Goal: Transaction & Acquisition: Purchase product/service

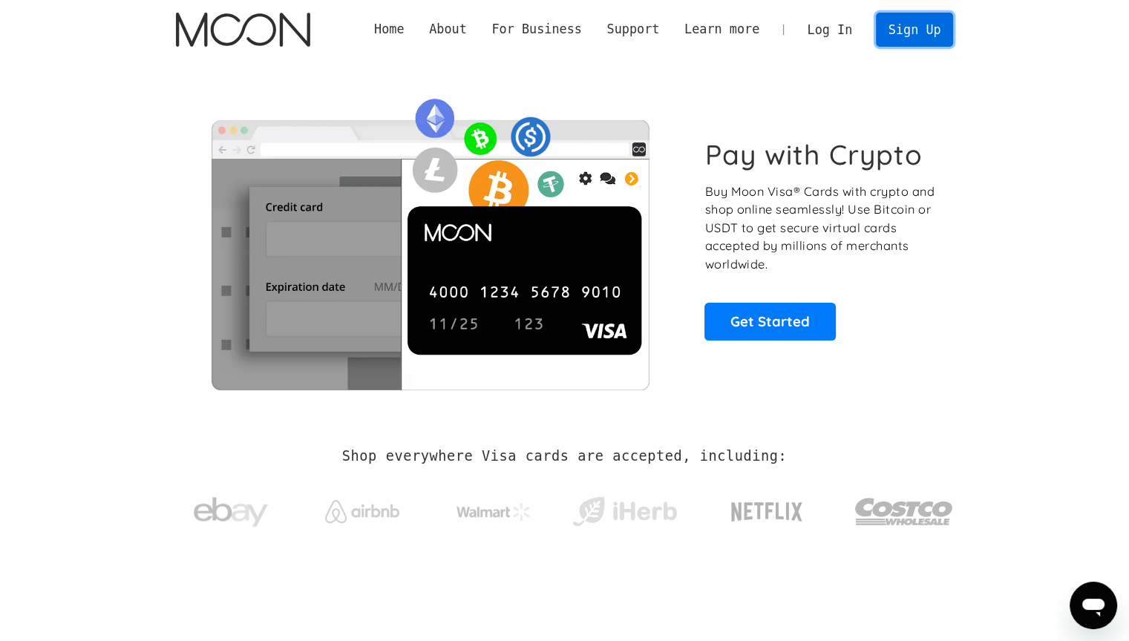
click at [932, 36] on link "Sign Up" at bounding box center [914, 29] width 77 height 33
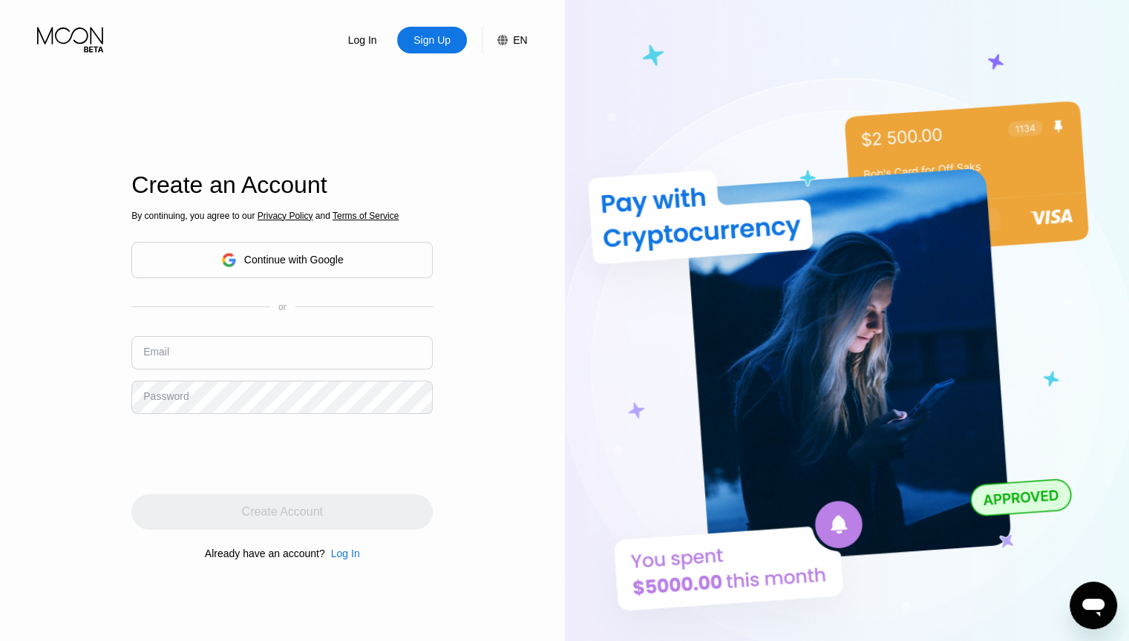
click at [226, 351] on input "text" at bounding box center [281, 352] width 301 height 33
type input "AmirKaargar@hotmail.com"
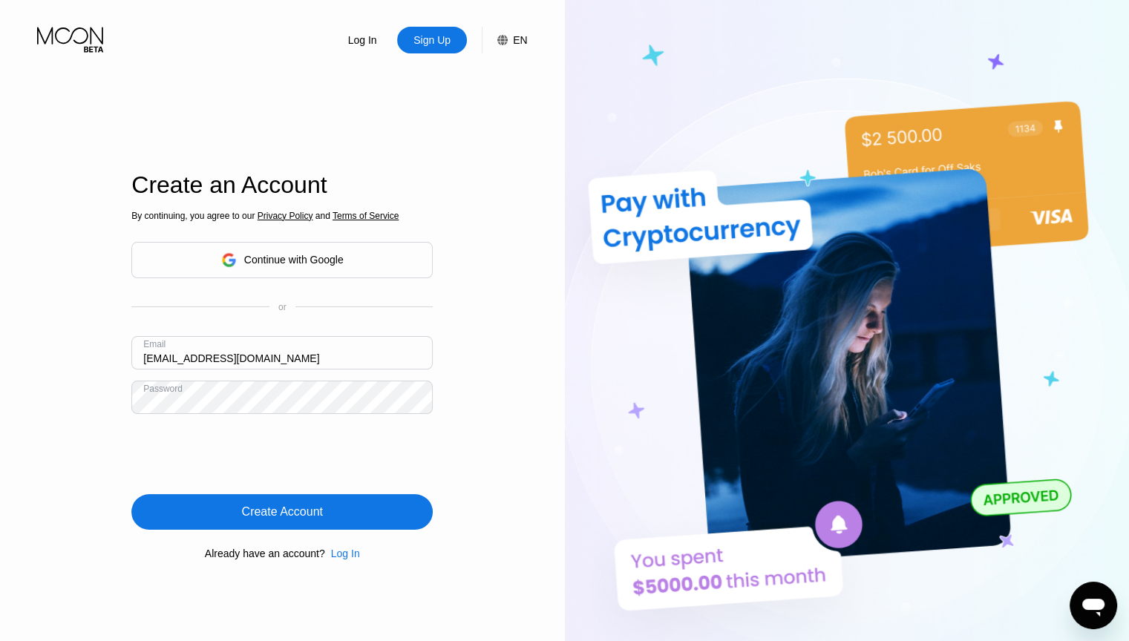
click at [283, 514] on div "Create Account" at bounding box center [282, 512] width 81 height 15
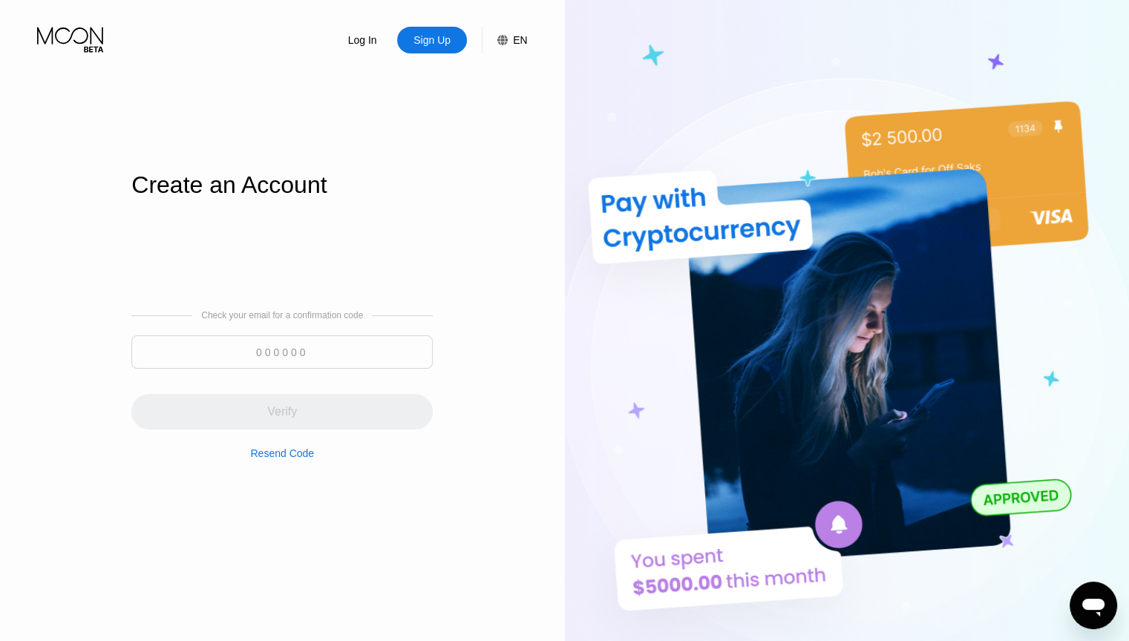
drag, startPoint x: 191, startPoint y: 91, endPoint x: 265, endPoint y: 290, distance: 212.0
click at [191, 91] on div "Create an Account Check your email for a confirmation code Verify Resend Code" at bounding box center [281, 367] width 301 height 705
click at [240, 347] on input at bounding box center [281, 351] width 301 height 33
paste input "847344"
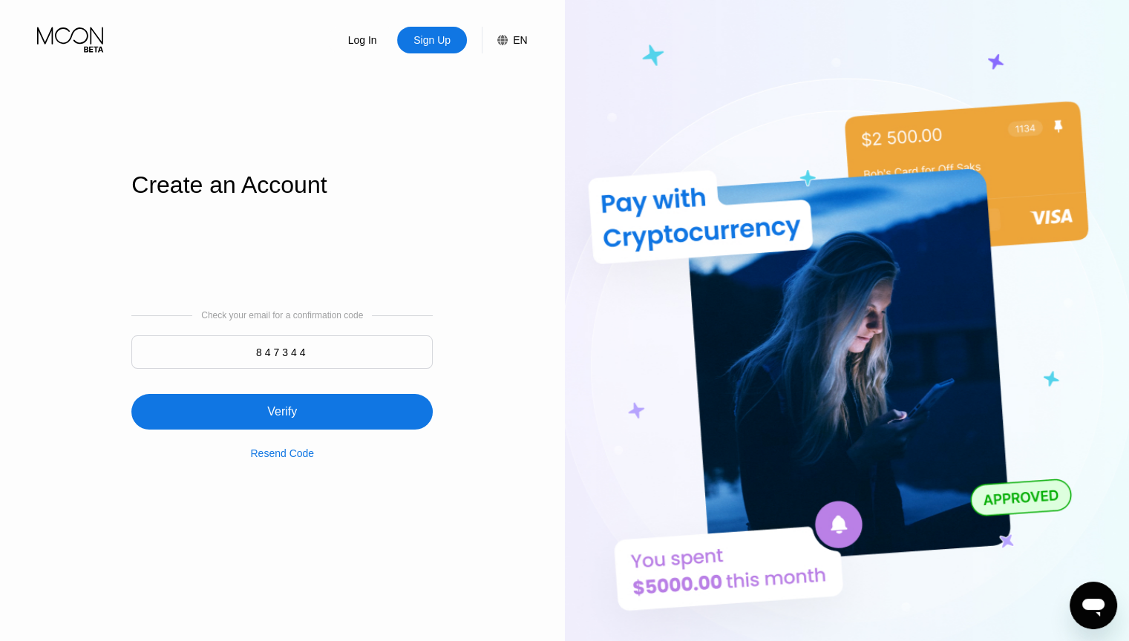
type input "847344"
click at [300, 410] on div "Verify" at bounding box center [281, 412] width 301 height 36
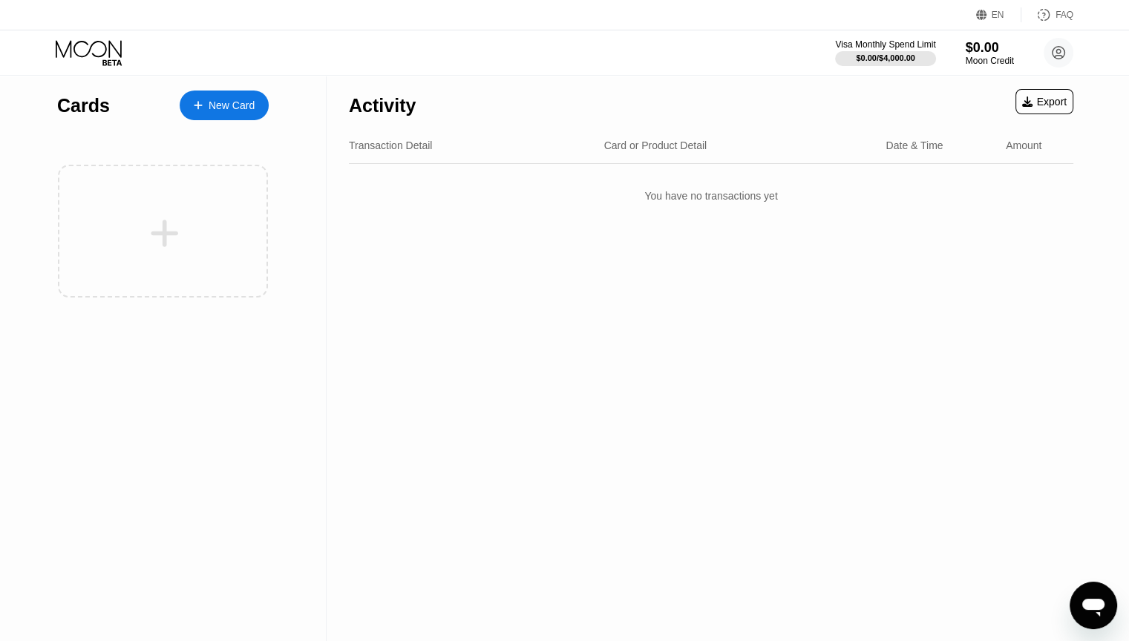
click at [214, 100] on div "New Card" at bounding box center [232, 105] width 46 height 13
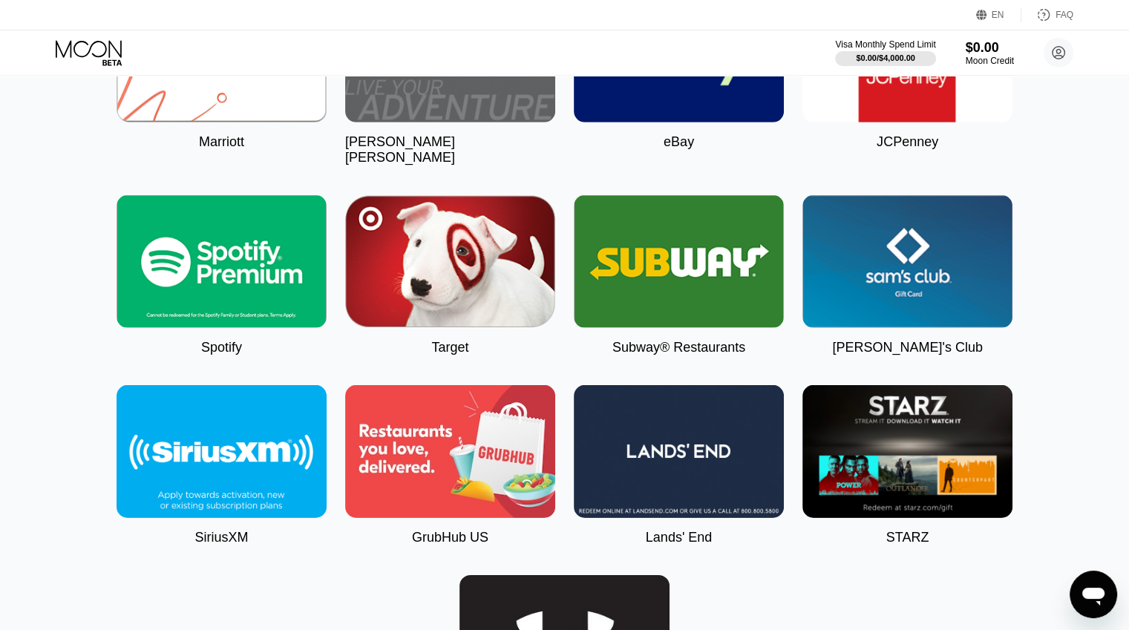
scroll to position [4494, 0]
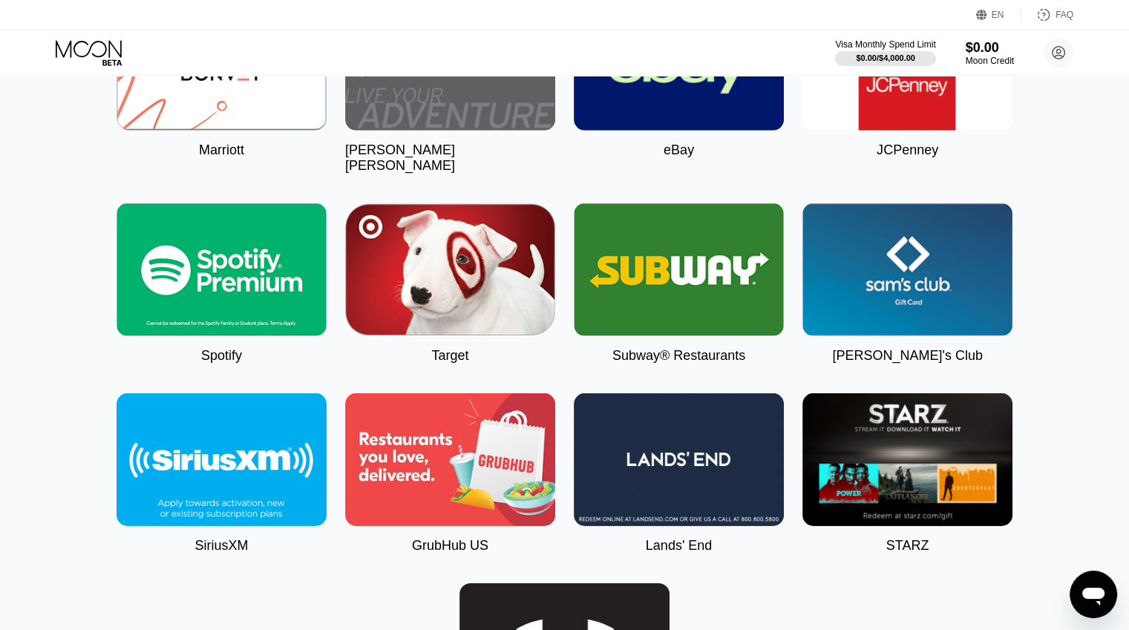
click at [180, 312] on img at bounding box center [222, 269] width 210 height 133
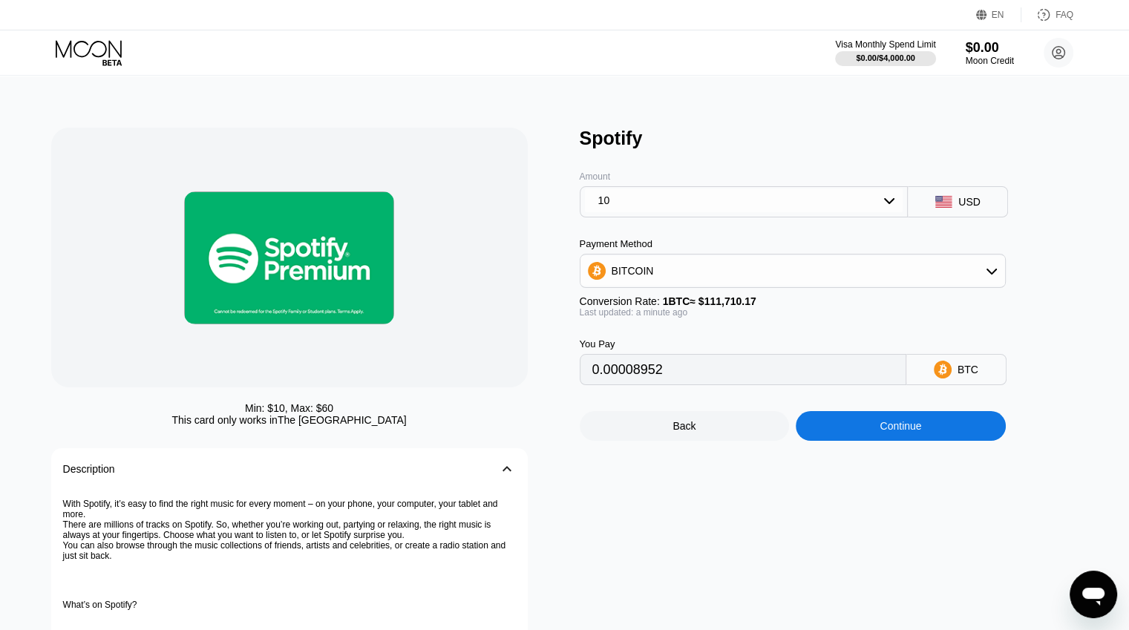
click at [886, 206] on icon at bounding box center [889, 200] width 12 height 12
click at [959, 208] on div "USD" at bounding box center [969, 202] width 22 height 12
drag, startPoint x: 591, startPoint y: 378, endPoint x: 727, endPoint y: 374, distance: 135.9
click at [727, 374] on div "0.00008952" at bounding box center [743, 369] width 327 height 31
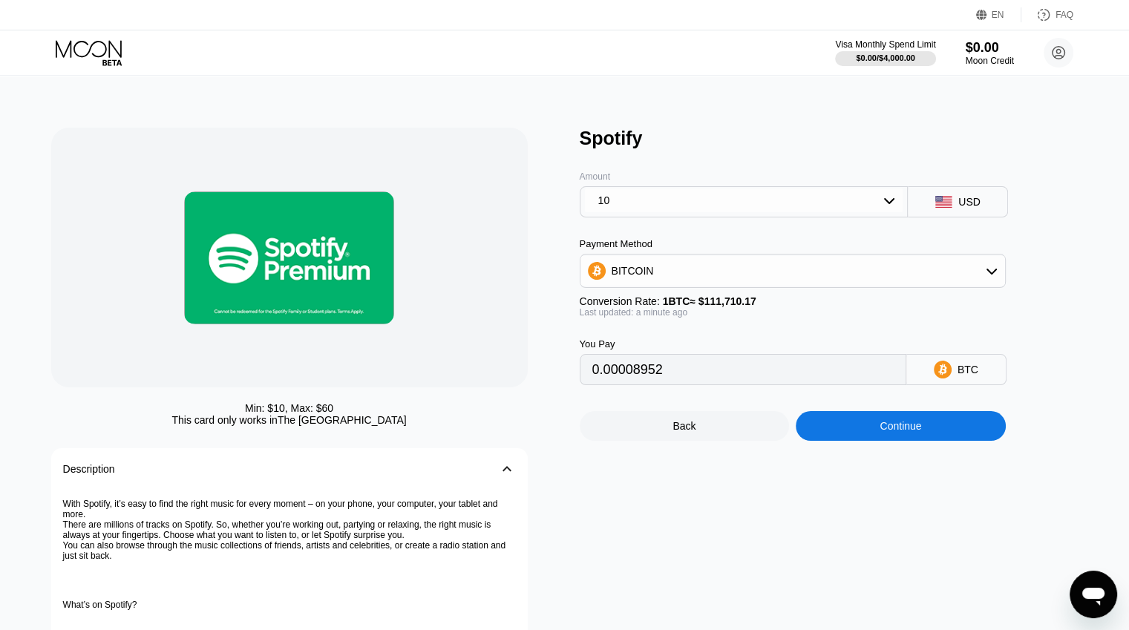
click at [936, 373] on icon at bounding box center [943, 370] width 18 height 18
click at [773, 307] on div "Conversion Rate: 1 BTC ≈ $111,710.17" at bounding box center [793, 301] width 426 height 12
click at [755, 285] on div "BITCOIN" at bounding box center [792, 271] width 424 height 30
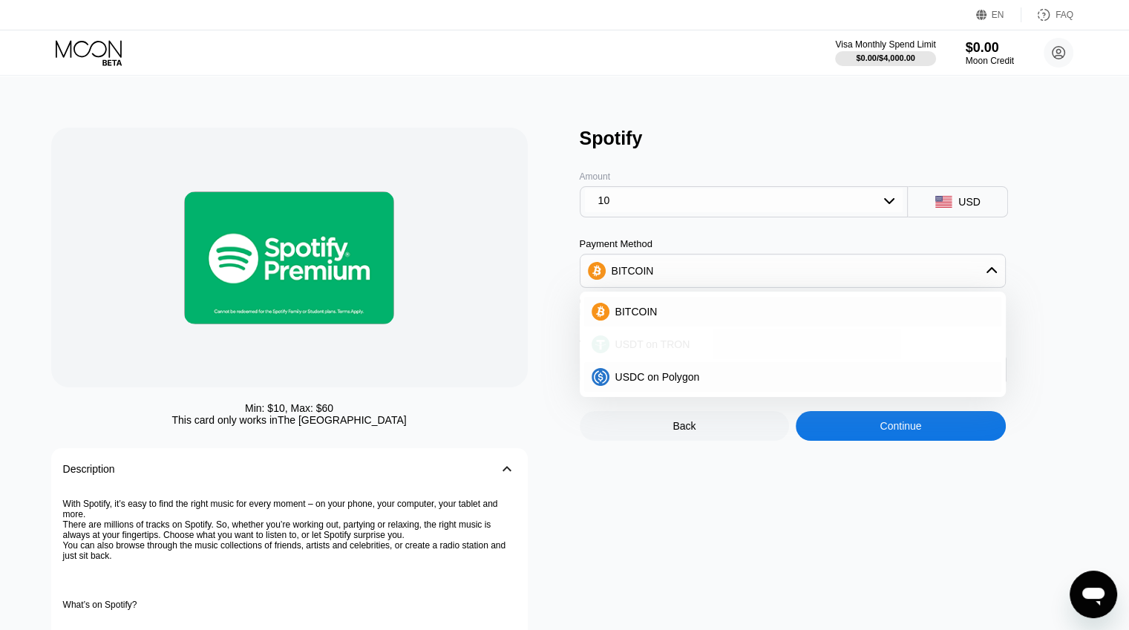
click at [633, 359] on div "USDT on TRON" at bounding box center [792, 344] width 417 height 30
type input "10.10"
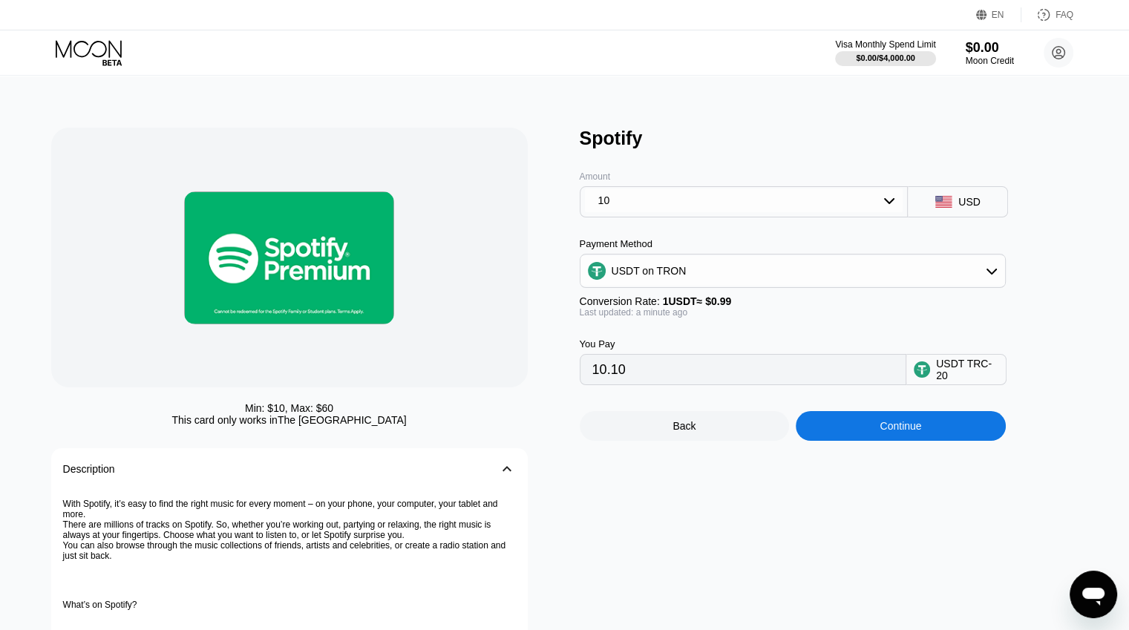
click at [899, 383] on div "10.10" at bounding box center [743, 369] width 327 height 31
click at [963, 381] on div "USDT TRC-20" at bounding box center [967, 370] width 62 height 24
click at [692, 275] on div "USDT on TRON" at bounding box center [792, 271] width 424 height 30
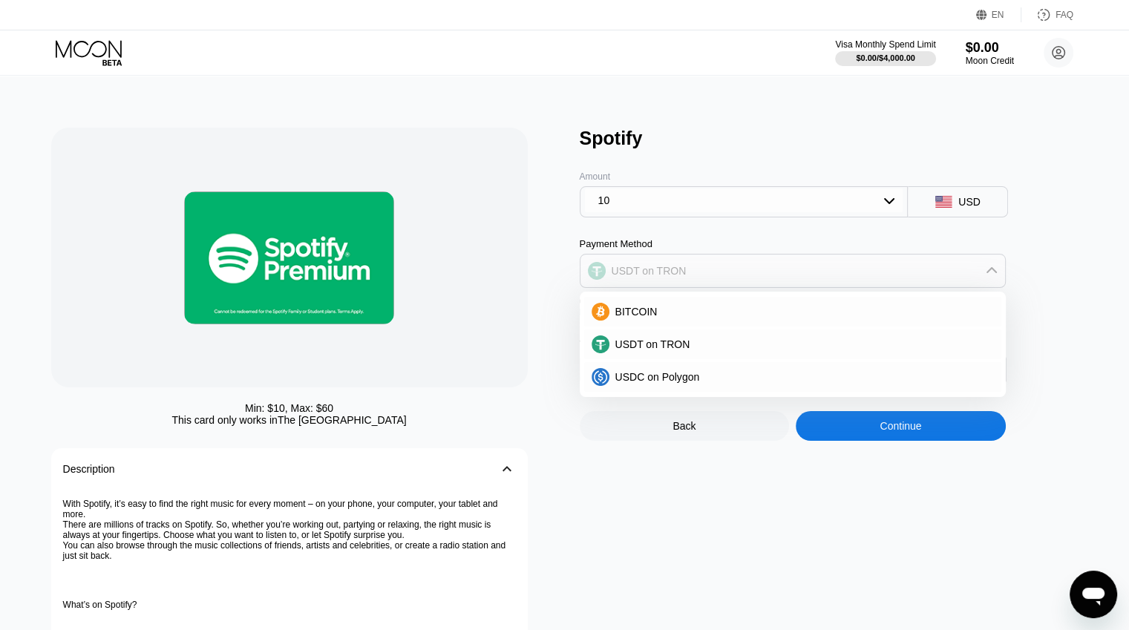
click at [689, 274] on div "USDT on TRON" at bounding box center [792, 271] width 424 height 30
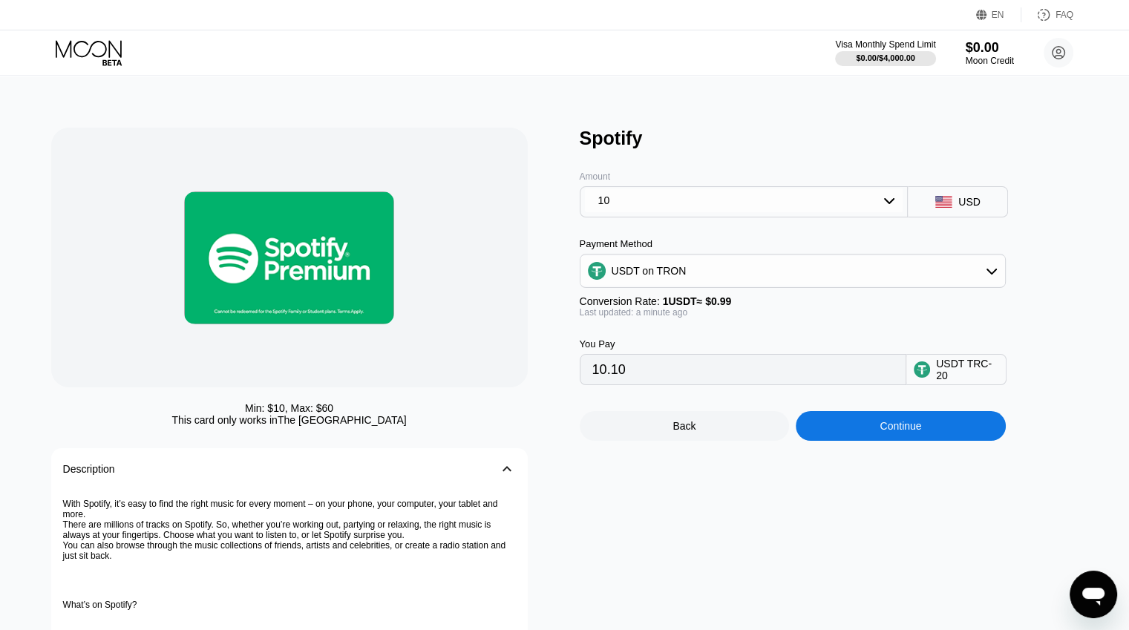
click at [623, 277] on div "USDT on TRON" at bounding box center [648, 271] width 75 height 12
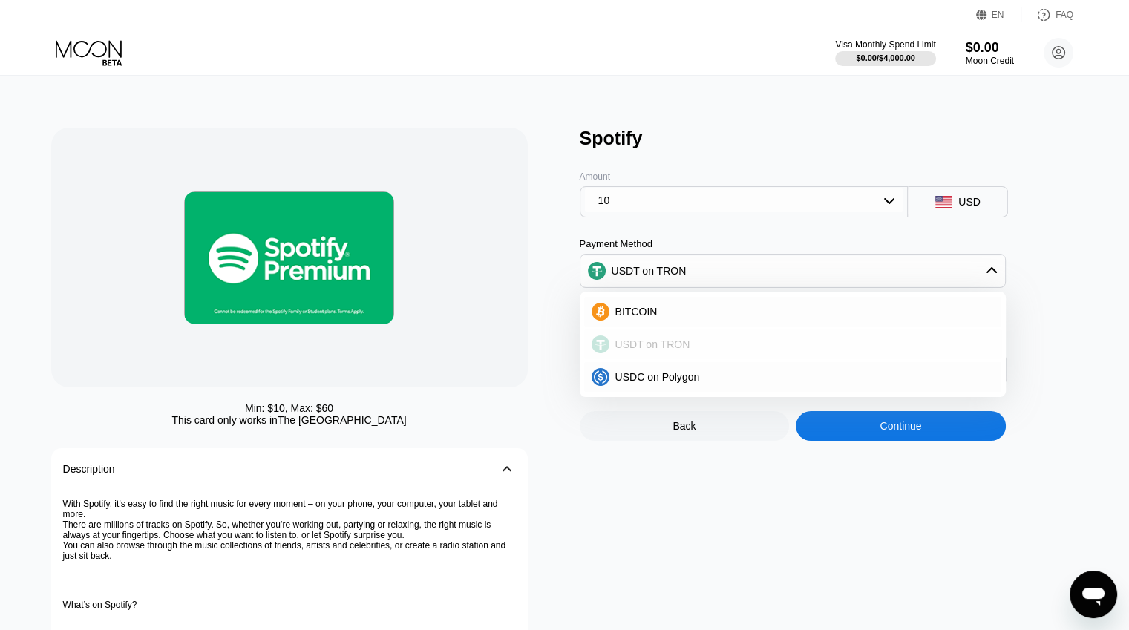
click at [681, 350] on span "USDT on TRON" at bounding box center [652, 344] width 75 height 12
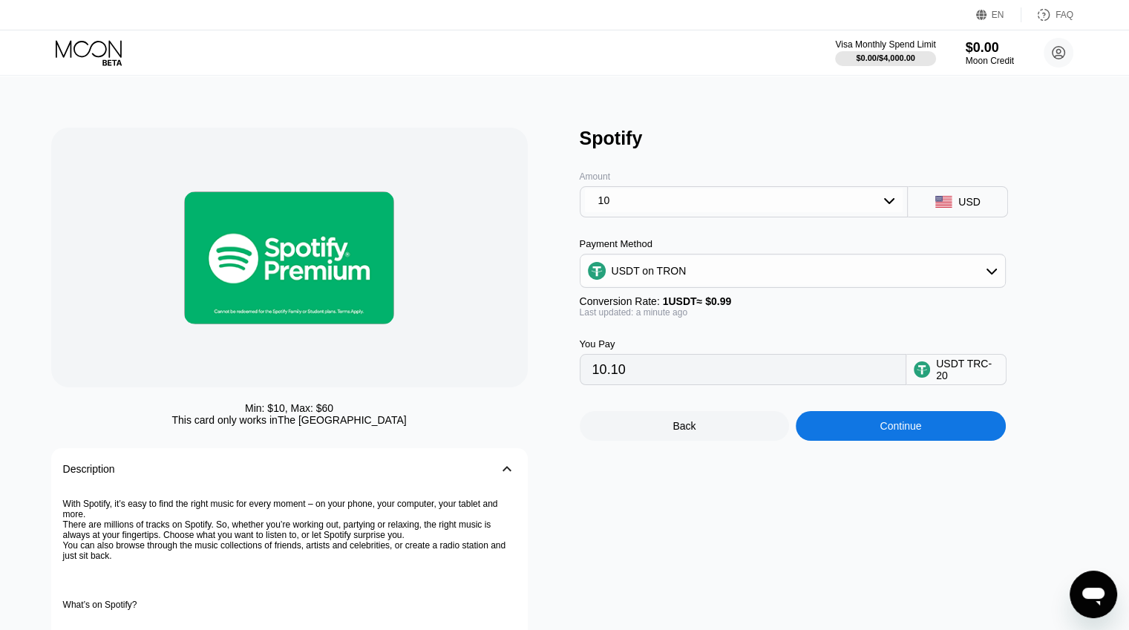
click at [986, 377] on div "USDT TRC-20" at bounding box center [967, 370] width 62 height 24
click at [951, 377] on div "USDT TRC-20" at bounding box center [967, 370] width 62 height 24
drag, startPoint x: 260, startPoint y: 403, endPoint x: 354, endPoint y: 403, distance: 94.2
click at [354, 403] on div "Min: $ 10 , Max: $ 60 This card only works in The United States" at bounding box center [289, 414] width 476 height 24
click at [109, 47] on icon at bounding box center [90, 53] width 69 height 26
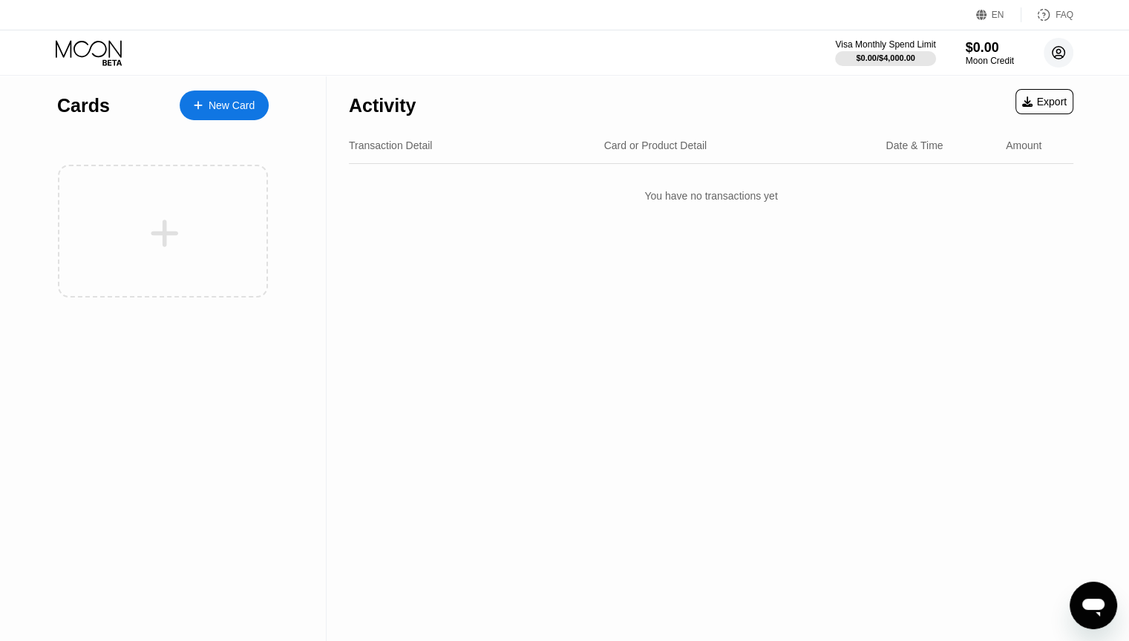
click at [1061, 54] on circle at bounding box center [1058, 53] width 30 height 30
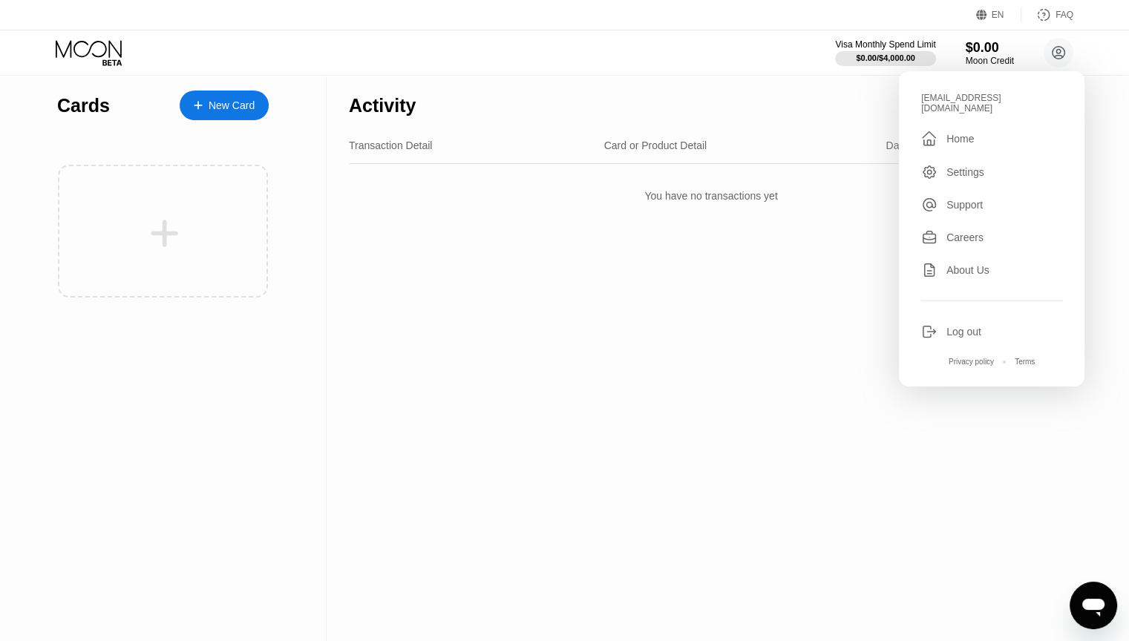
click at [963, 167] on div "Settings" at bounding box center [965, 172] width 38 height 12
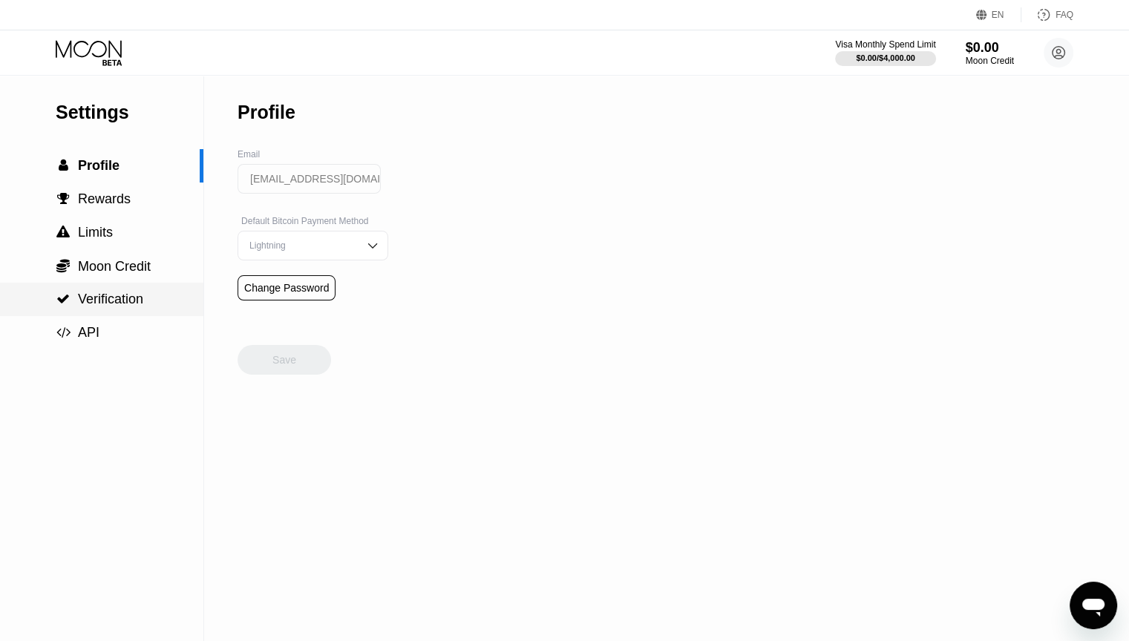
click at [102, 303] on span "Verification" at bounding box center [110, 299] width 65 height 15
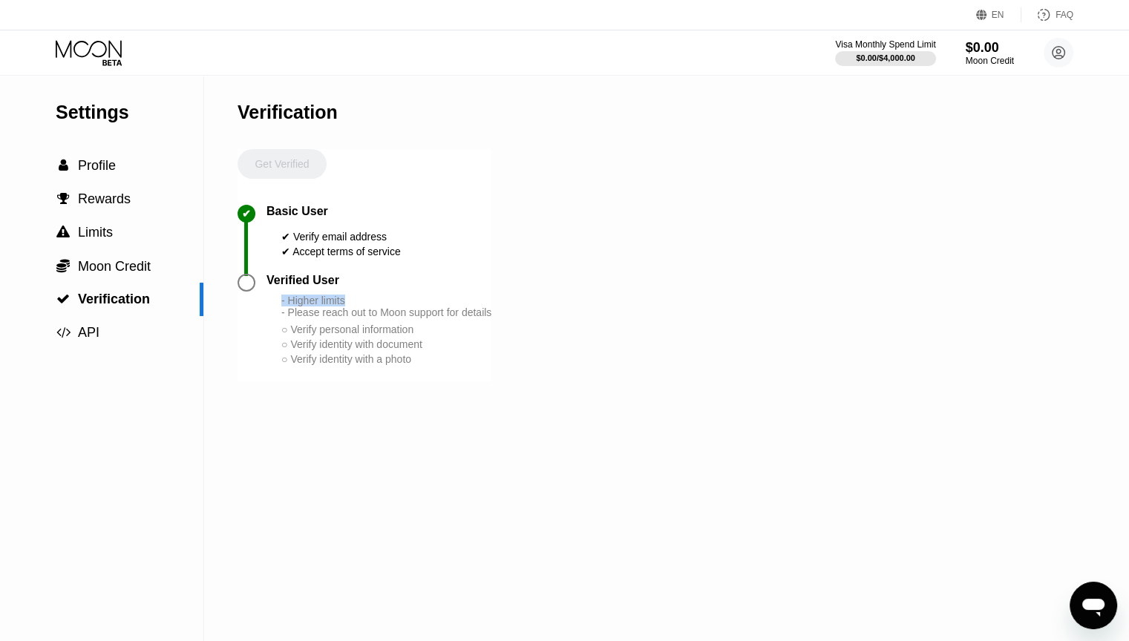
drag, startPoint x: 282, startPoint y: 315, endPoint x: 390, endPoint y: 315, distance: 108.3
click at [390, 315] on div "- Higher limits - Please reach out to Moon support for details" at bounding box center [386, 307] width 210 height 24
click at [374, 421] on div "Verification Get Verified ✔ Basic User ✔ Verify email address ✔ Accept terms of…" at bounding box center [364, 358] width 254 height 565
click at [276, 169] on div "Get Verified" at bounding box center [281, 177] width 89 height 56
click at [312, 365] on div "○ Verify identity with a photo" at bounding box center [386, 359] width 210 height 12
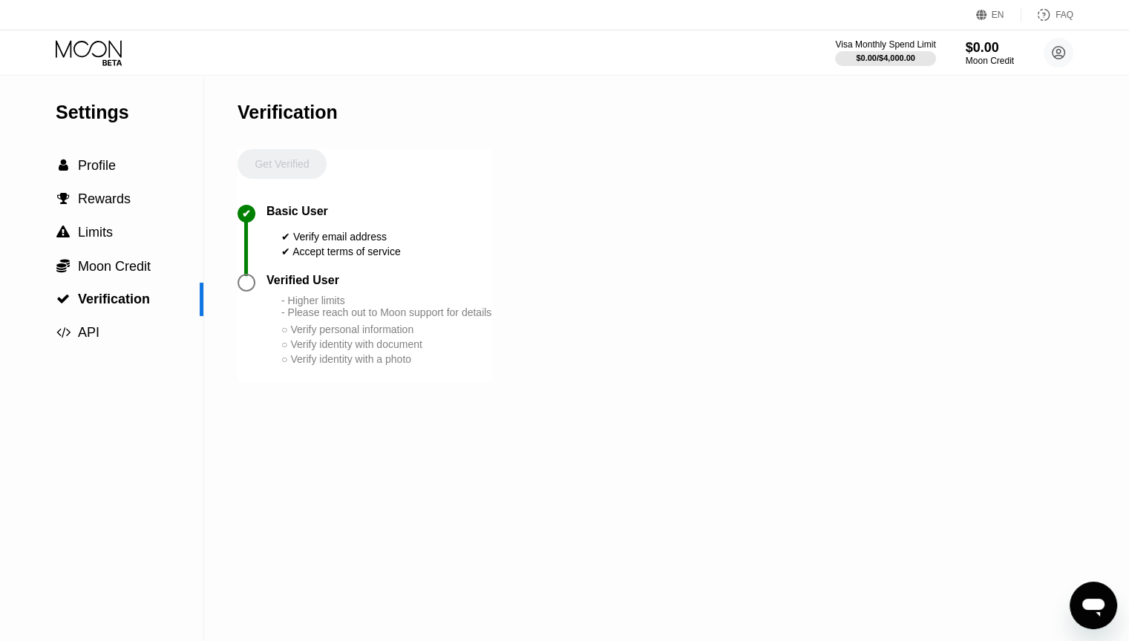
click at [312, 335] on div "○ Verify personal information" at bounding box center [386, 330] width 210 height 12
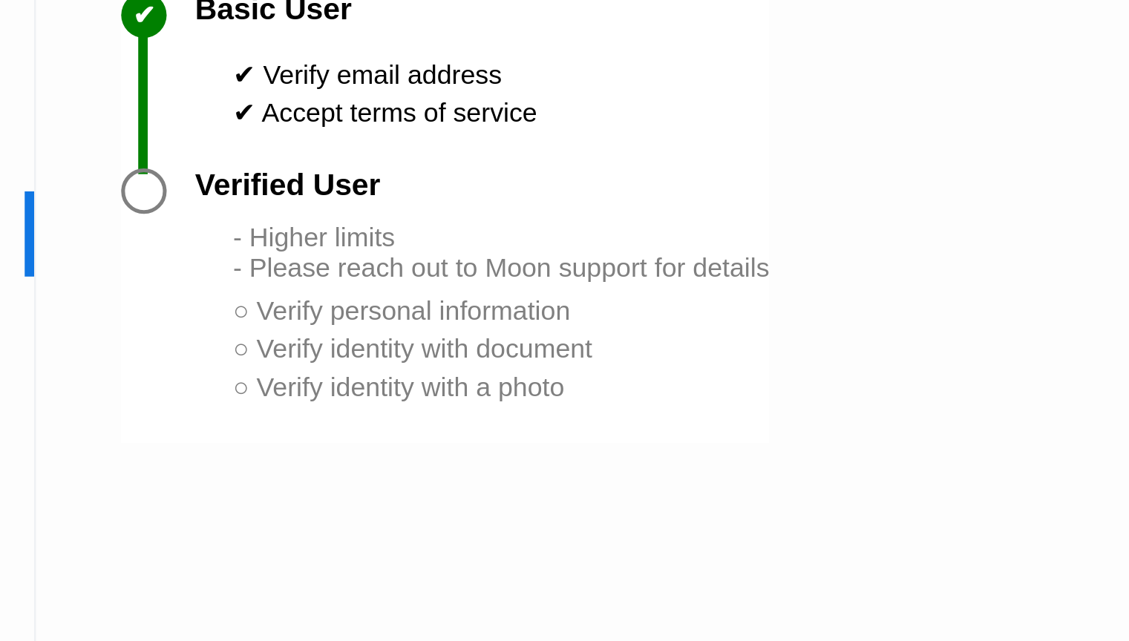
drag, startPoint x: 276, startPoint y: 334, endPoint x: 360, endPoint y: 330, distance: 83.9
click at [360, 330] on div "Verified User - Higher limits - Please reach out to Moon support for details ○ …" at bounding box center [378, 320] width 225 height 93
drag, startPoint x: 323, startPoint y: 347, endPoint x: 413, endPoint y: 349, distance: 89.8
click at [410, 335] on div "○ Verify personal information" at bounding box center [386, 330] width 210 height 12
click at [395, 410] on div "Verification Get Verified ✔ Basic User ✔ Verify email address ✔ Accept terms of…" at bounding box center [364, 358] width 254 height 565
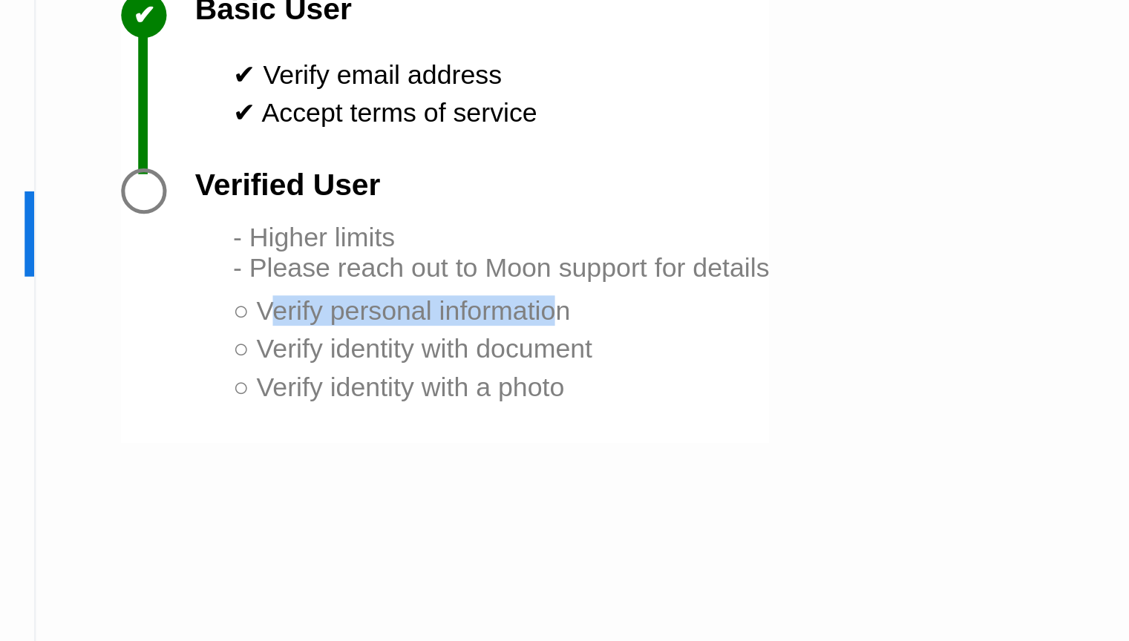
click at [341, 402] on div "Verification Get Verified ✔ Basic User ✔ Verify email address ✔ Accept terms of…" at bounding box center [364, 358] width 254 height 565
click at [344, 335] on div "○ Verify personal information" at bounding box center [386, 330] width 210 height 12
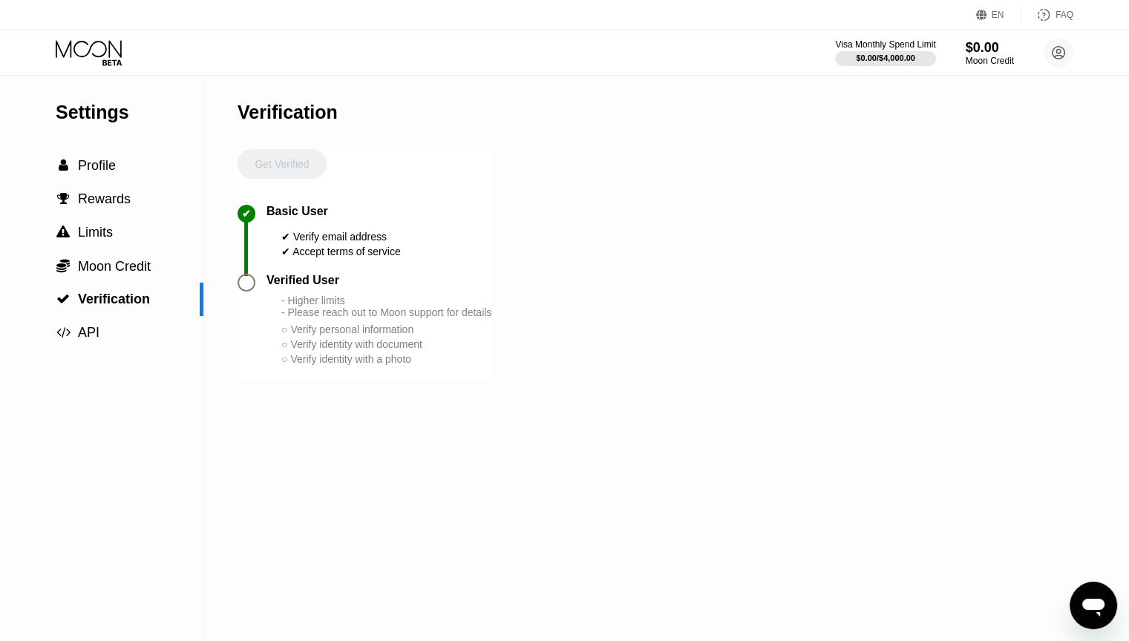
click at [1098, 614] on icon "Open messaging window" at bounding box center [1093, 608] width 22 height 18
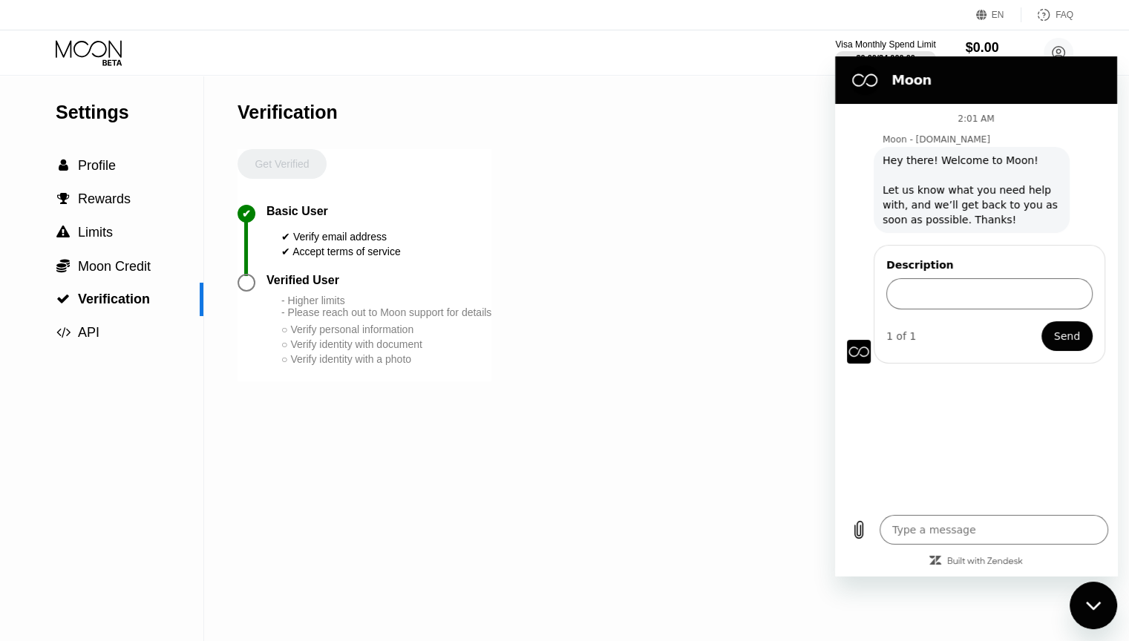
type textarea "x"
click at [1084, 615] on div "Close messaging window" at bounding box center [1093, 605] width 45 height 45
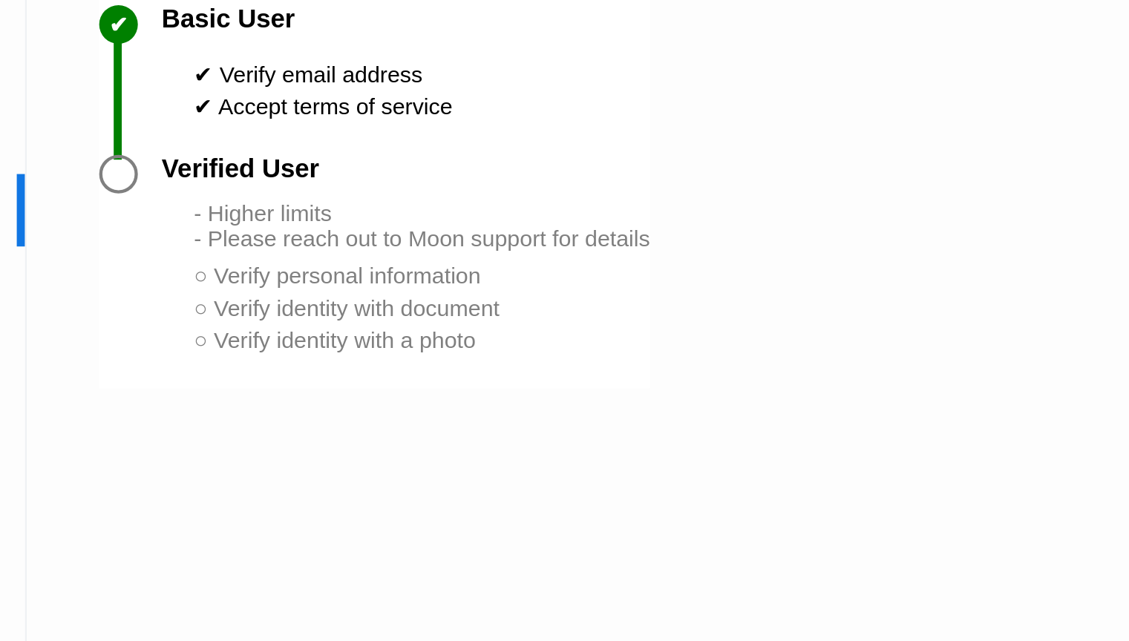
click at [404, 365] on div "○ Verify identity with a photo" at bounding box center [386, 359] width 210 height 12
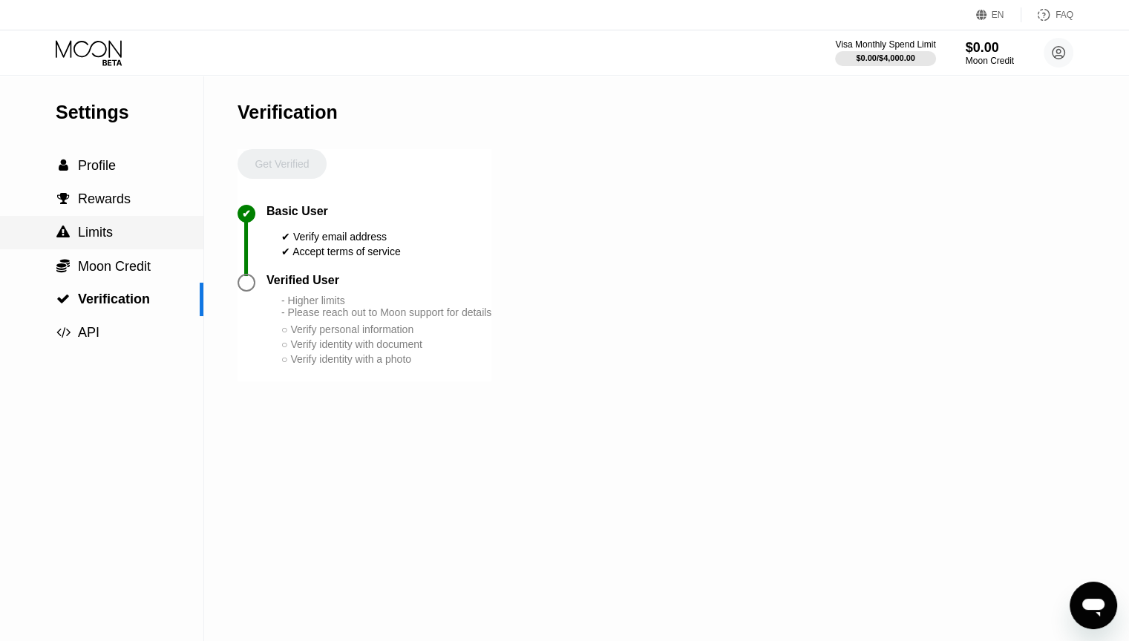
click at [128, 249] on div " Limits" at bounding box center [101, 232] width 203 height 33
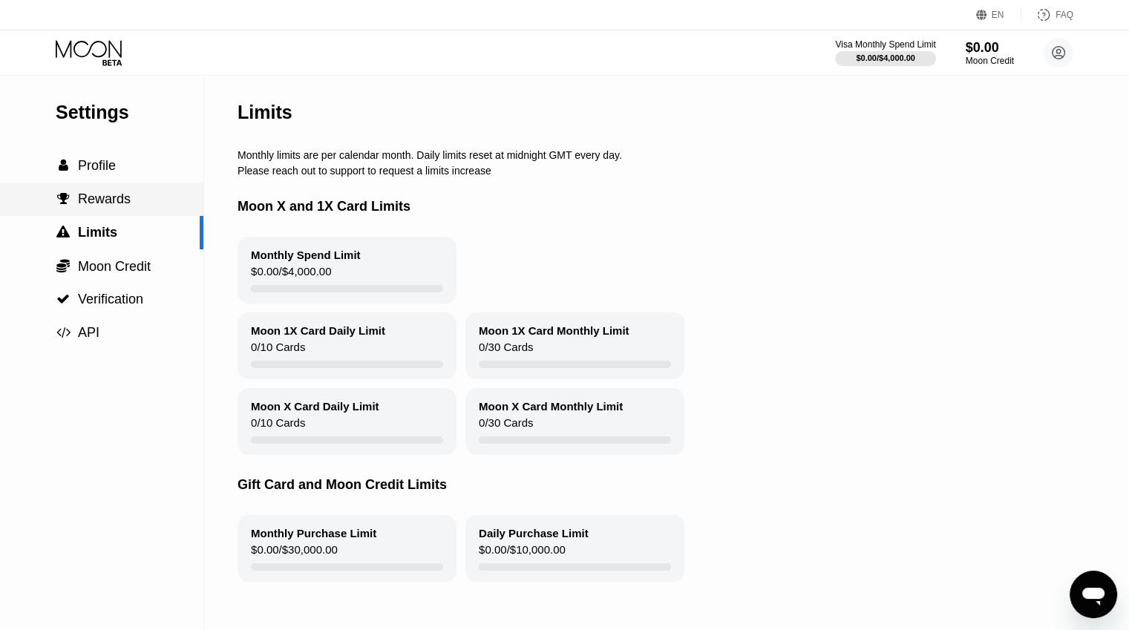
click at [108, 206] on span "Rewards" at bounding box center [104, 198] width 53 height 15
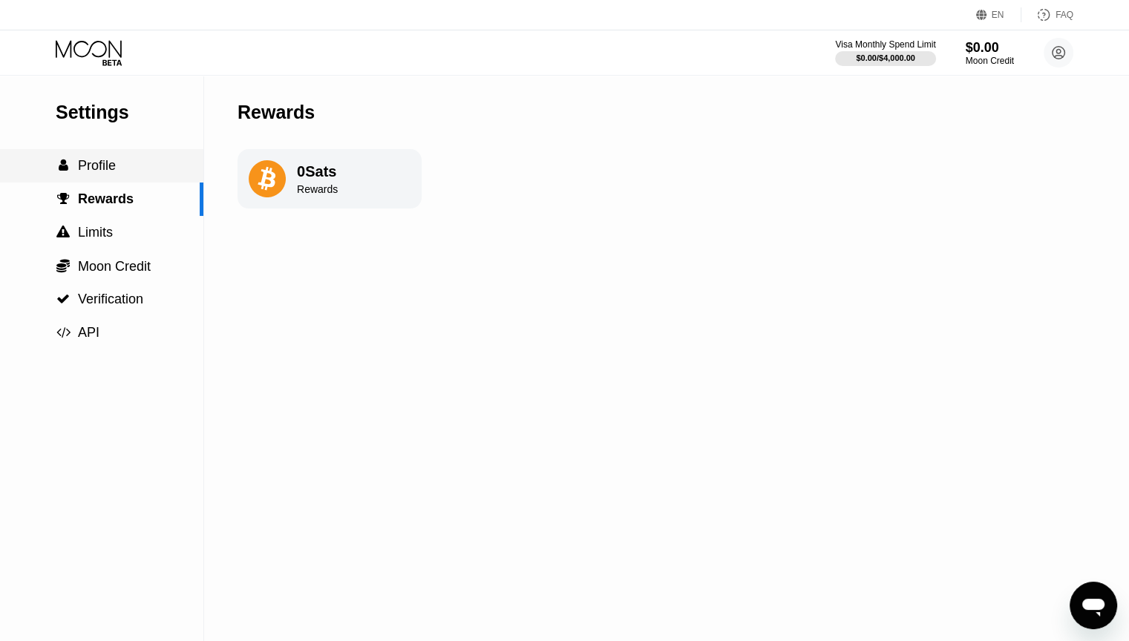
click at [98, 161] on span "Profile" at bounding box center [97, 165] width 38 height 15
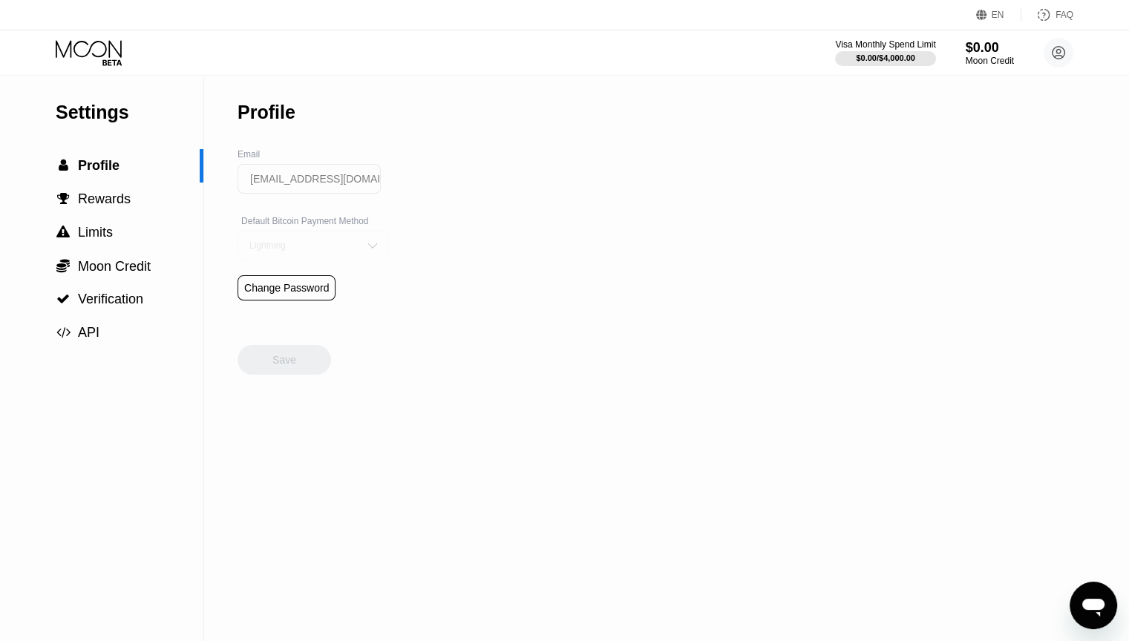
click at [370, 258] on div "Lightning" at bounding box center [312, 246] width 151 height 30
click at [291, 306] on div "On-Chain" at bounding box center [313, 305] width 134 height 10
click at [341, 249] on div "On-Chain" at bounding box center [302, 245] width 112 height 10
click at [312, 276] on div "Lightning" at bounding box center [313, 275] width 134 height 10
click at [1061, 50] on circle at bounding box center [1058, 53] width 30 height 30
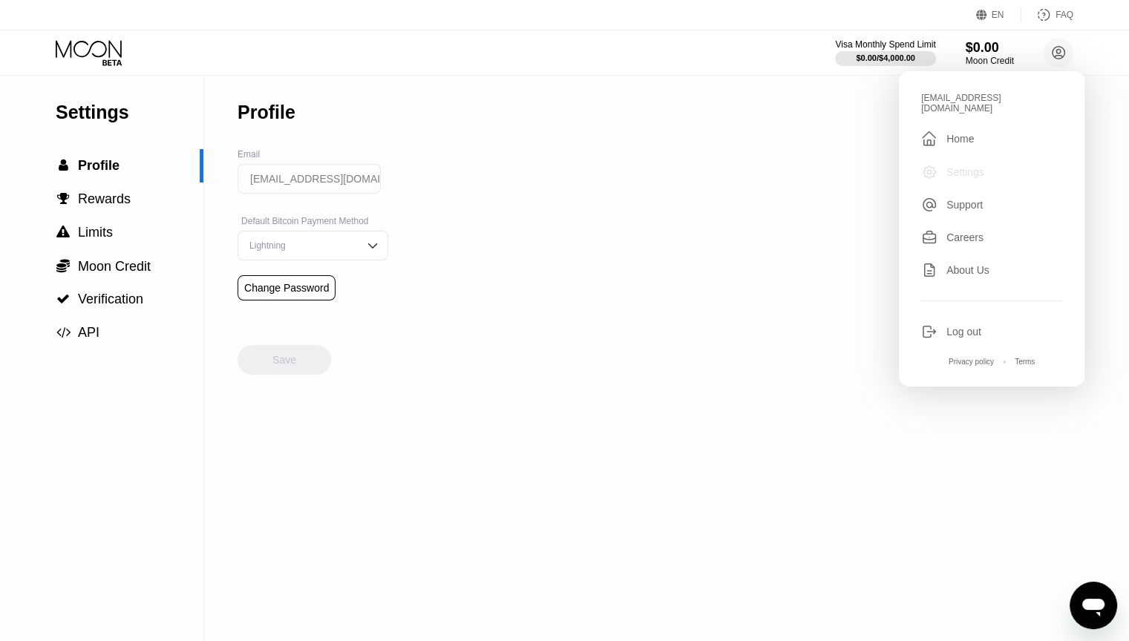
click at [968, 169] on div "Settings" at bounding box center [965, 172] width 38 height 12
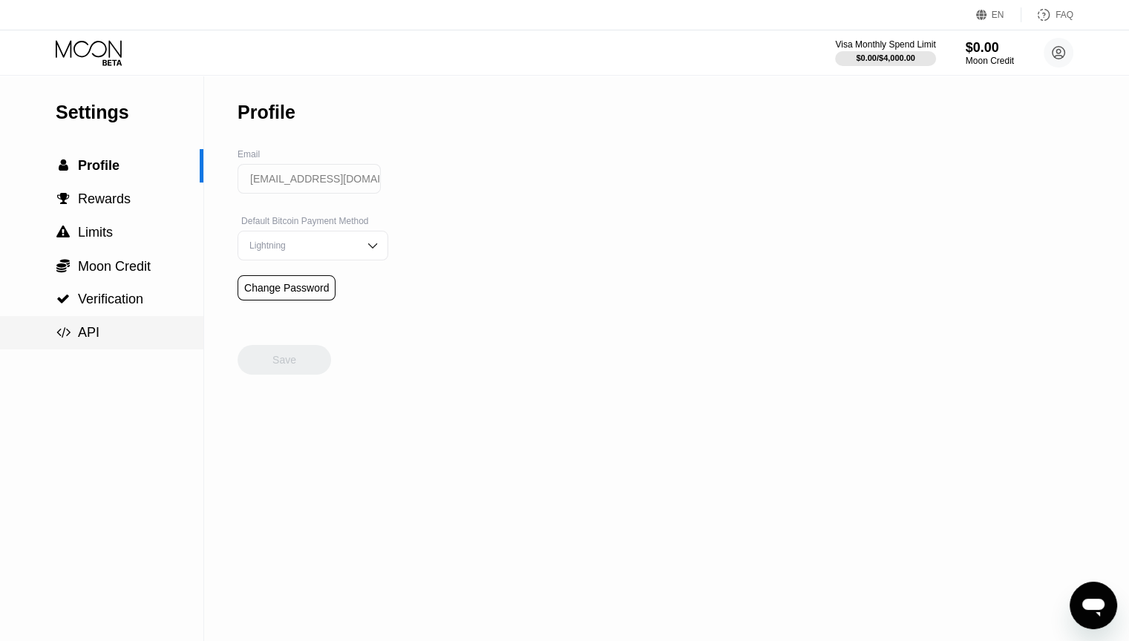
click at [145, 329] on div " API" at bounding box center [101, 333] width 203 height 16
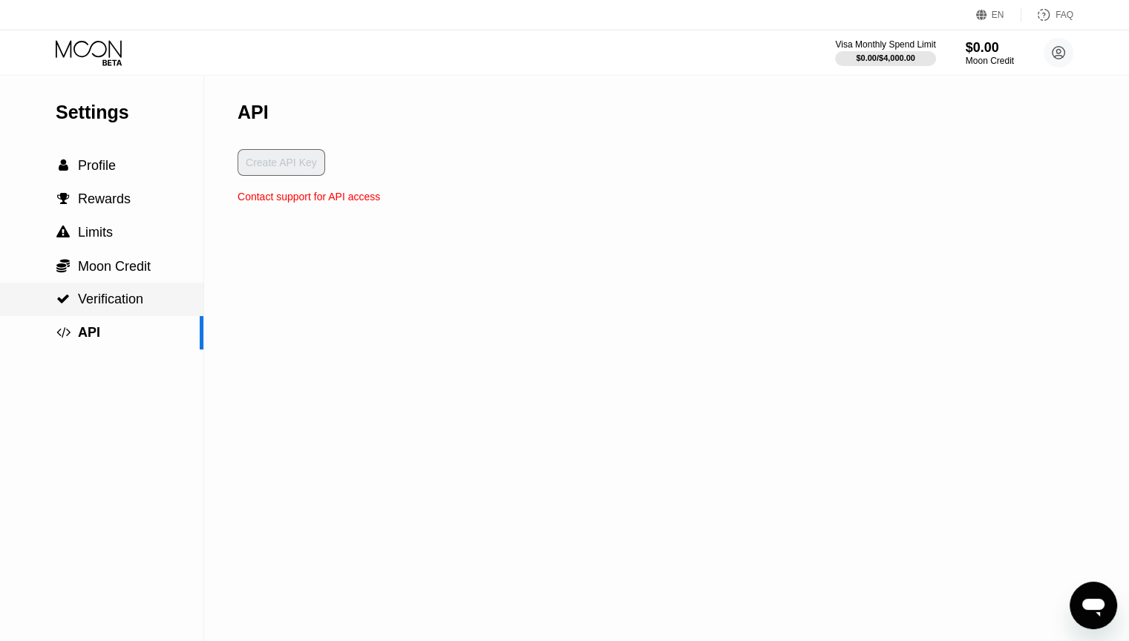
click at [128, 306] on span "Verification" at bounding box center [110, 299] width 65 height 15
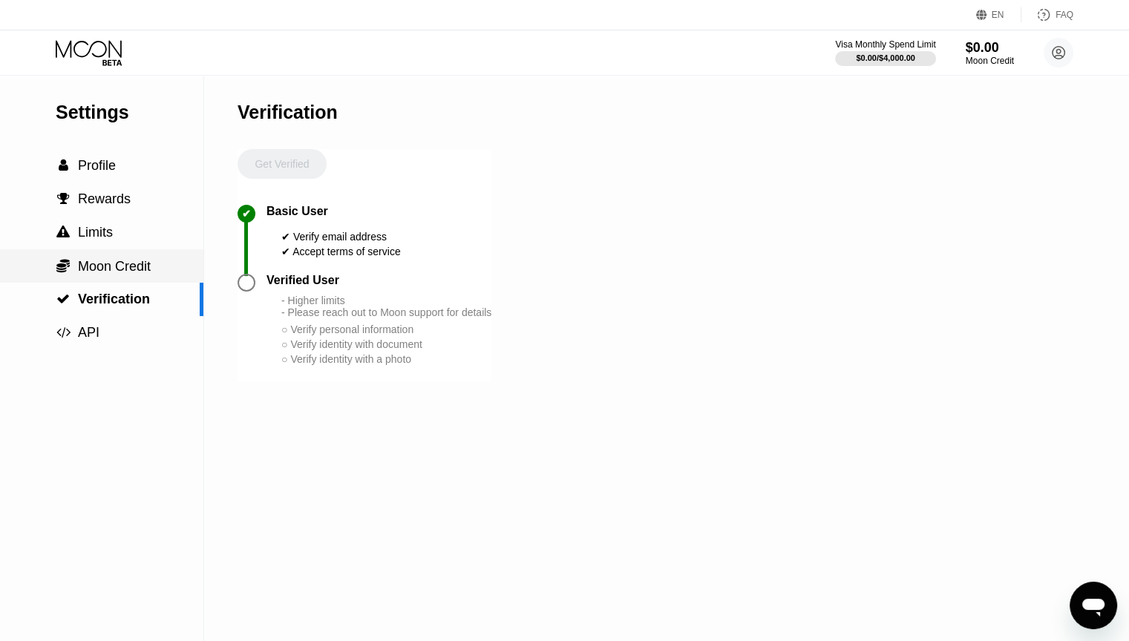
click at [88, 272] on span "Moon Credit" at bounding box center [114, 266] width 73 height 15
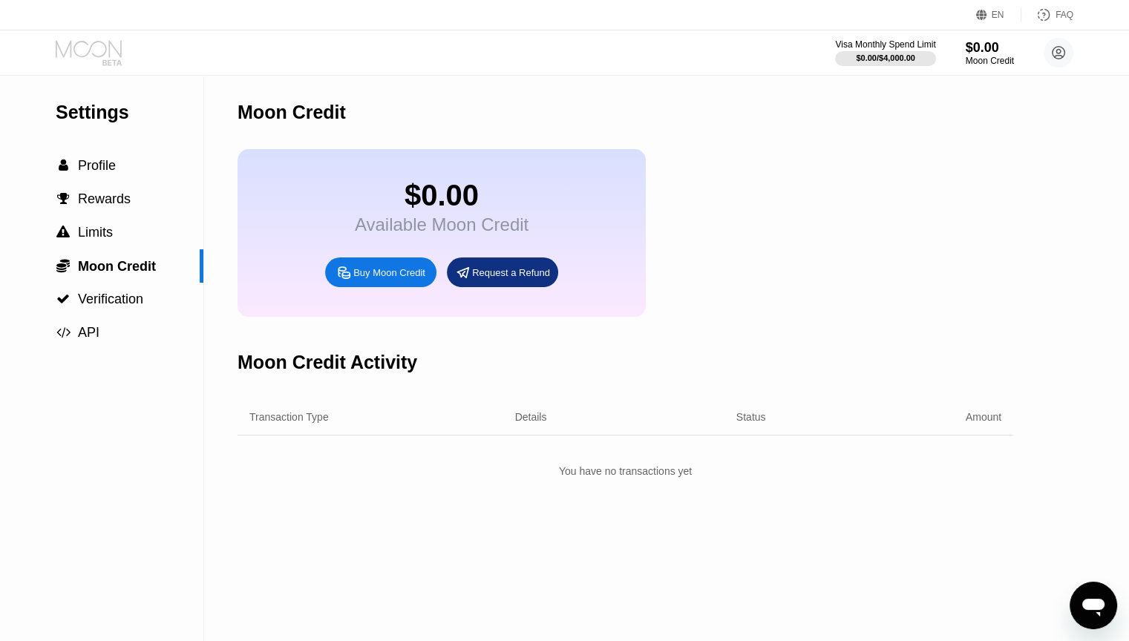
click at [104, 56] on icon at bounding box center [90, 53] width 69 height 26
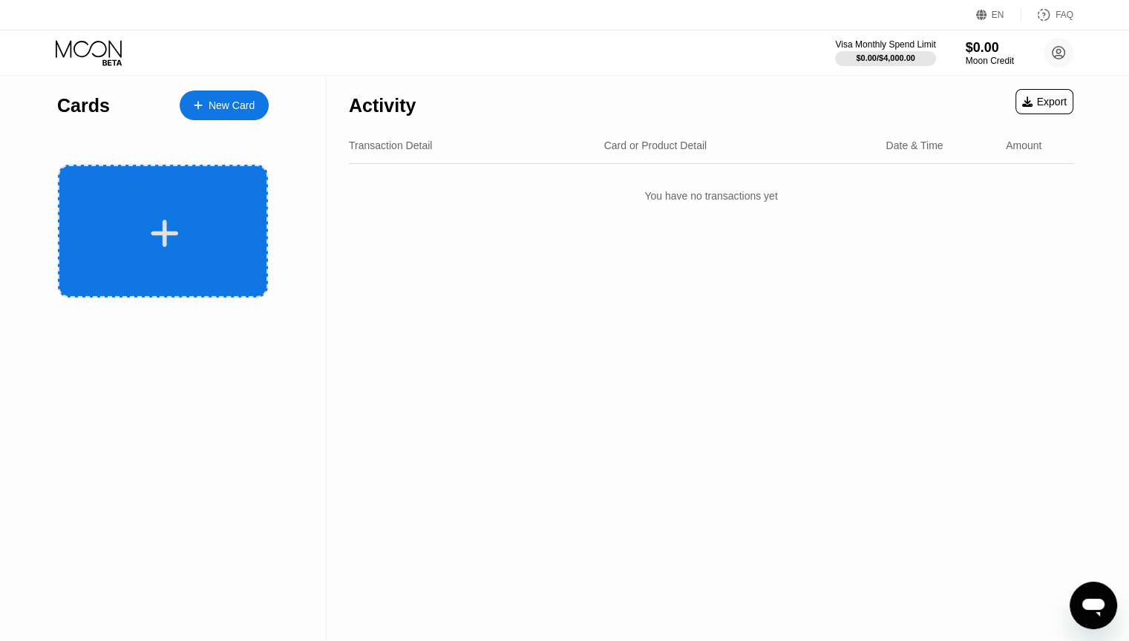
click at [205, 259] on div at bounding box center [163, 231] width 210 height 133
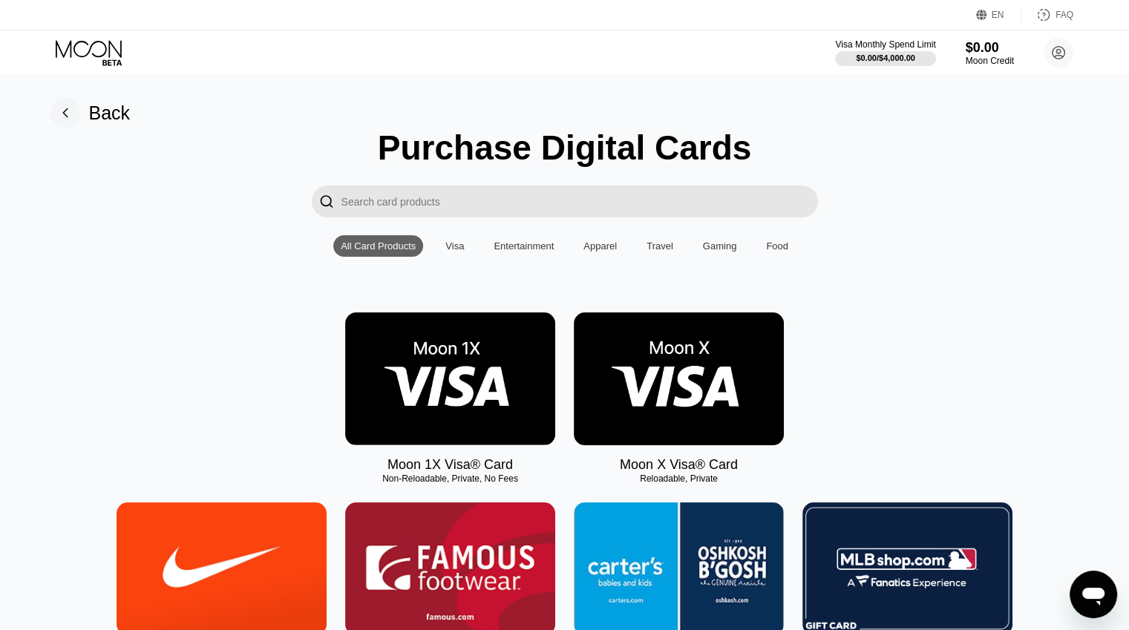
click at [85, 98] on div "Back" at bounding box center [90, 113] width 80 height 30
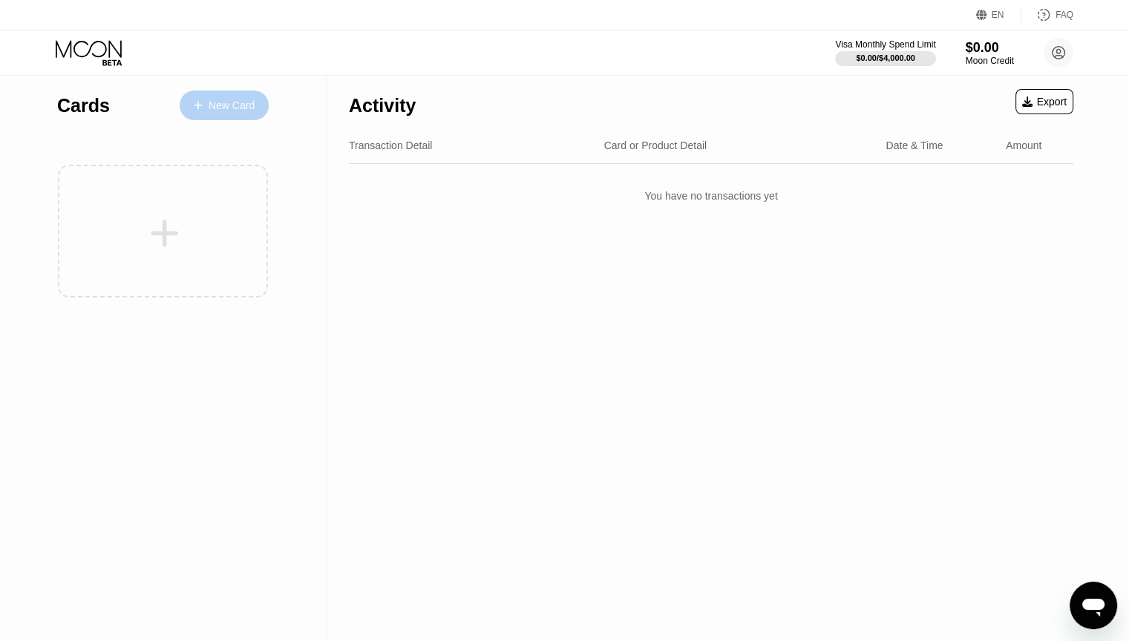
click at [229, 113] on div "New Card" at bounding box center [224, 106] width 89 height 30
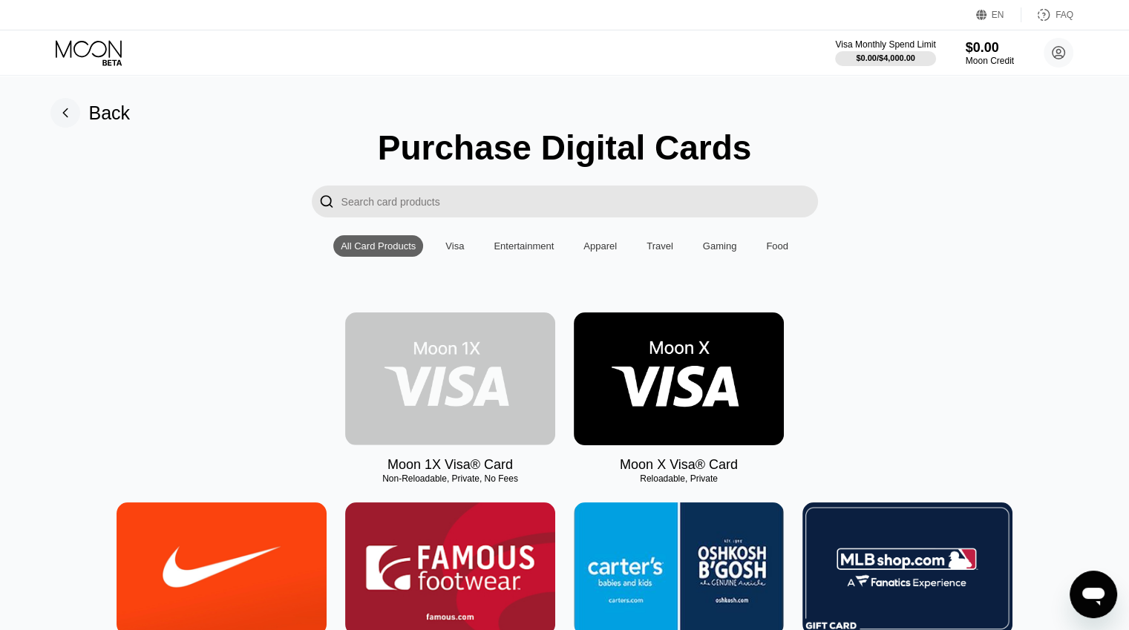
click at [487, 412] on img at bounding box center [450, 378] width 210 height 133
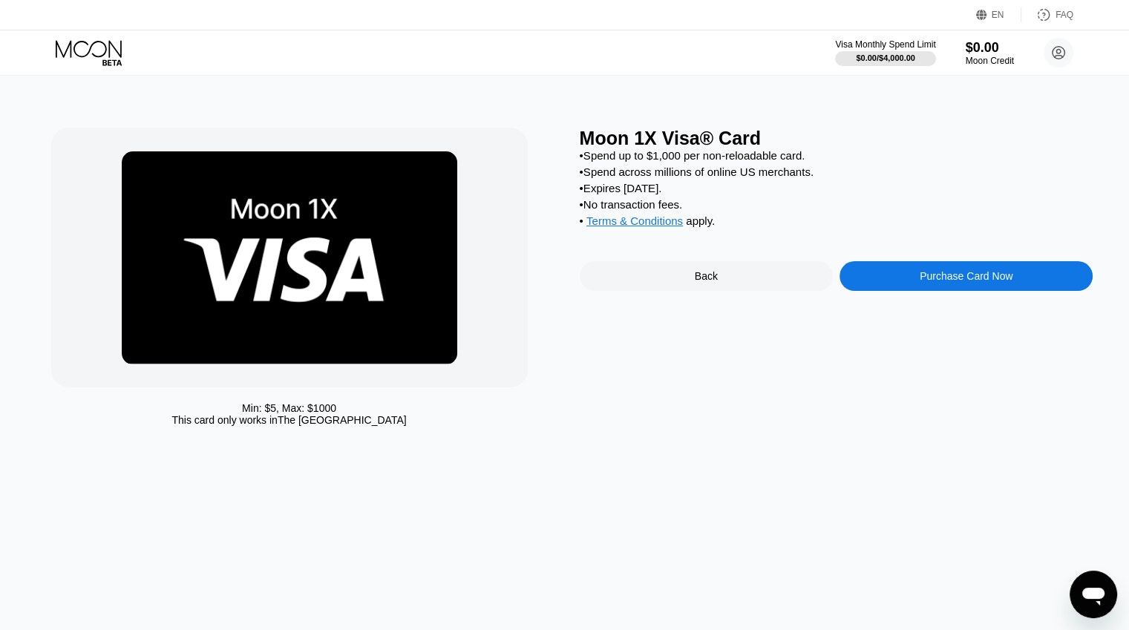
drag, startPoint x: 487, startPoint y: 412, endPoint x: 682, endPoint y: 126, distance: 346.0
click at [682, 126] on div "Min: $ 5 , Max: $ 1000 This card only works in The United States Moon 1X Visa® …" at bounding box center [565, 353] width 1140 height 554
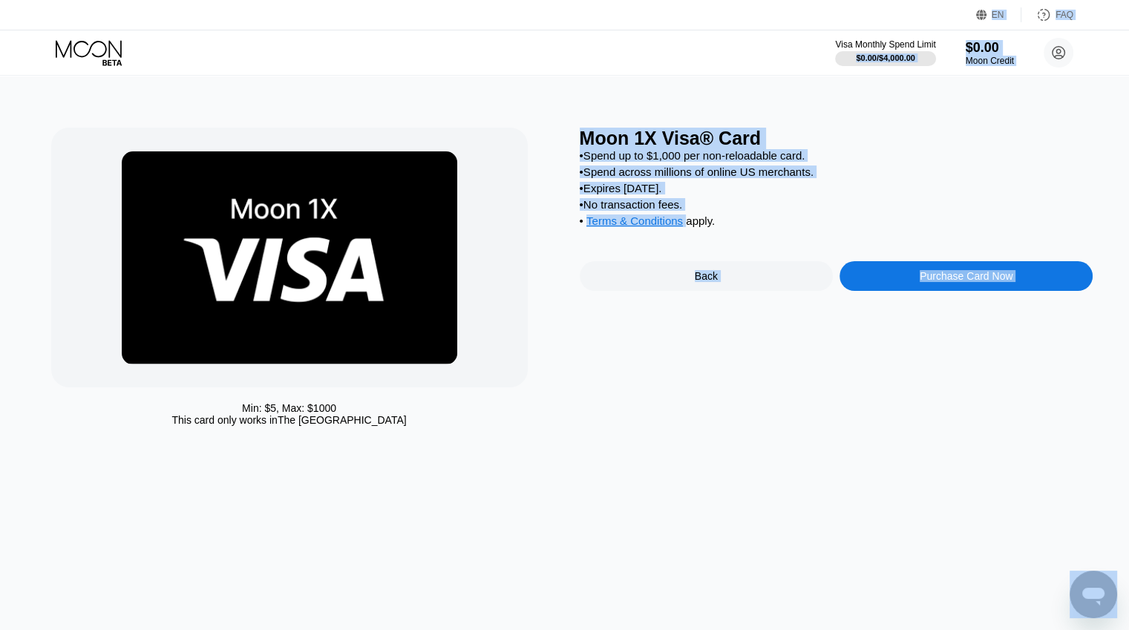
click at [286, 349] on img at bounding box center [289, 257] width 335 height 213
click at [561, 145] on div "Min: $ 5 , Max: $ 1000 This card only works in The United States" at bounding box center [308, 281] width 514 height 306
click at [629, 132] on div "Moon 1X Visa® Card" at bounding box center [837, 139] width 514 height 22
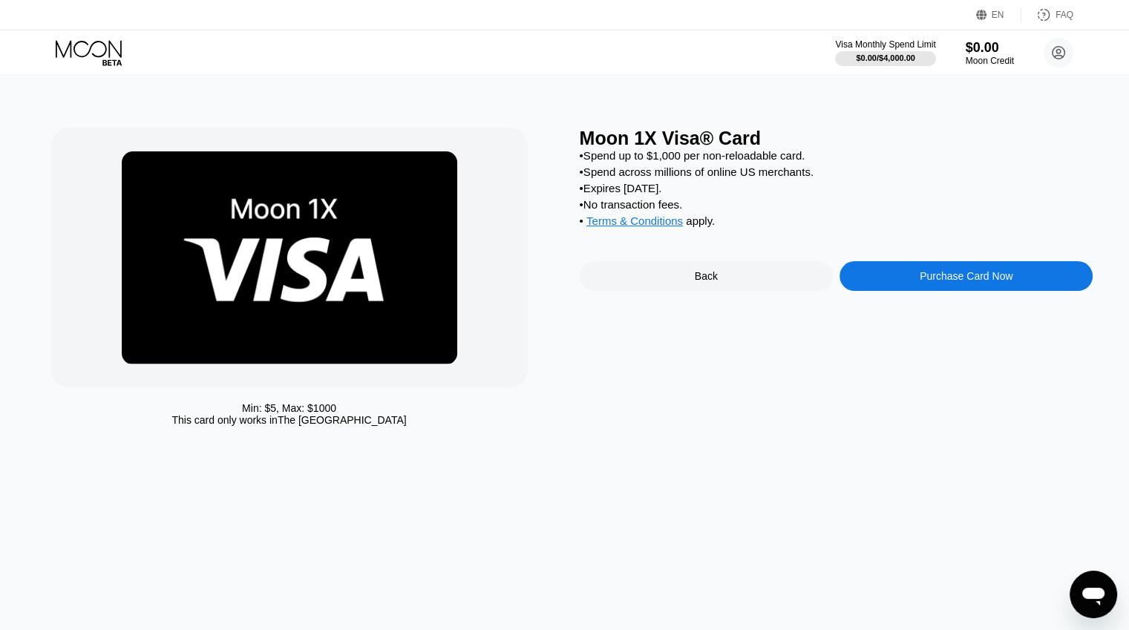
drag, startPoint x: 573, startPoint y: 134, endPoint x: 839, endPoint y: 158, distance: 267.5
click at [839, 158] on div "Min: $ 5 , Max: $ 1000 This card only works in The United States Moon 1X Visa® …" at bounding box center [564, 281] width 1027 height 306
drag, startPoint x: 572, startPoint y: 140, endPoint x: 732, endPoint y: 157, distance: 160.5
click at [732, 157] on div "Min: $ 5 , Max: $ 1000 This card only works in The United States Moon 1X Visa® …" at bounding box center [564, 281] width 1027 height 306
drag, startPoint x: 732, startPoint y: 157, endPoint x: 706, endPoint y: 160, distance: 25.4
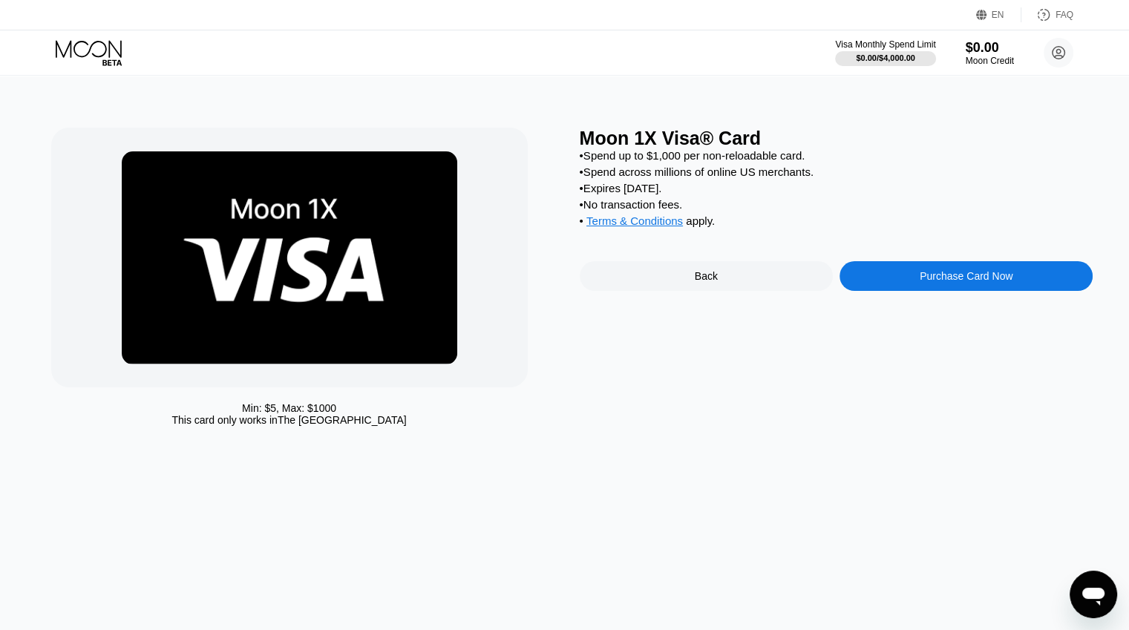
click at [727, 162] on div "• Spend up to $1,000 per non-reloadable card." at bounding box center [837, 155] width 514 height 13
click at [603, 131] on div "Moon 1X Visa® Card" at bounding box center [837, 139] width 514 height 22
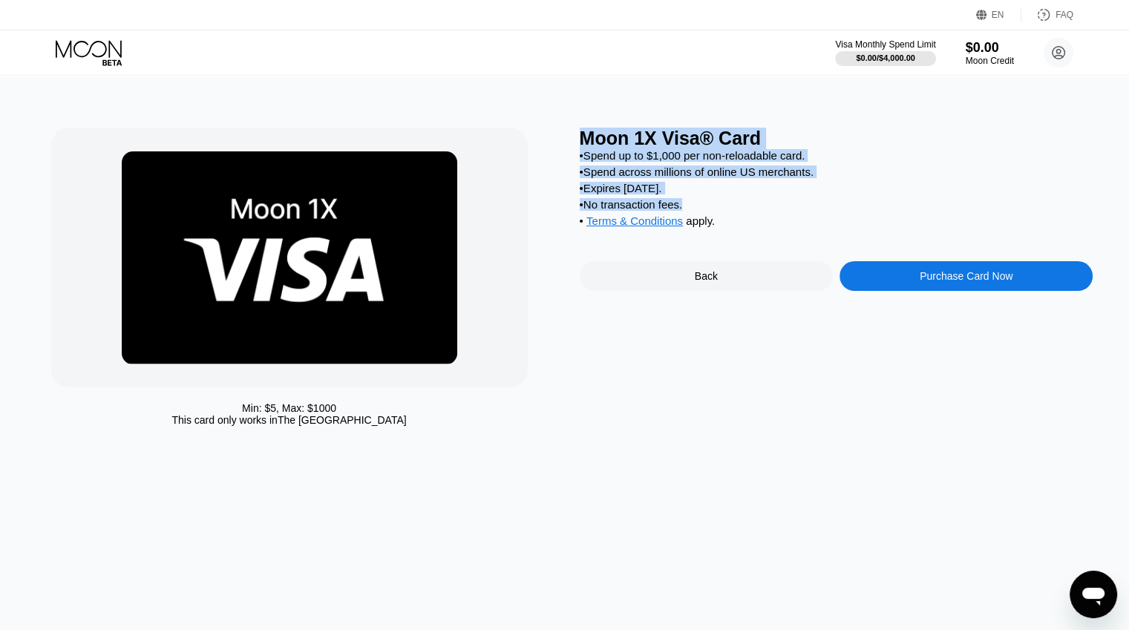
drag, startPoint x: 579, startPoint y: 140, endPoint x: 686, endPoint y: 214, distance: 130.1
click at [686, 214] on div "Moon 1X Visa® Card • Spend up to $1,000 per non-reloadable card. • Spend across…" at bounding box center [837, 281] width 514 height 306
copy div "Moon 1X Visa® Card • Spend up to $1,000 per non-reloadable card. • Spend across…"
drag, startPoint x: 191, startPoint y: 426, endPoint x: 338, endPoint y: 420, distance: 147.1
click at [338, 420] on div "Min: $ 5 , Max: $ 1000 This card only works in The United States" at bounding box center [289, 414] width 476 height 24
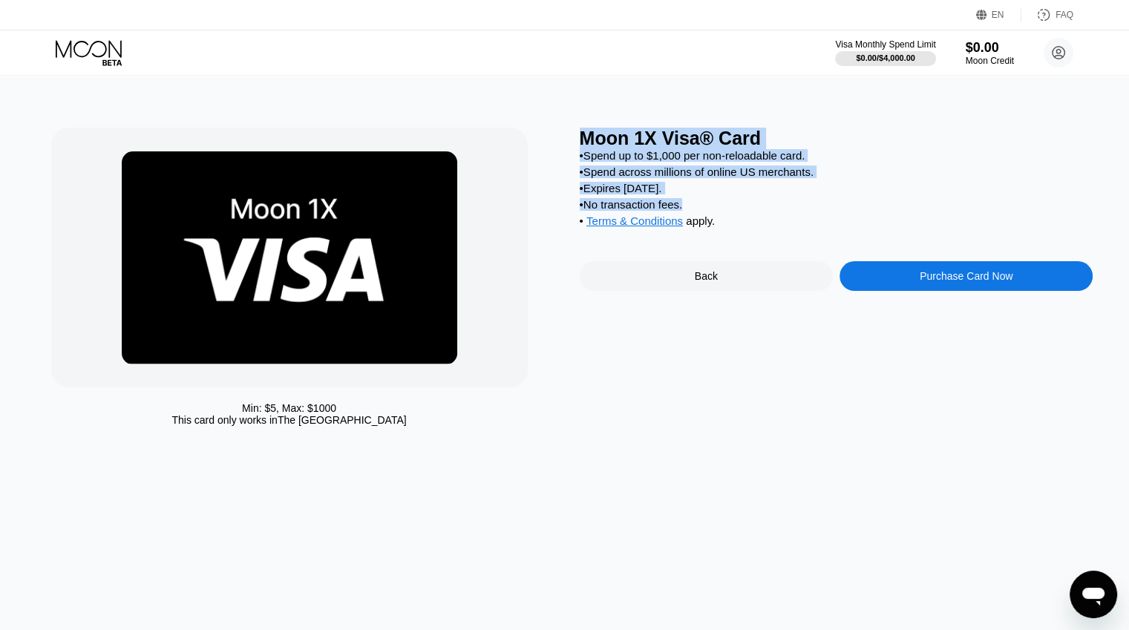
click at [235, 420] on div "This card only works in The United States" at bounding box center [288, 420] width 235 height 12
drag, startPoint x: 203, startPoint y: 427, endPoint x: 387, endPoint y: 427, distance: 184.0
click at [387, 426] on div "Min: $ 5 , Max: $ 1000 This card only works in The United States" at bounding box center [289, 414] width 476 height 24
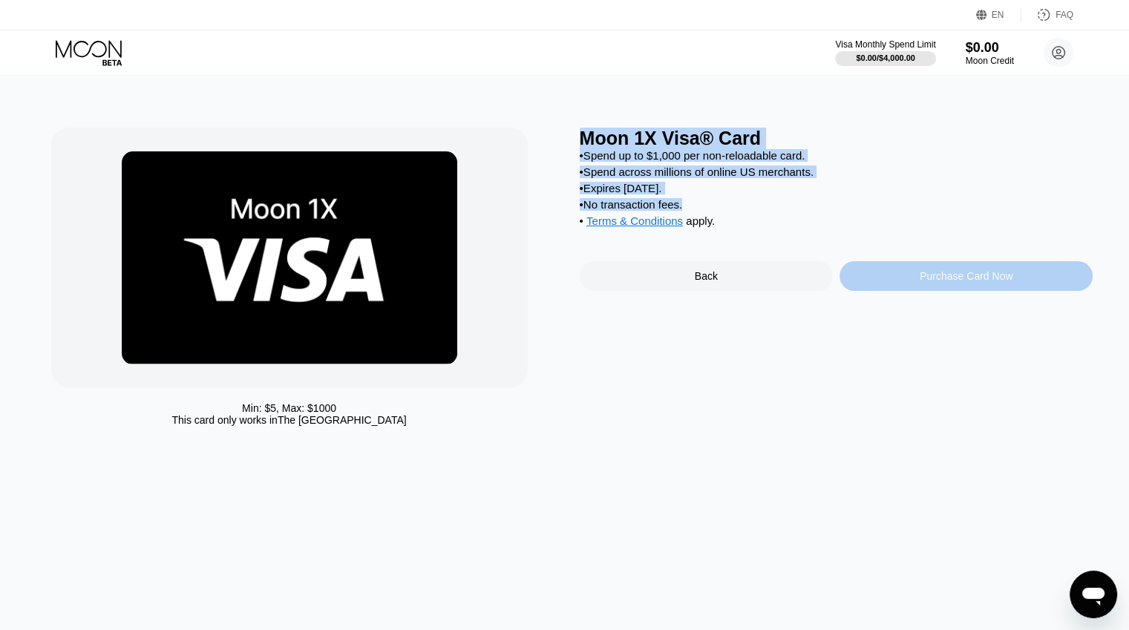
click at [960, 291] on div "Purchase Card Now" at bounding box center [965, 276] width 253 height 30
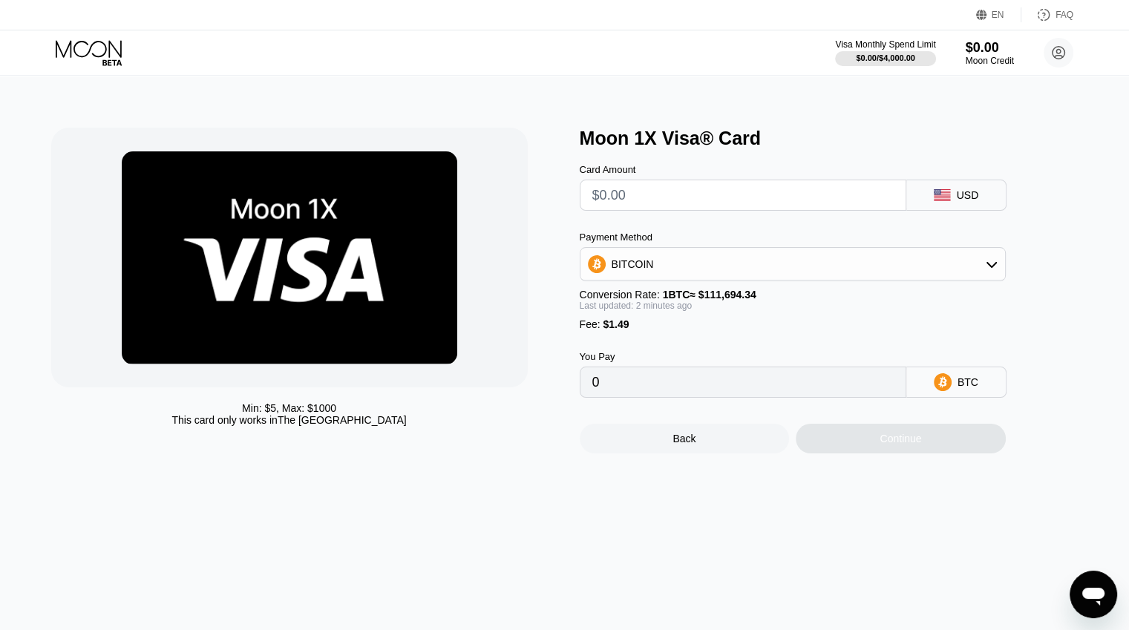
click at [783, 217] on div "Card Amount USD Payment Method BITCOIN Conversion Rate: 1 BTC ≈ $111,694.34 Las…" at bounding box center [817, 273] width 475 height 249
click at [781, 252] on div "Payment Method BITCOIN" at bounding box center [793, 257] width 426 height 50
click at [766, 278] on div "BITCOIN" at bounding box center [792, 264] width 424 height 30
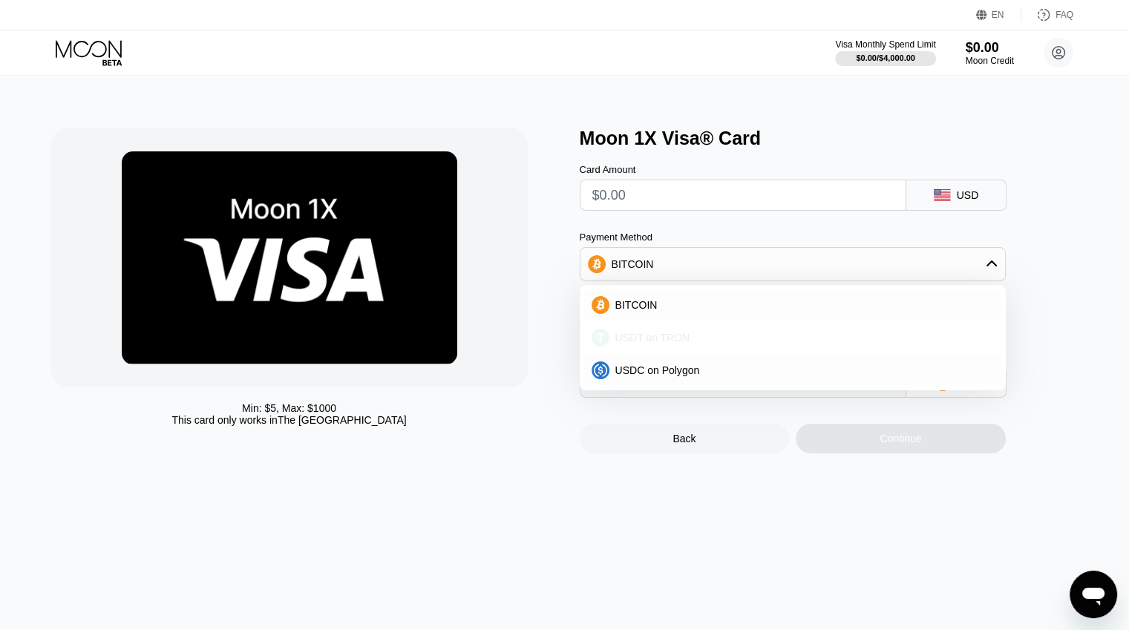
click at [692, 335] on div "USDT on TRON" at bounding box center [792, 338] width 417 height 30
type input "0.00"
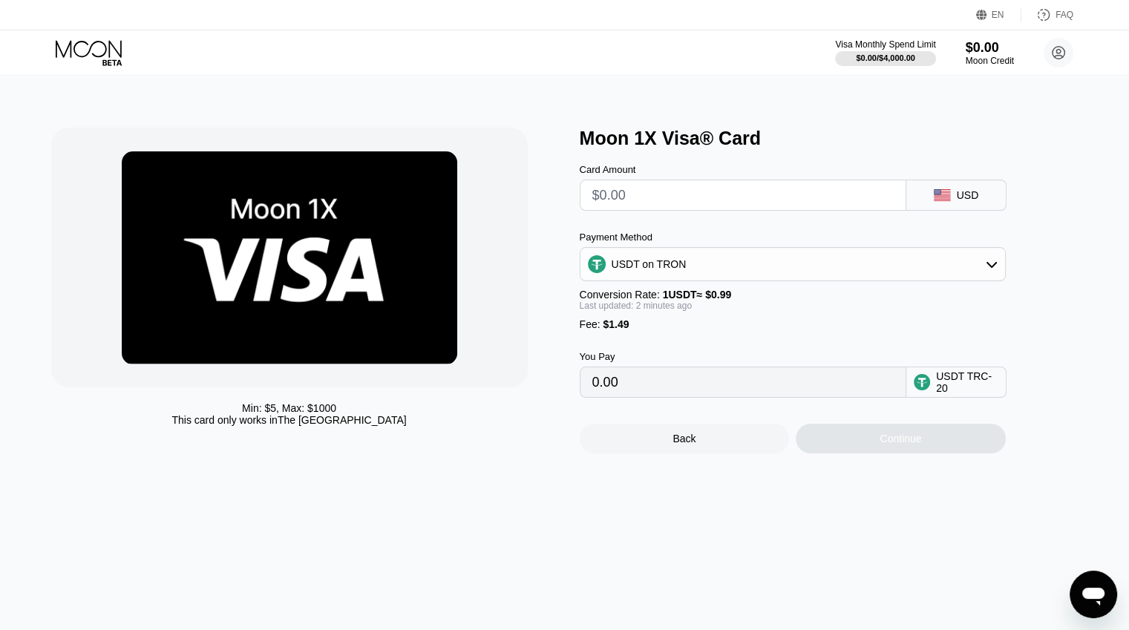
click at [705, 206] on input "text" at bounding box center [742, 195] width 301 height 30
type input "$2"
type input "3.53"
type input "0.00"
type input "$1"
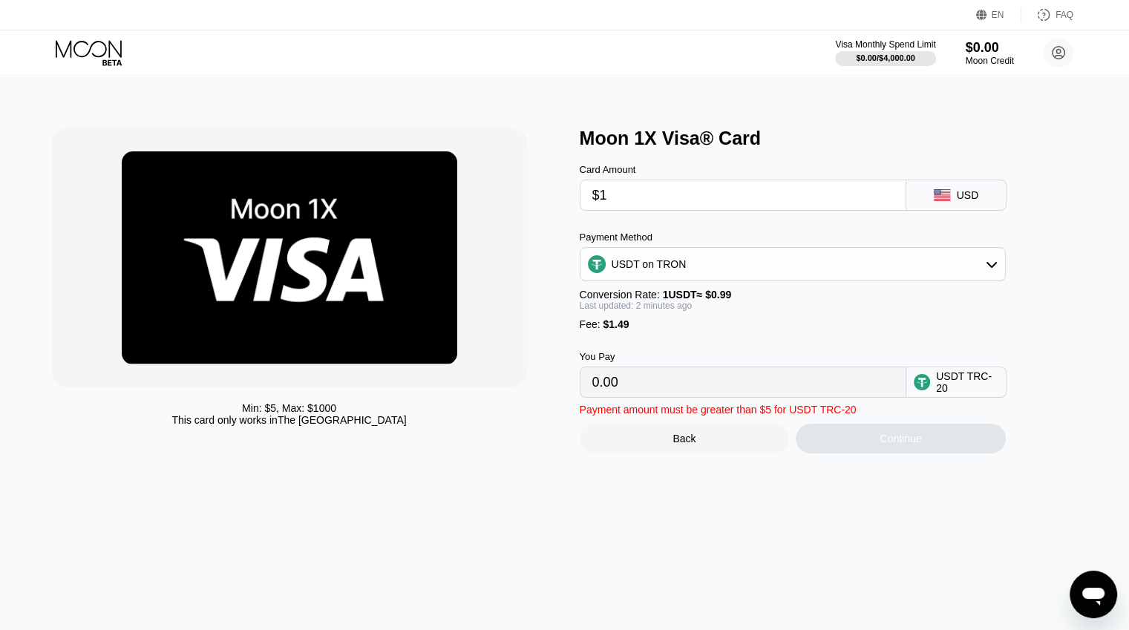
type input "2.52"
type input "0.00"
type input "$5"
type input "6.56"
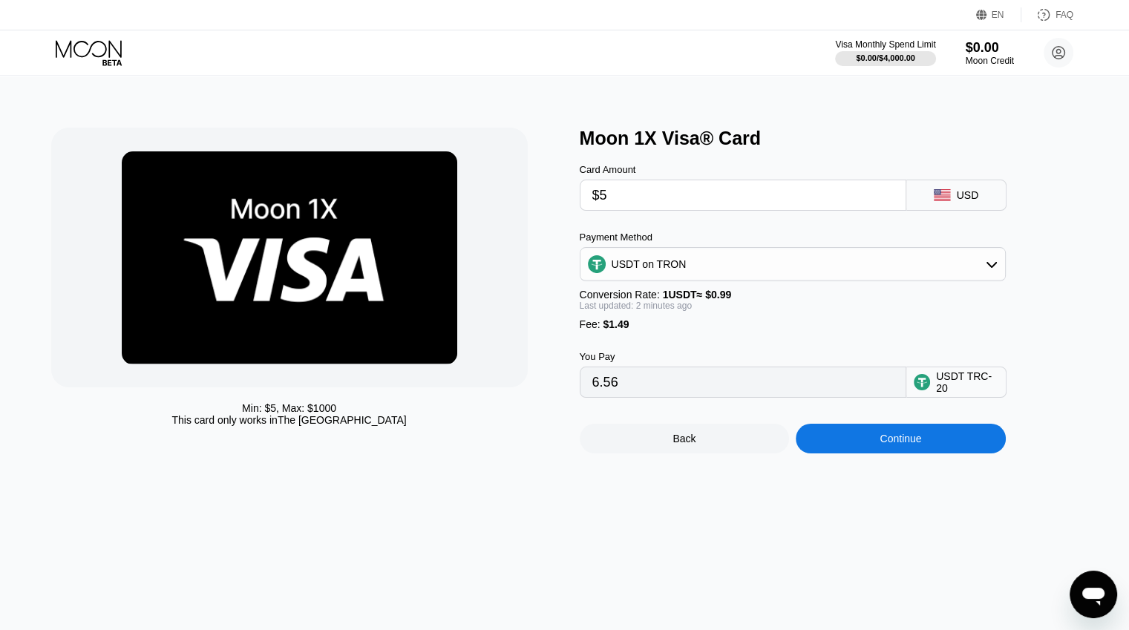
type input "$5"
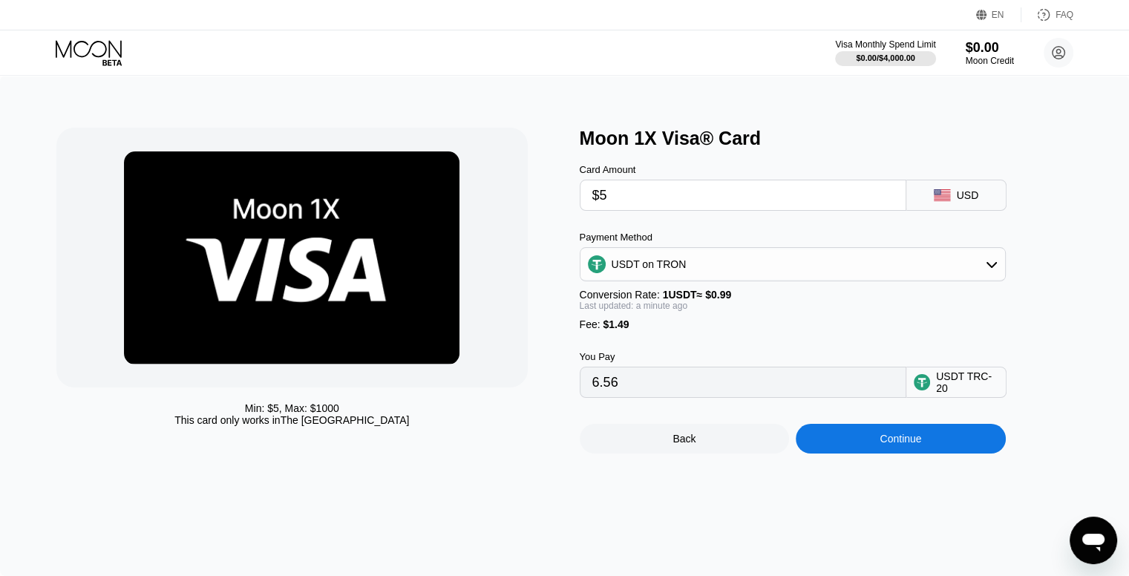
drag, startPoint x: 91, startPoint y: 58, endPoint x: 294, endPoint y: 51, distance: 203.4
click at [90, 57] on icon at bounding box center [90, 53] width 69 height 26
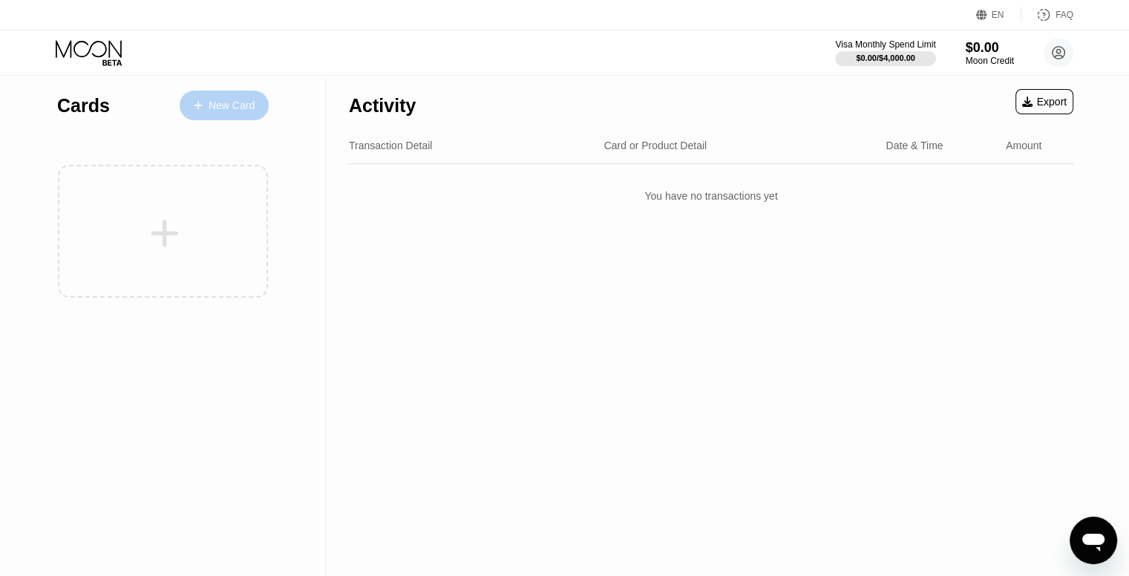
click at [240, 114] on div "New Card" at bounding box center [224, 106] width 89 height 30
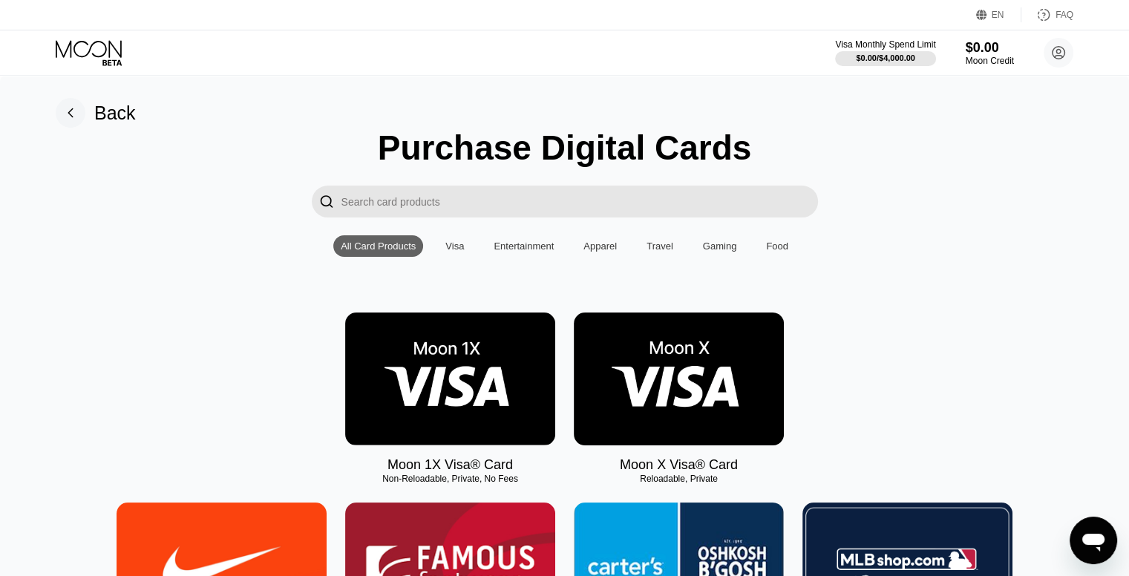
click at [667, 395] on img at bounding box center [679, 378] width 210 height 133
click at [663, 358] on img at bounding box center [679, 378] width 210 height 133
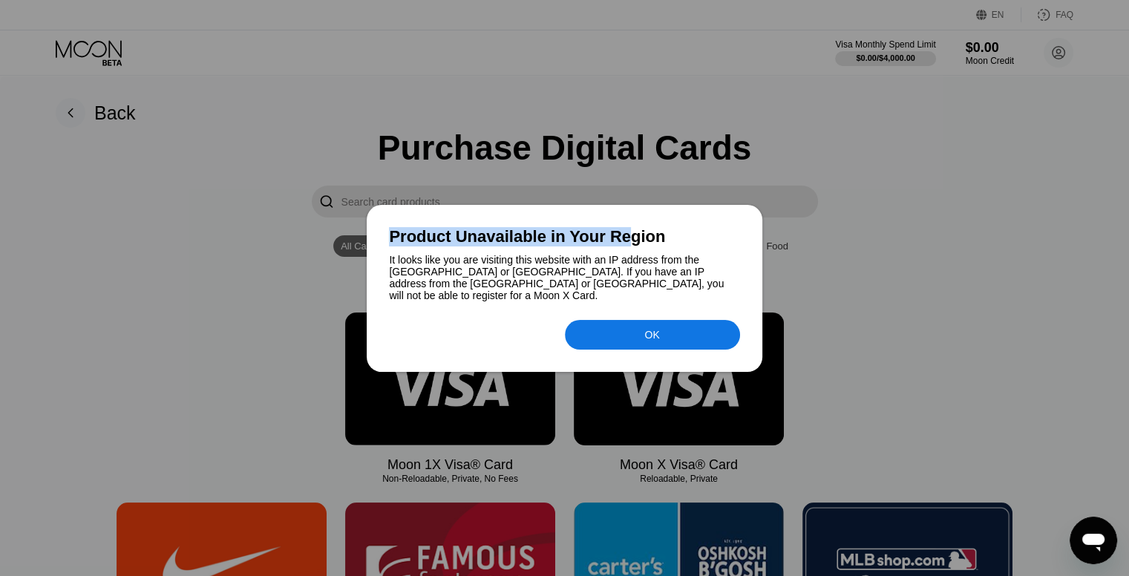
drag, startPoint x: 544, startPoint y: 238, endPoint x: 639, endPoint y: 237, distance: 95.0
click at [634, 238] on div "Product Unavailable in Your Region" at bounding box center [564, 236] width 350 height 19
click at [656, 246] on div "Product Unavailable in Your Region" at bounding box center [564, 236] width 350 height 19
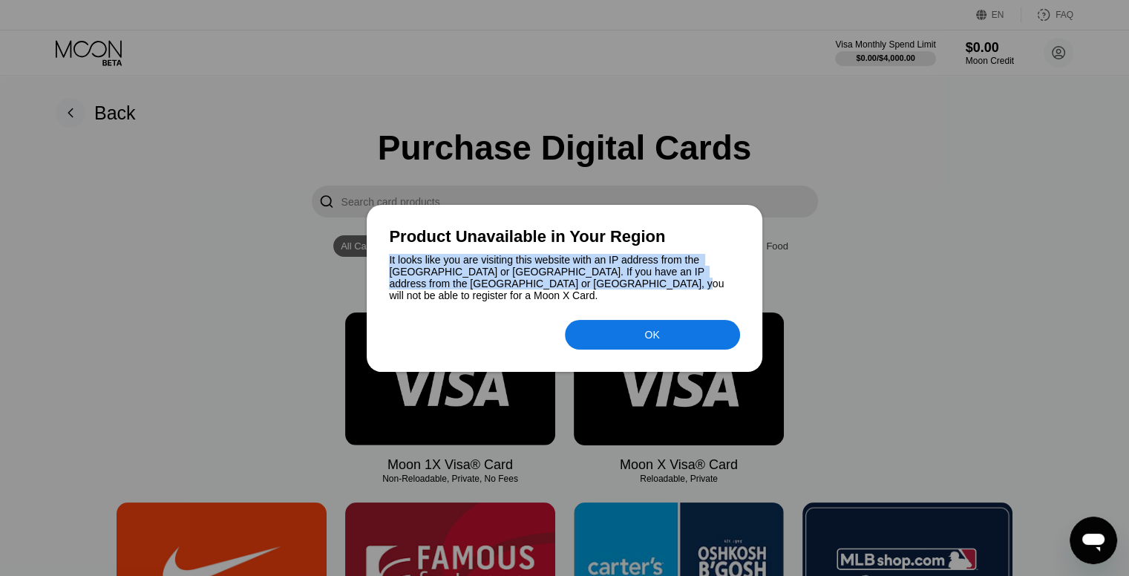
drag, startPoint x: 383, startPoint y: 260, endPoint x: 662, endPoint y: 286, distance: 280.2
click at [662, 286] on div "Product Unavailable in Your Region It looks like you are visiting this website …" at bounding box center [564, 288] width 395 height 167
click at [397, 299] on div "Product Unavailable in Your Region It looks like you are visiting this website …" at bounding box center [564, 288] width 395 height 167
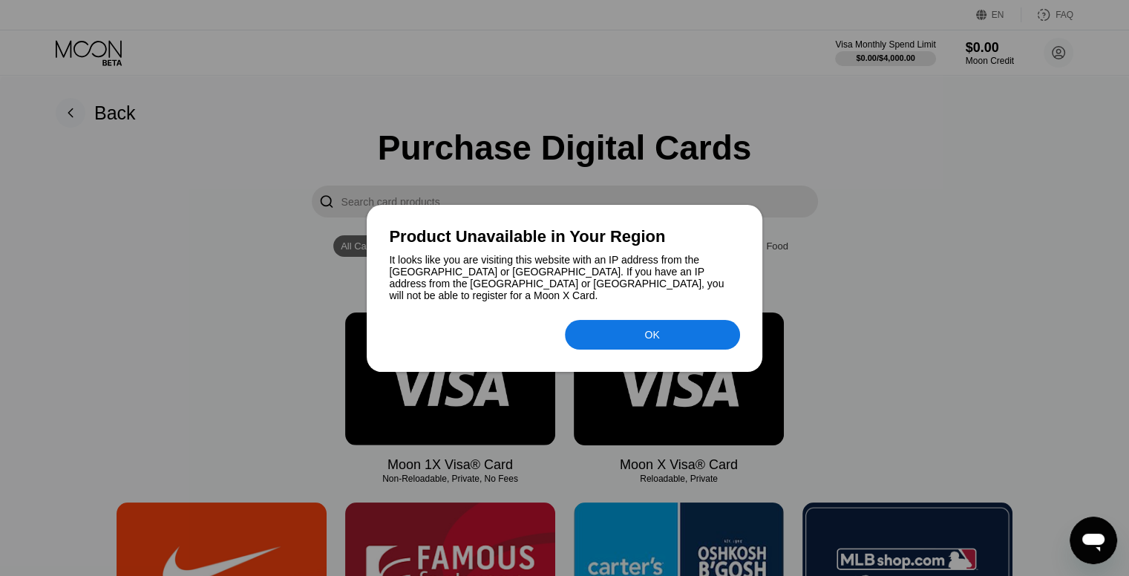
click at [678, 347] on div "Product Unavailable in Your Region It looks like you are visiting this website …" at bounding box center [564, 288] width 395 height 167
click at [673, 329] on div "OK" at bounding box center [652, 335] width 175 height 30
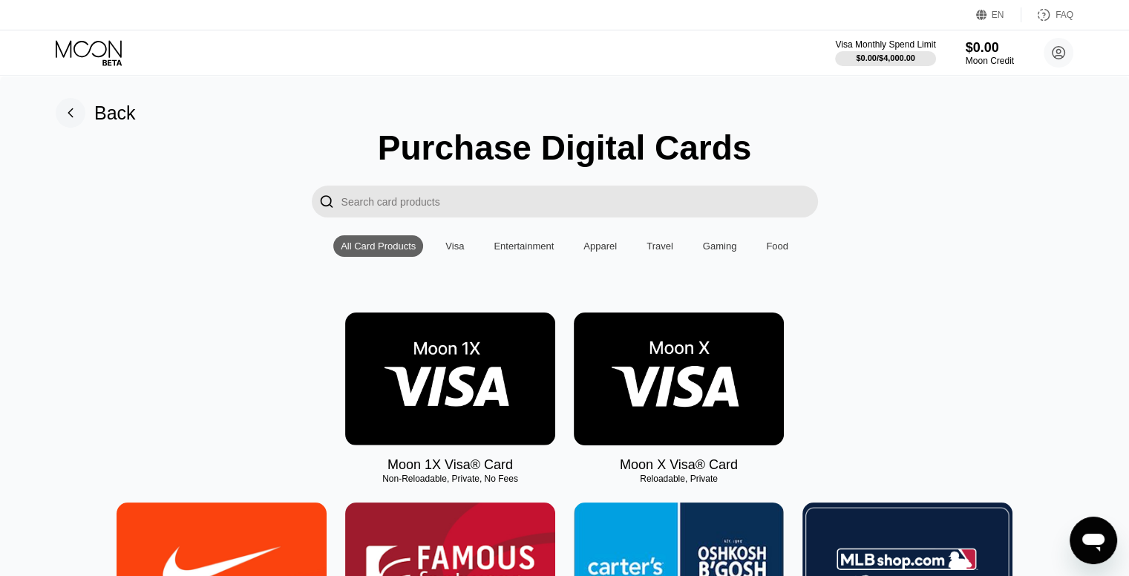
drag, startPoint x: 693, startPoint y: 479, endPoint x: 669, endPoint y: 479, distance: 24.5
click at [753, 473] on div "Moon X Visa® Card Reloadable, Private" at bounding box center [679, 392] width 210 height 160
drag, startPoint x: 379, startPoint y: 482, endPoint x: 470, endPoint y: 482, distance: 91.3
click at [472, 482] on div "Non-Reloadable, Private, No Fees" at bounding box center [450, 478] width 210 height 10
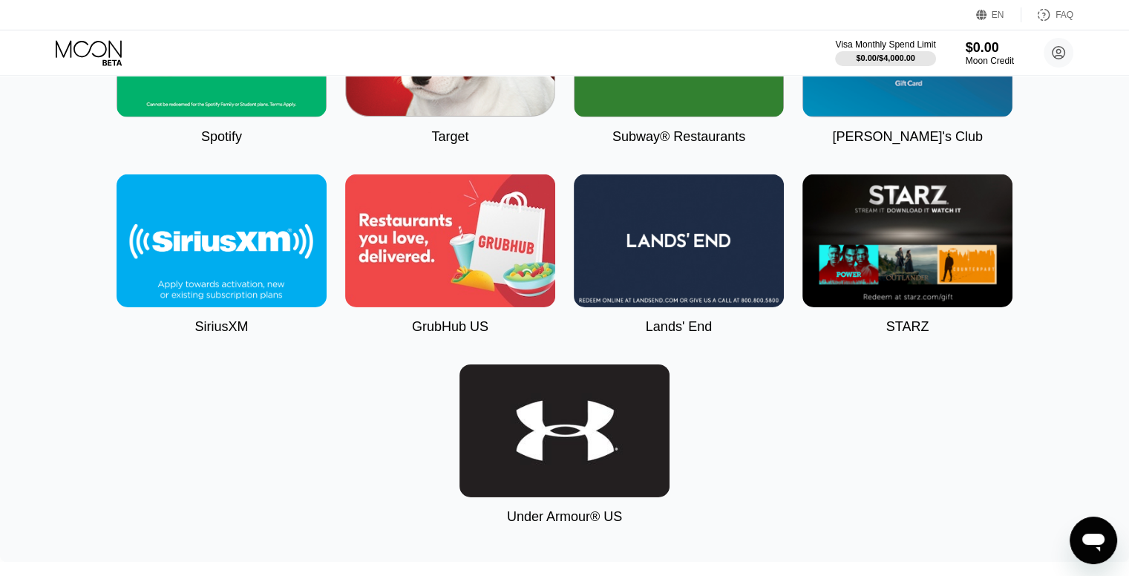
scroll to position [4683, 0]
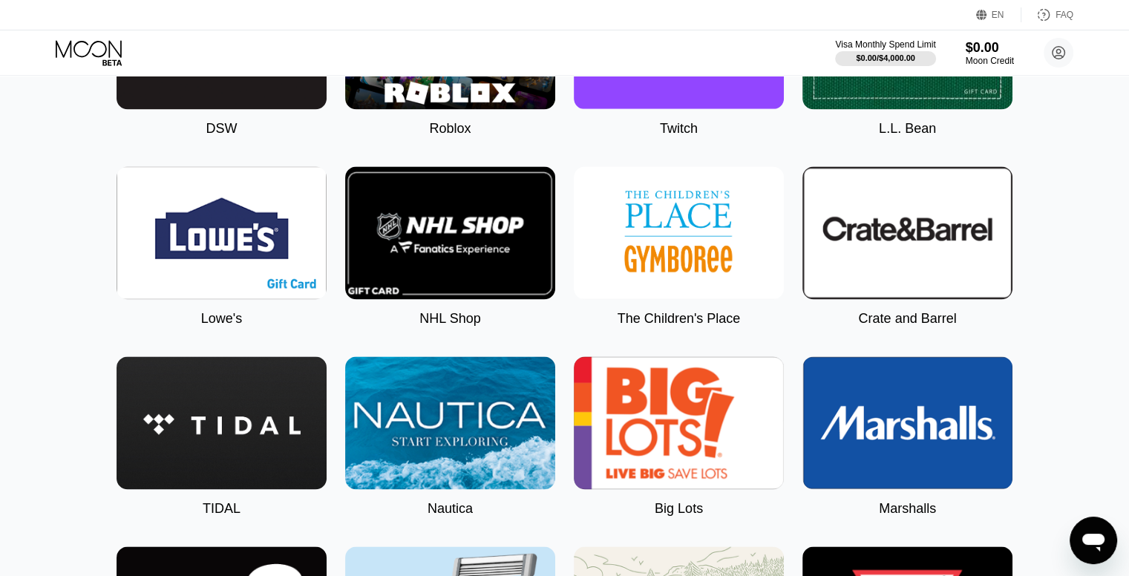
scroll to position [71, 0]
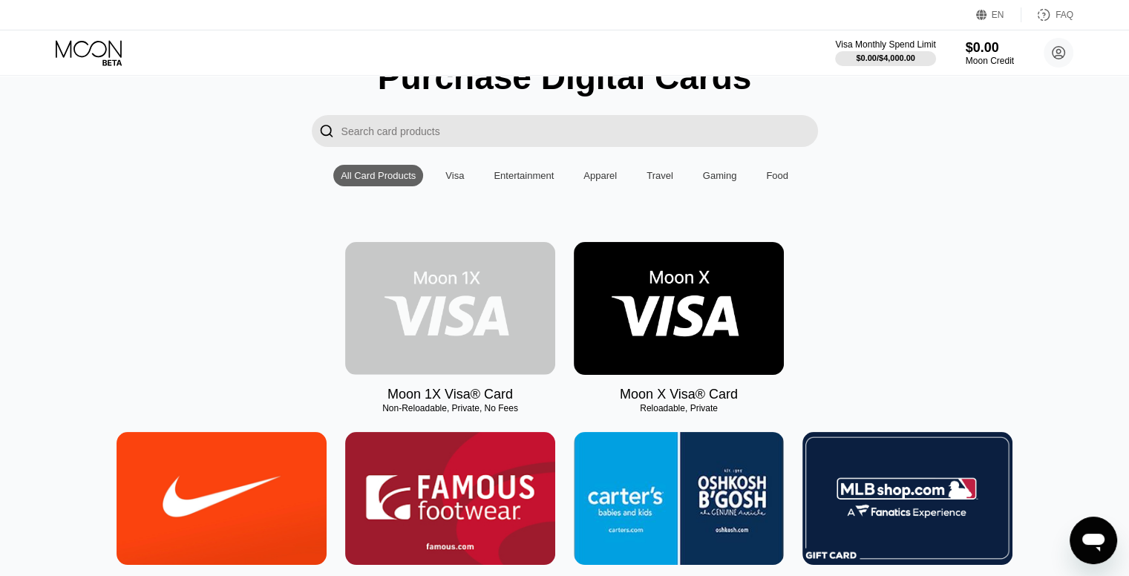
click at [460, 296] on img at bounding box center [450, 308] width 210 height 133
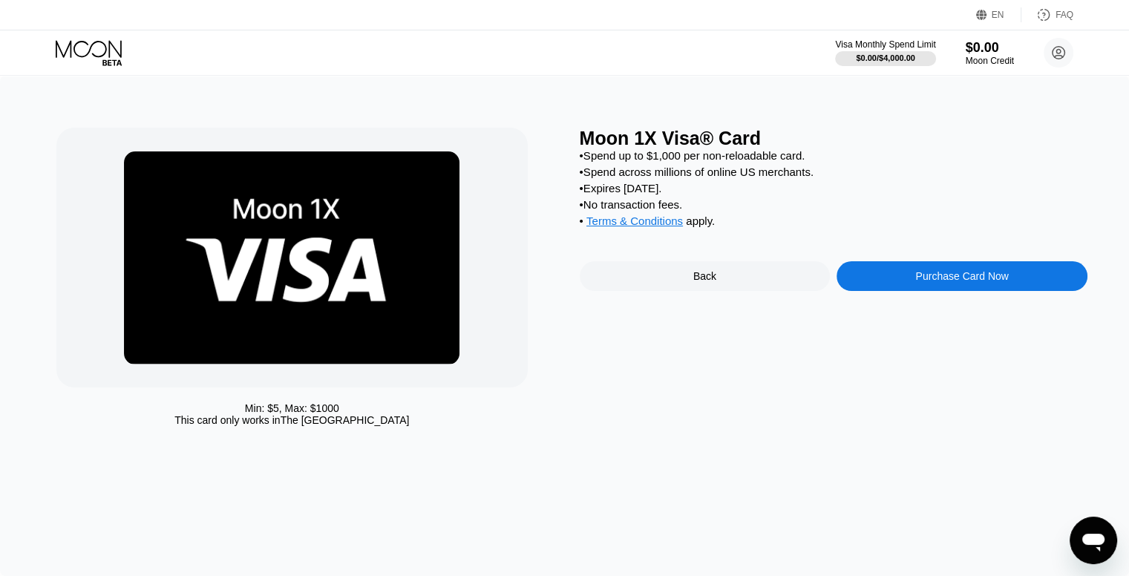
click at [725, 291] on div "Back" at bounding box center [705, 276] width 251 height 30
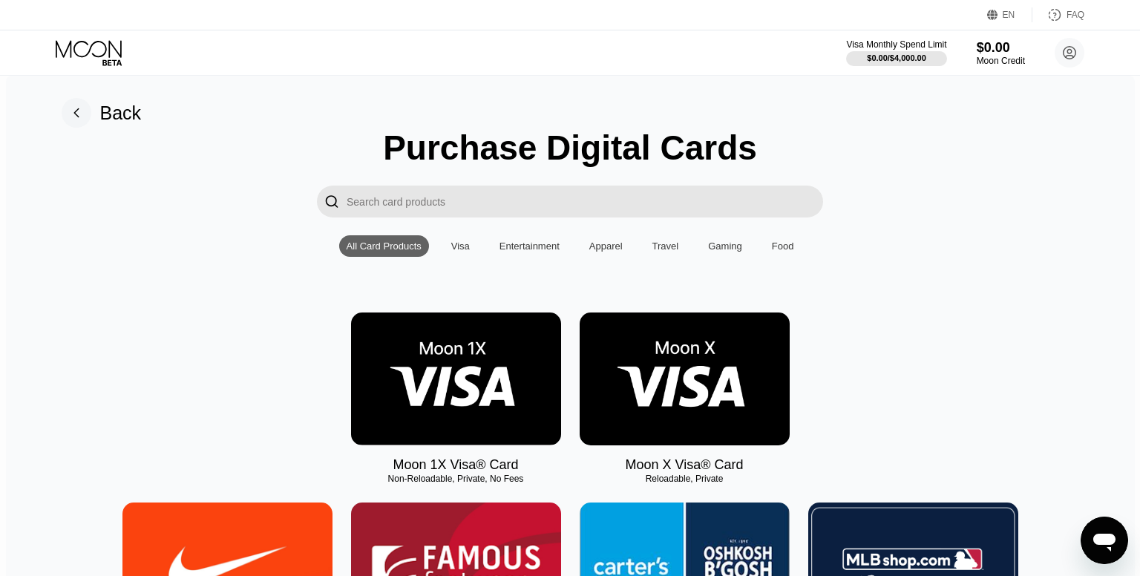
click at [102, 114] on div "Back" at bounding box center [121, 113] width 42 height 22
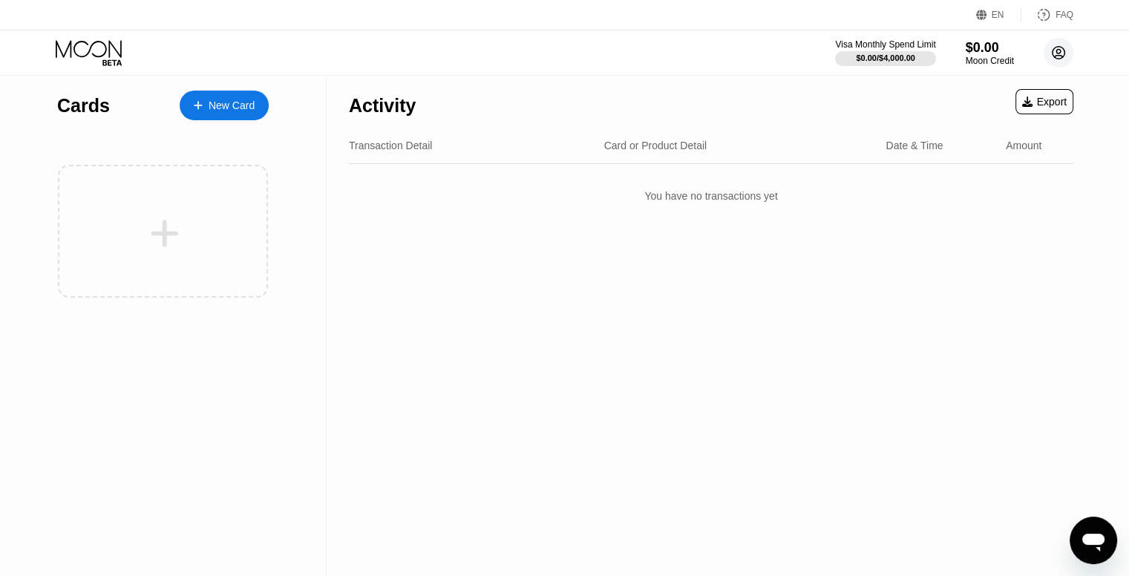
click at [1061, 56] on icon at bounding box center [1059, 53] width 8 height 8
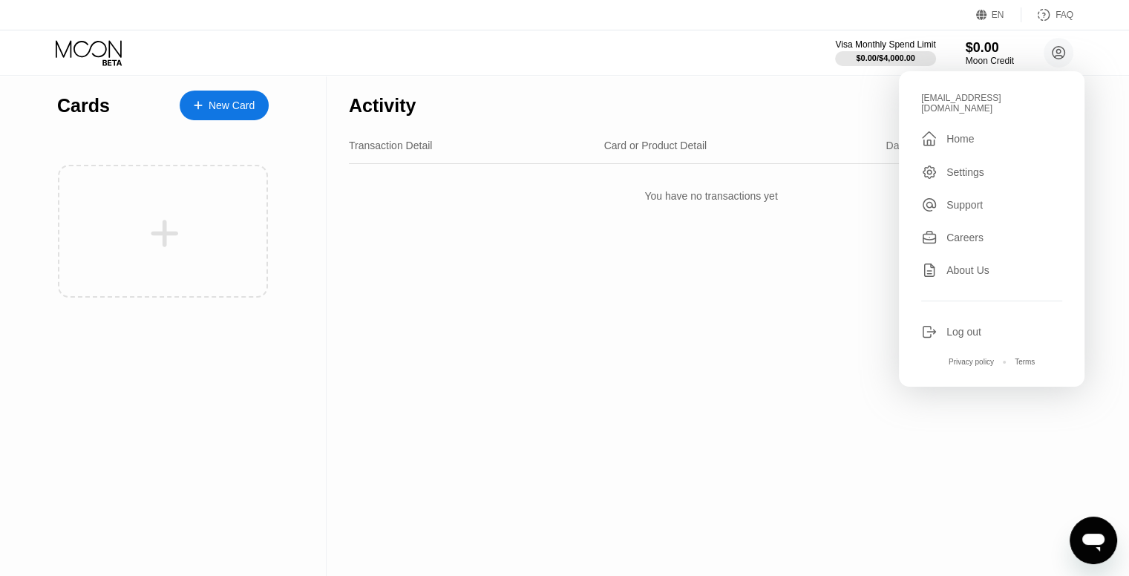
click at [958, 171] on div "[EMAIL_ADDRESS][DOMAIN_NAME]  Home Settings Support Careers About Us Log out P…" at bounding box center [992, 228] width 186 height 315
click at [957, 166] on div "Settings" at bounding box center [965, 172] width 38 height 12
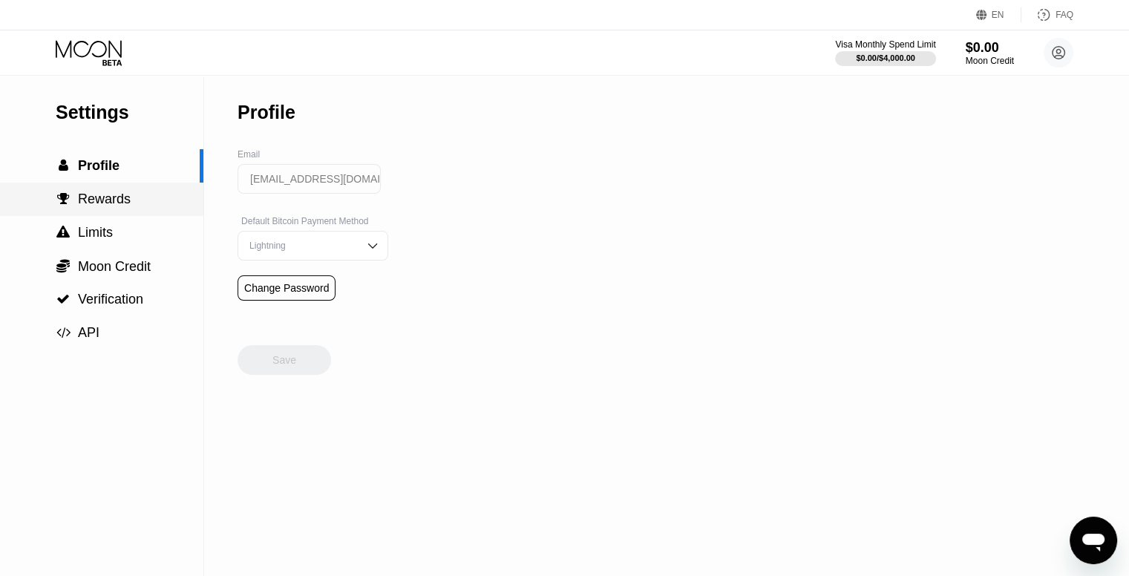
click at [74, 203] on div " Rewards" at bounding box center [93, 199] width 75 height 16
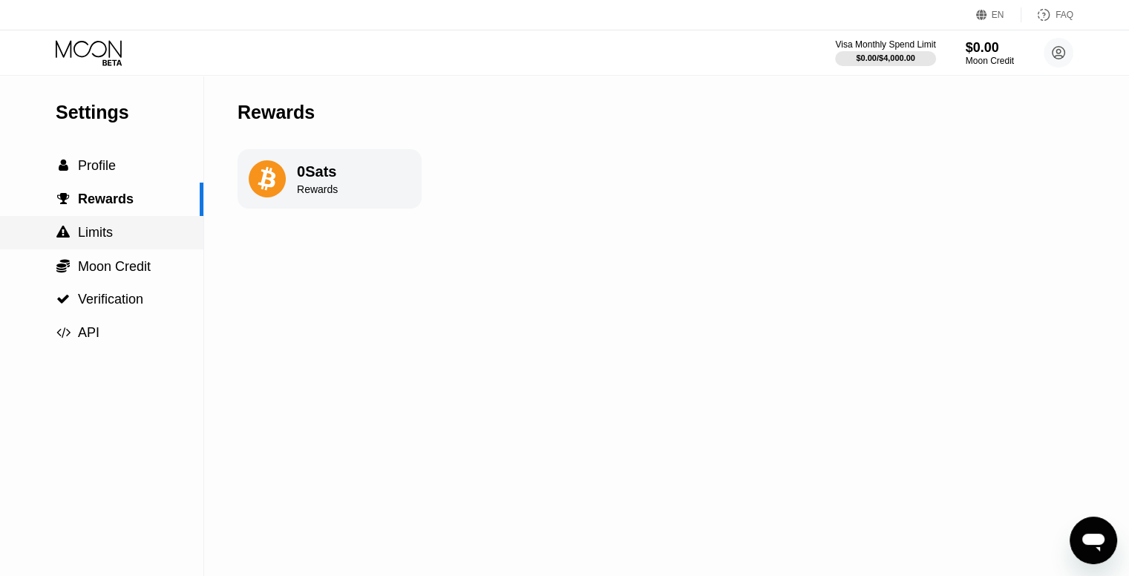
click at [83, 240] on span "Limits" at bounding box center [95, 232] width 35 height 15
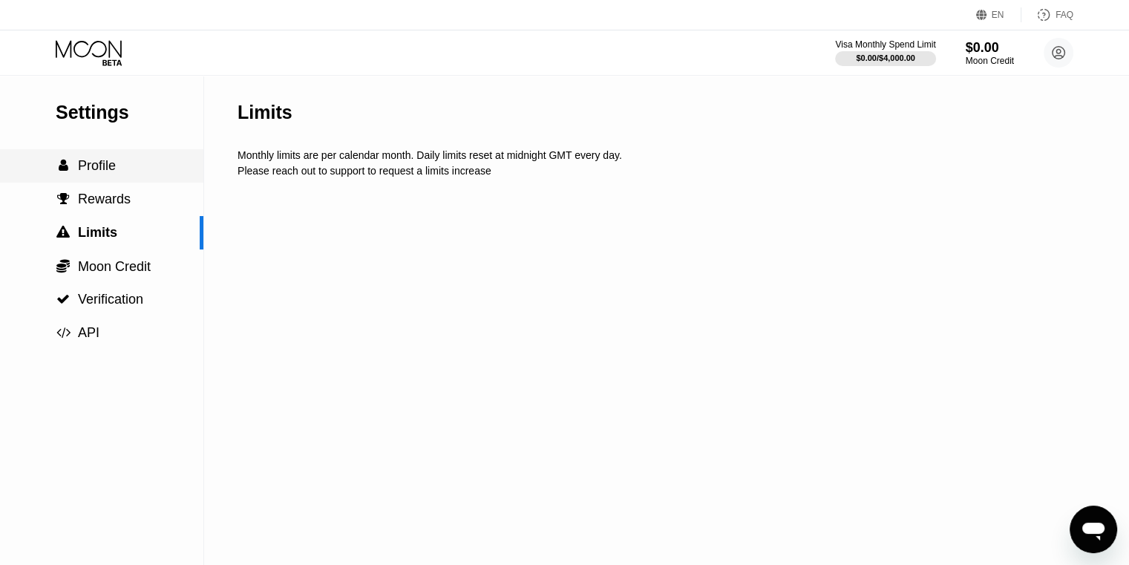
click at [84, 183] on div " Profile" at bounding box center [101, 165] width 203 height 33
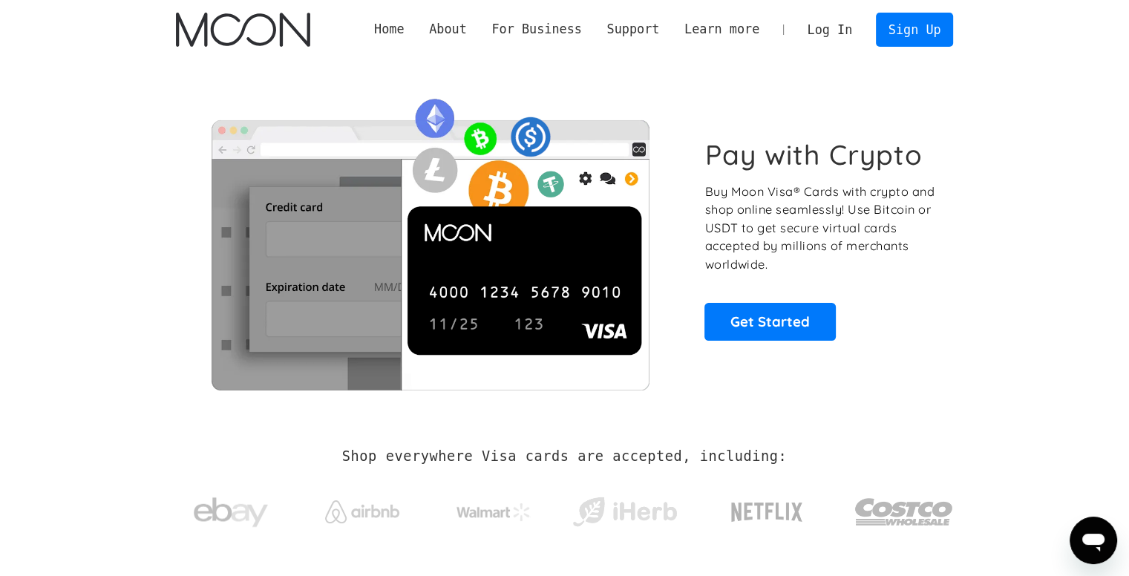
click at [842, 39] on link "Log In" at bounding box center [830, 29] width 70 height 33
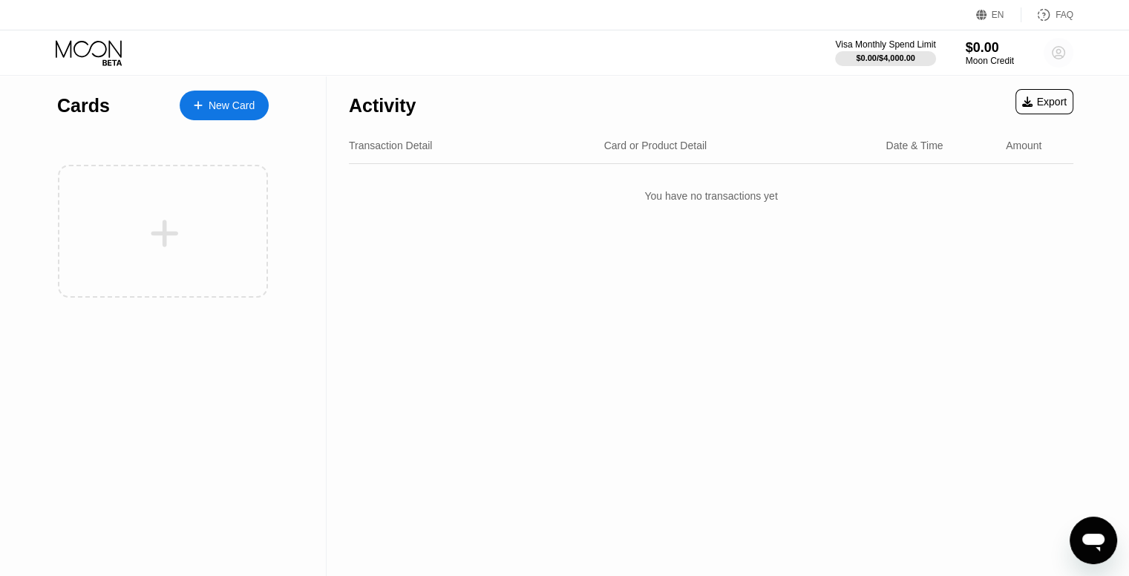
click at [1056, 54] on circle at bounding box center [1058, 53] width 30 height 30
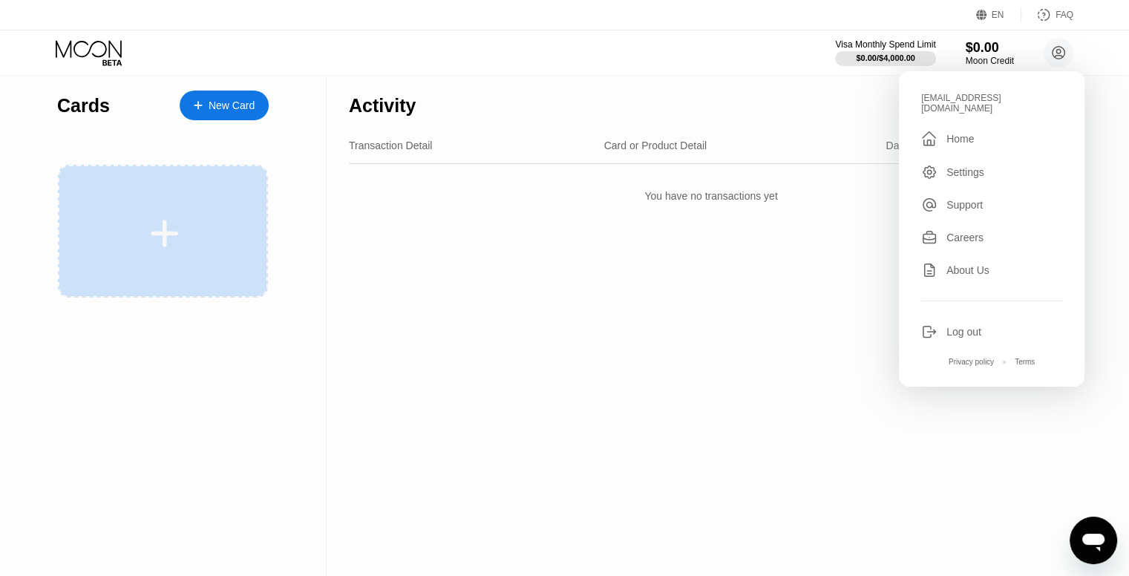
click at [174, 217] on icon at bounding box center [164, 233] width 29 height 33
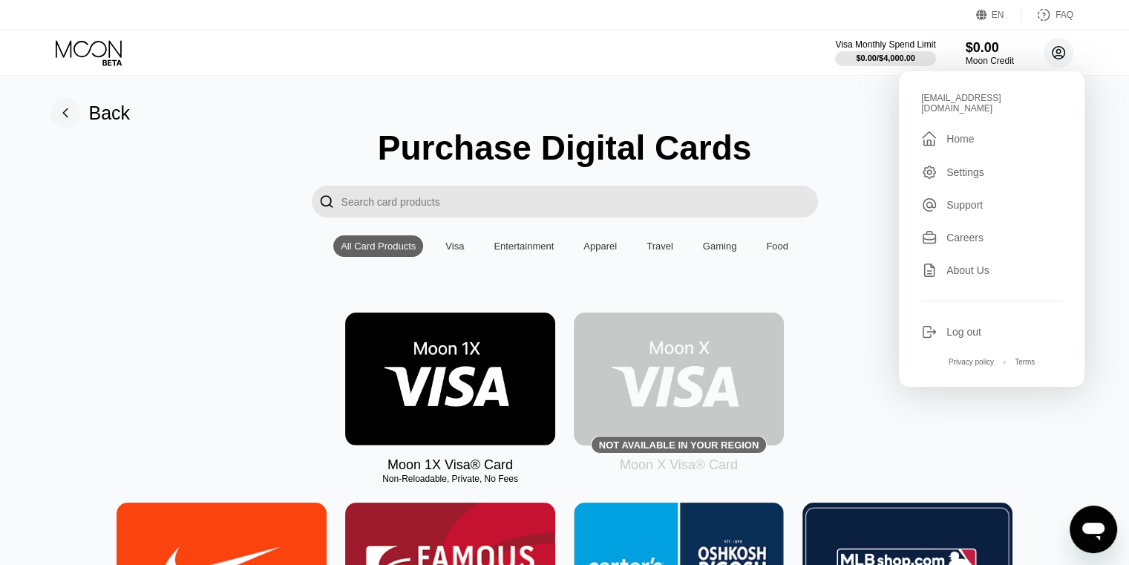
click at [1066, 66] on icon at bounding box center [1058, 53] width 30 height 30
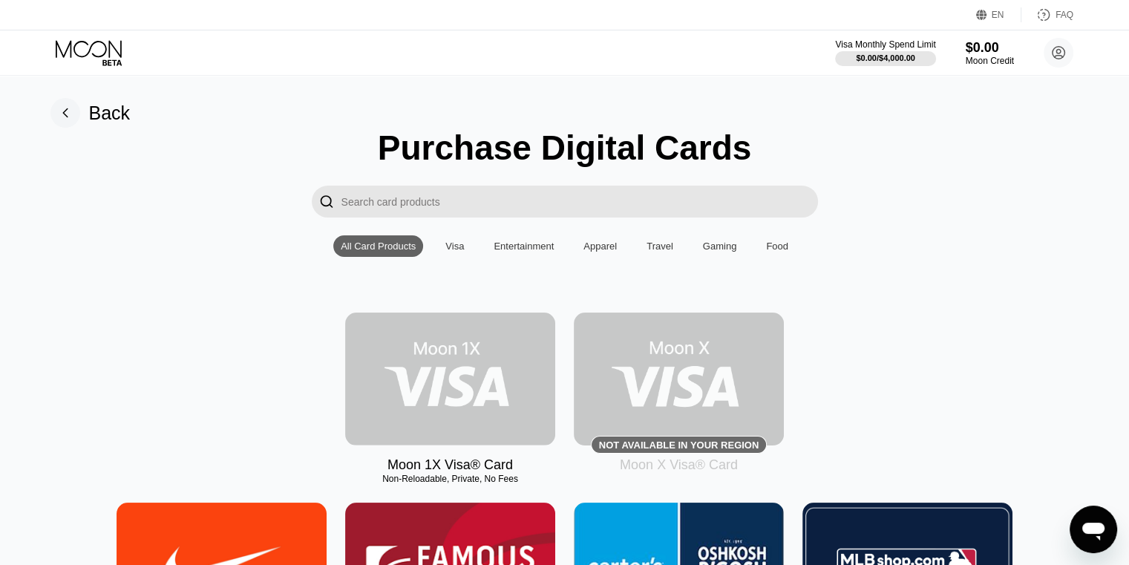
click at [422, 384] on img at bounding box center [450, 378] width 210 height 133
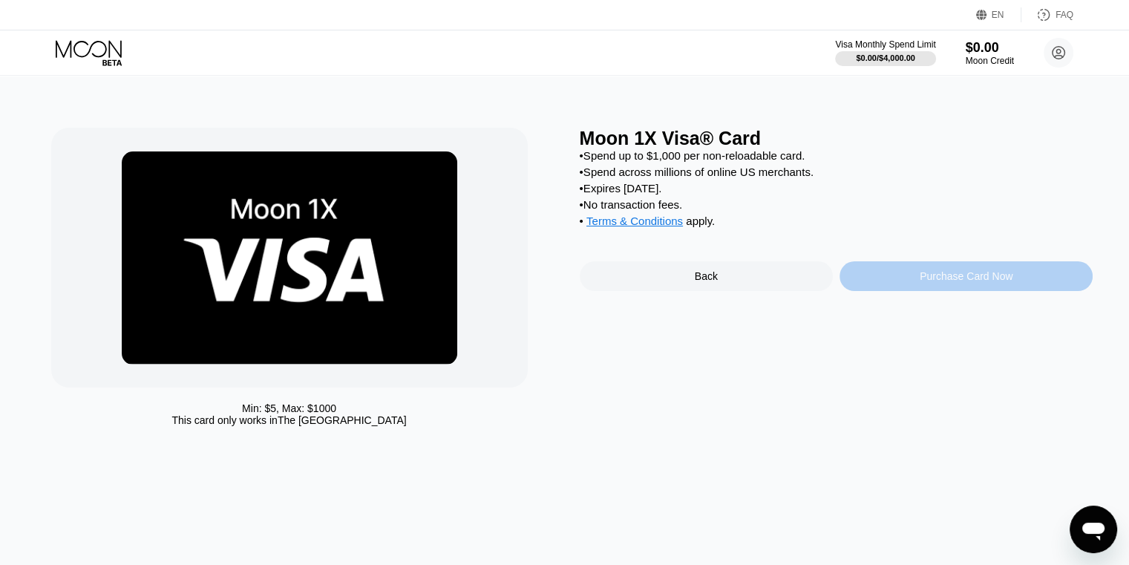
click at [973, 282] on div "Purchase Card Now" at bounding box center [965, 276] width 93 height 12
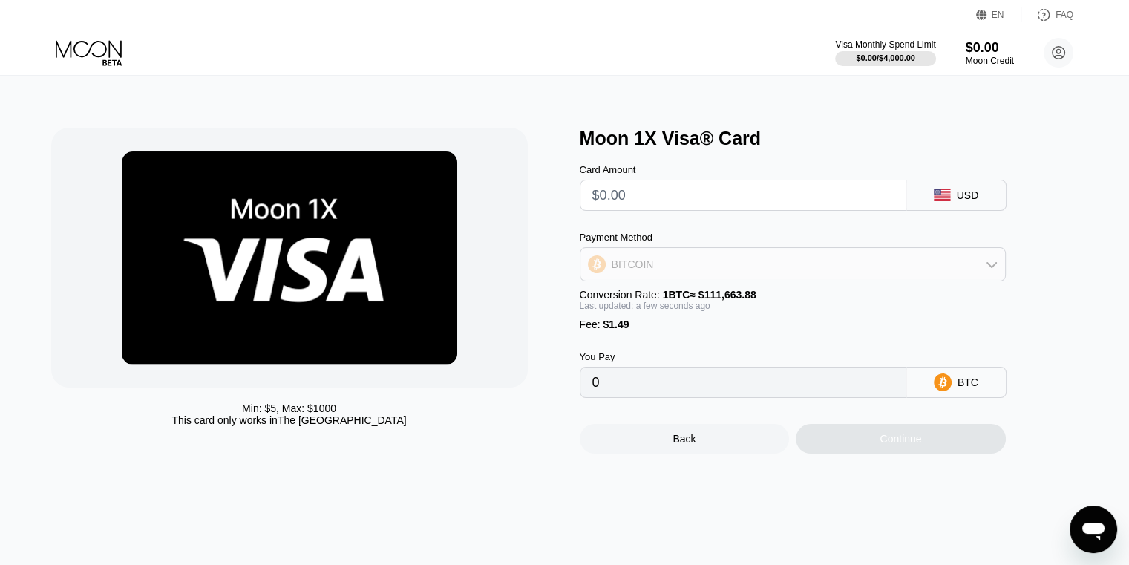
click at [652, 266] on div "BITCOIN" at bounding box center [792, 264] width 424 height 30
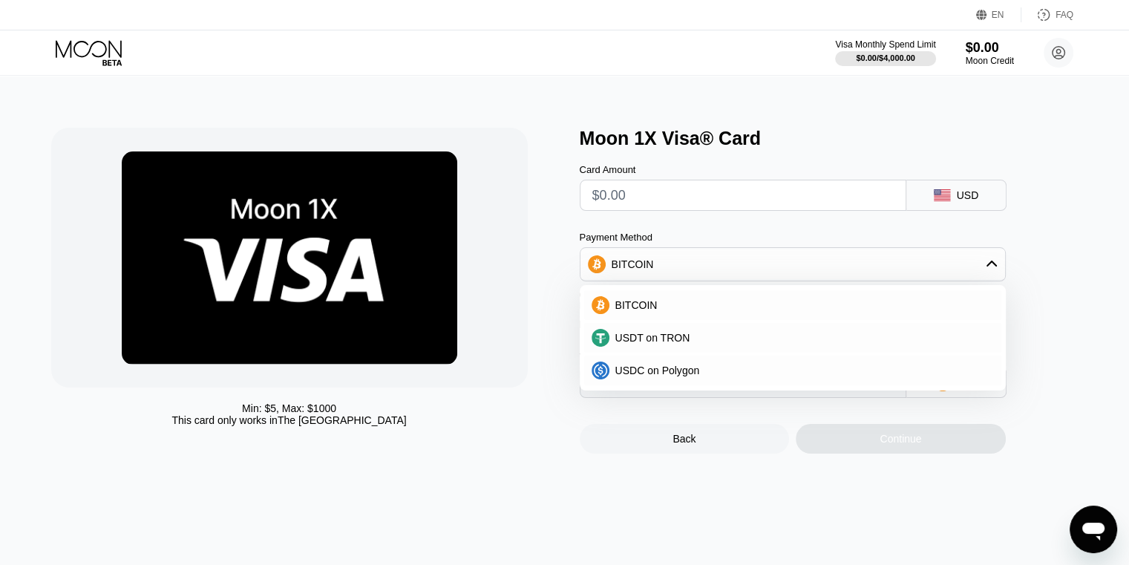
click at [436, 437] on div "Min: $ 5 , Max: $ 1000 This card only works in The United States" at bounding box center [308, 291] width 514 height 326
click at [729, 279] on div "BITCOIN" at bounding box center [792, 264] width 424 height 30
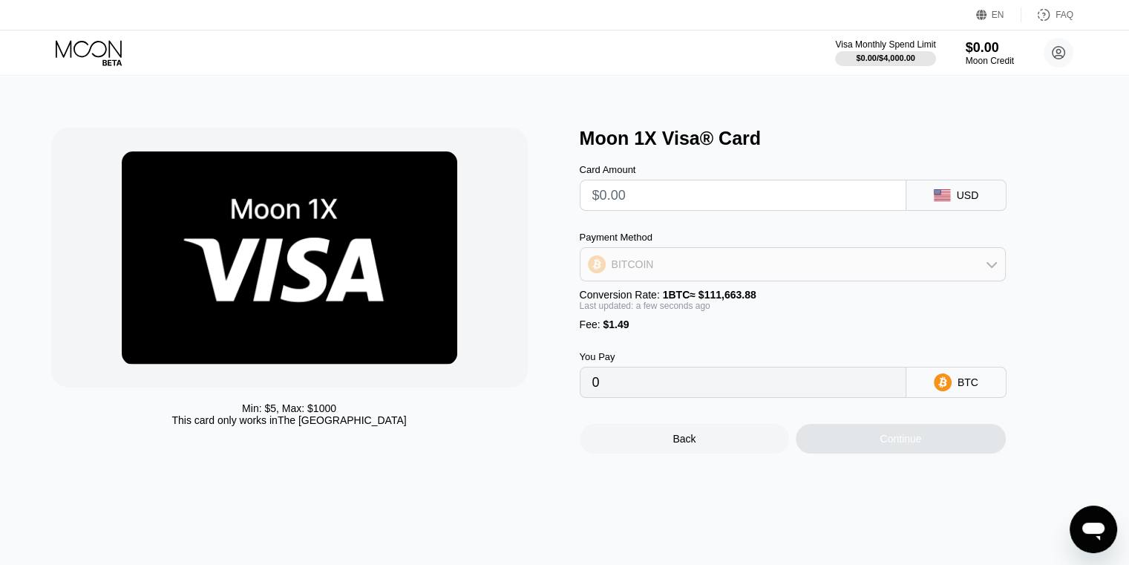
click at [746, 271] on div "BITCOIN" at bounding box center [792, 264] width 424 height 30
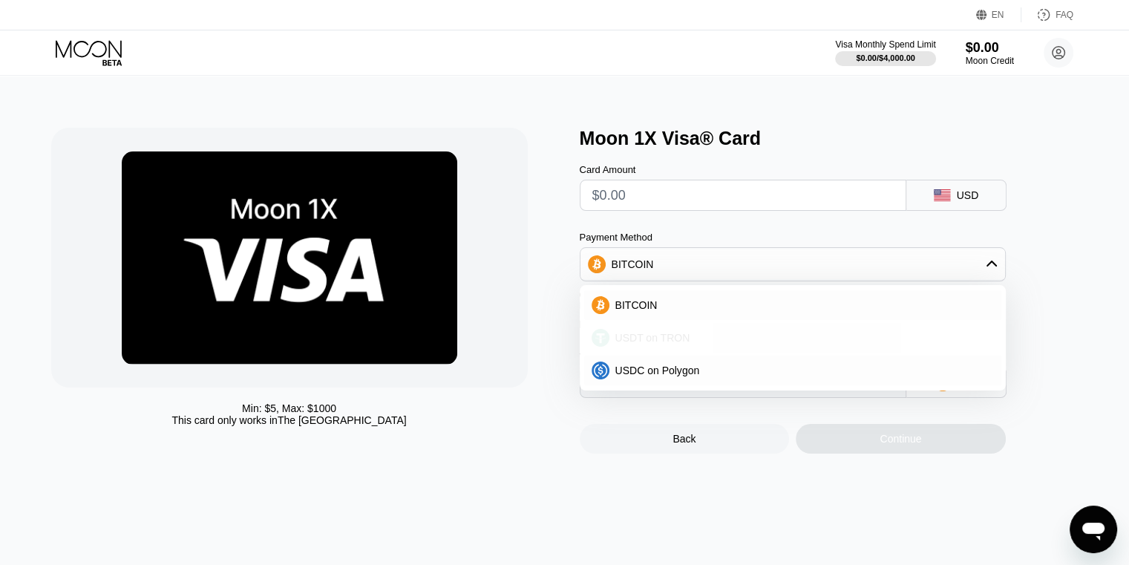
click at [650, 336] on div "USDT on TRON" at bounding box center [792, 338] width 417 height 30
type input "0.00"
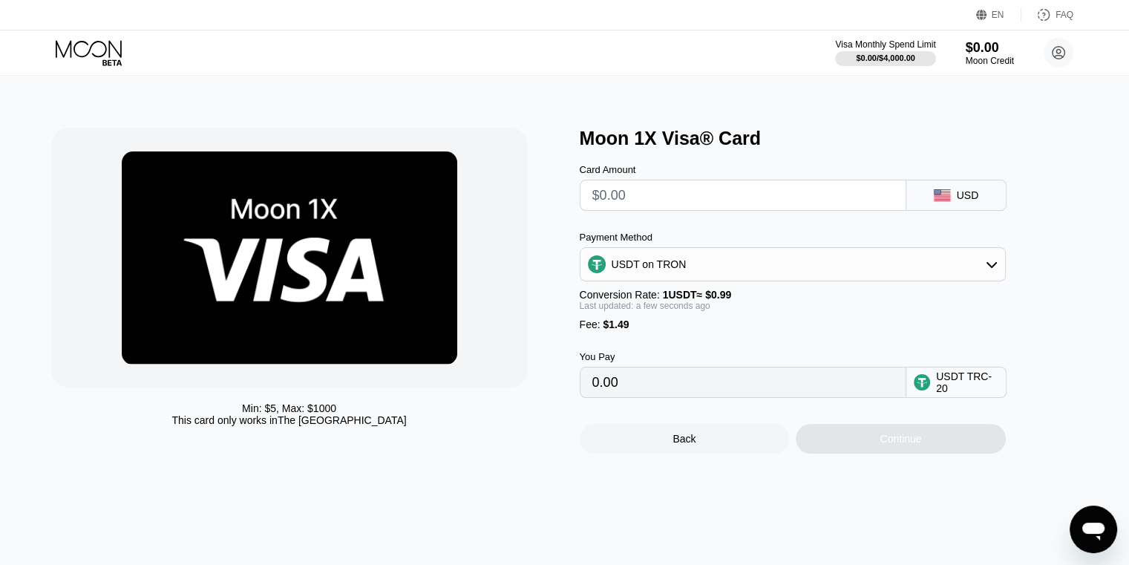
click at [747, 186] on input "text" at bounding box center [742, 195] width 301 height 30
type input "$5"
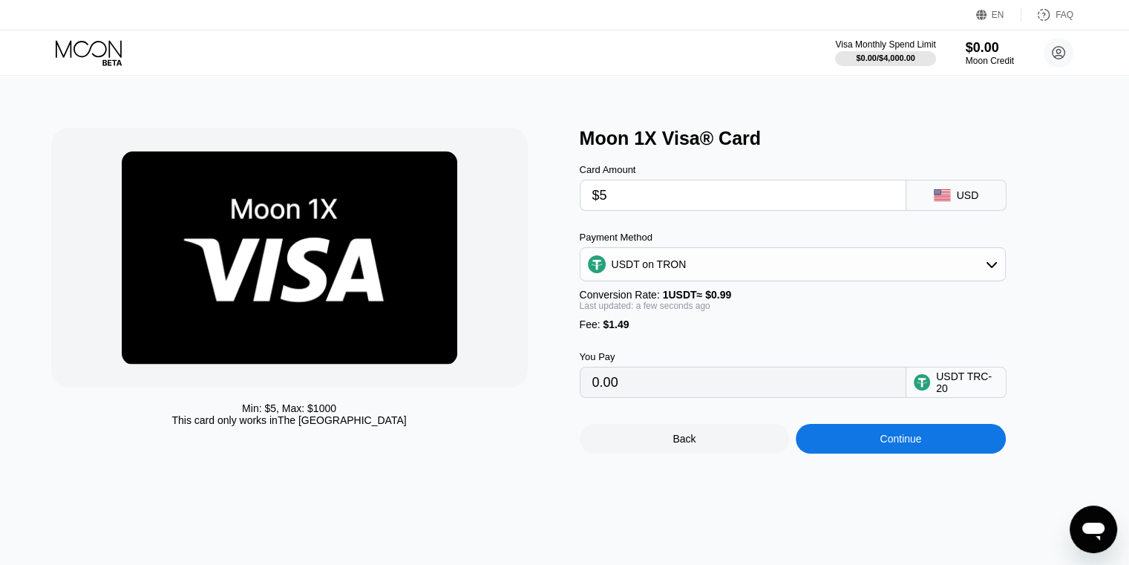
type input "6.56"
type input "0.00"
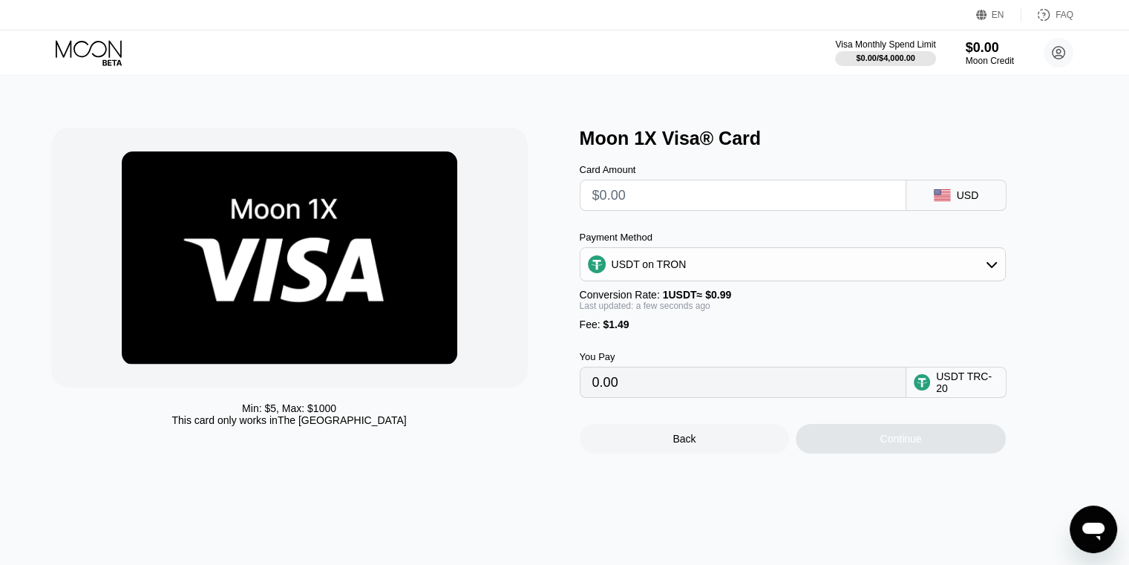
type input "$4"
type input "5.55"
type input "0.00"
type input "$5"
type input "6.56"
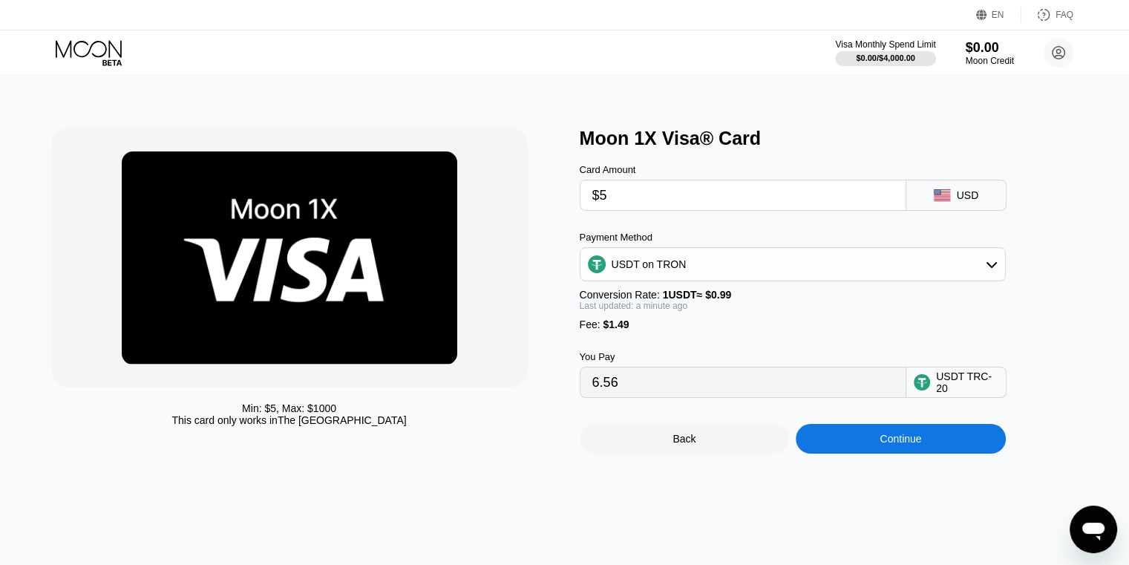
type input "$5"
click at [953, 200] on div "USD" at bounding box center [956, 195] width 100 height 31
click at [982, 51] on div "$0.00" at bounding box center [990, 47] width 50 height 16
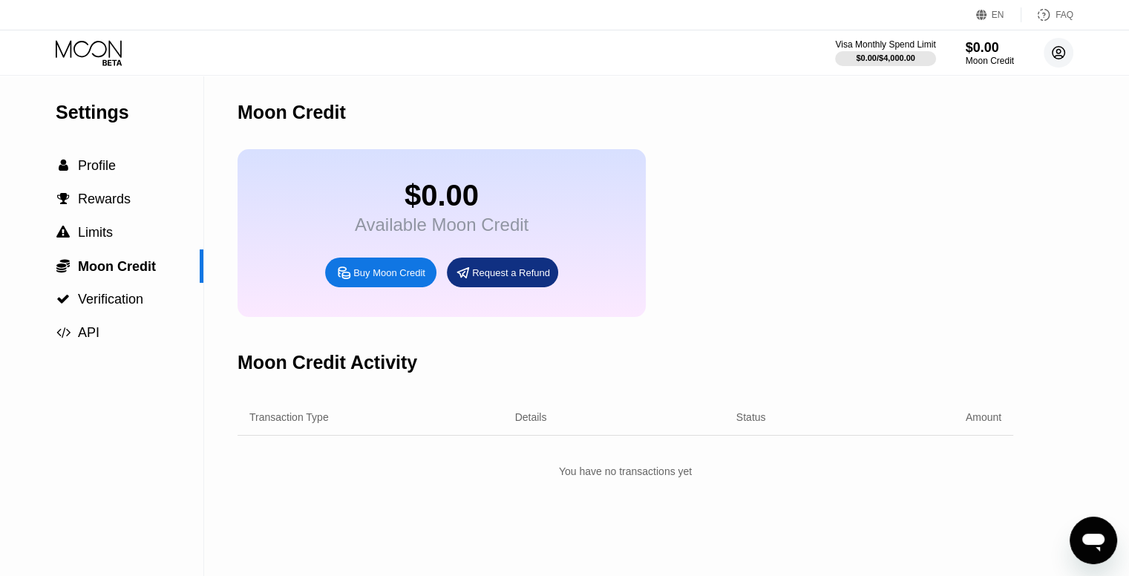
click at [1046, 42] on icon at bounding box center [1058, 53] width 30 height 30
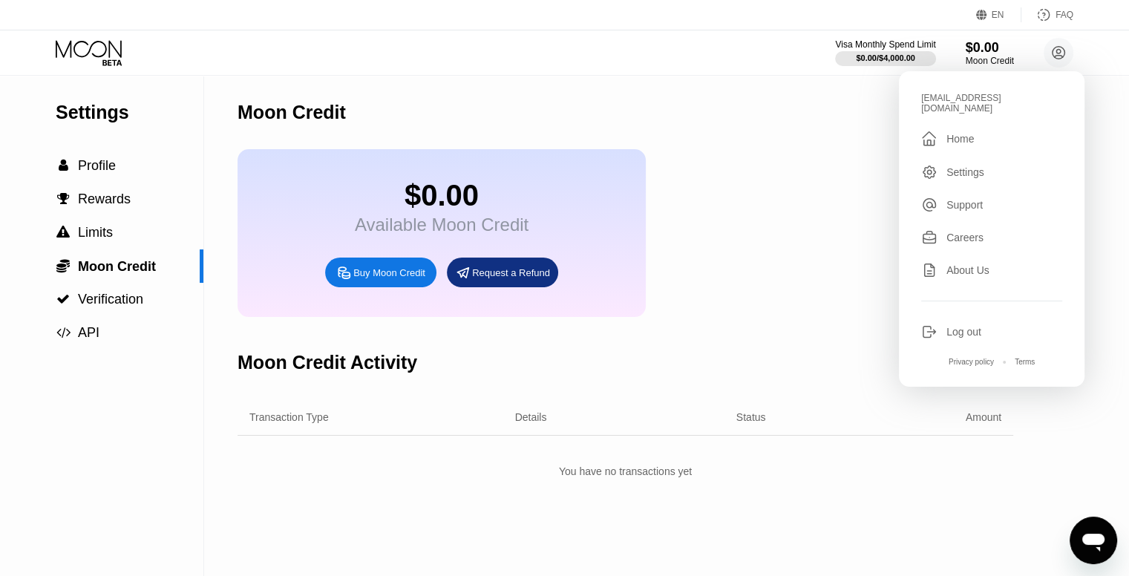
click at [973, 153] on div "[EMAIL_ADDRESS][DOMAIN_NAME]  Home Settings Support Careers About Us Log out P…" at bounding box center [992, 228] width 186 height 315
click at [969, 164] on div "Settings" at bounding box center [991, 172] width 141 height 16
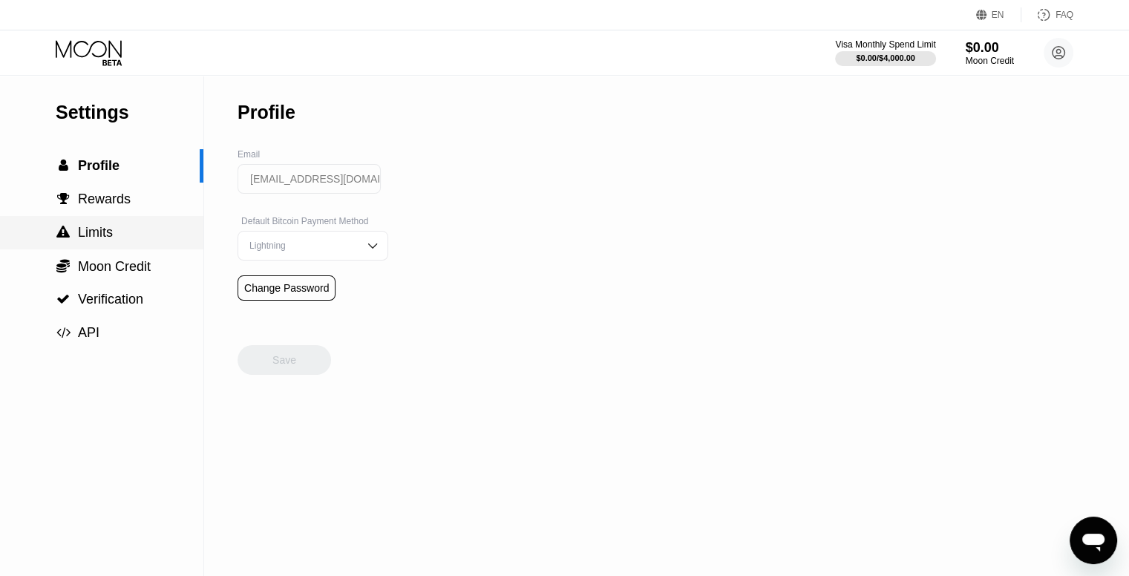
click at [116, 227] on div " Limits" at bounding box center [101, 233] width 203 height 16
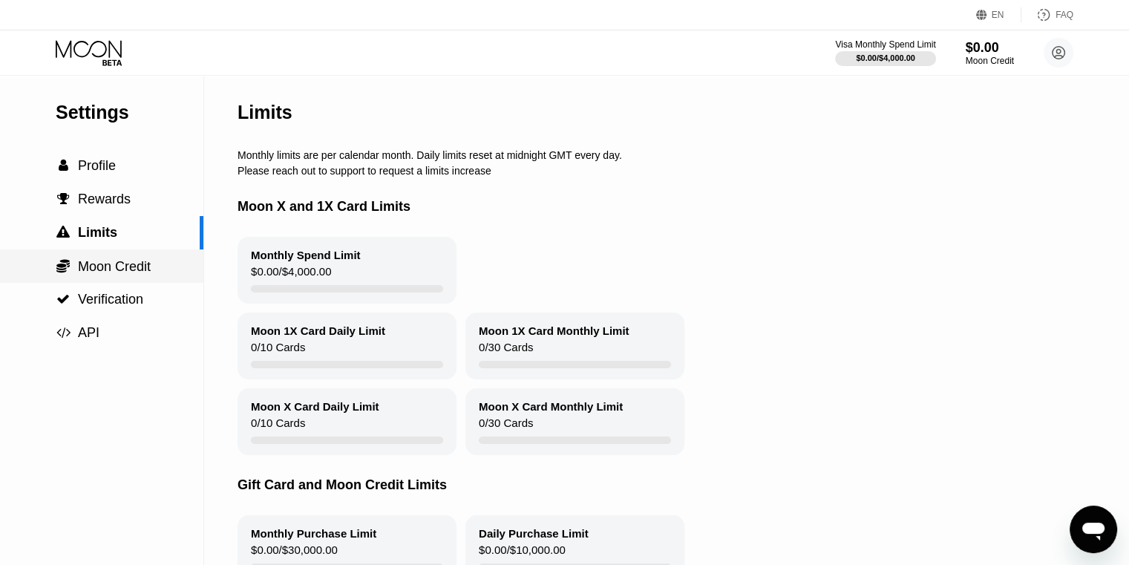
click at [119, 263] on span "Moon Credit" at bounding box center [114, 266] width 73 height 15
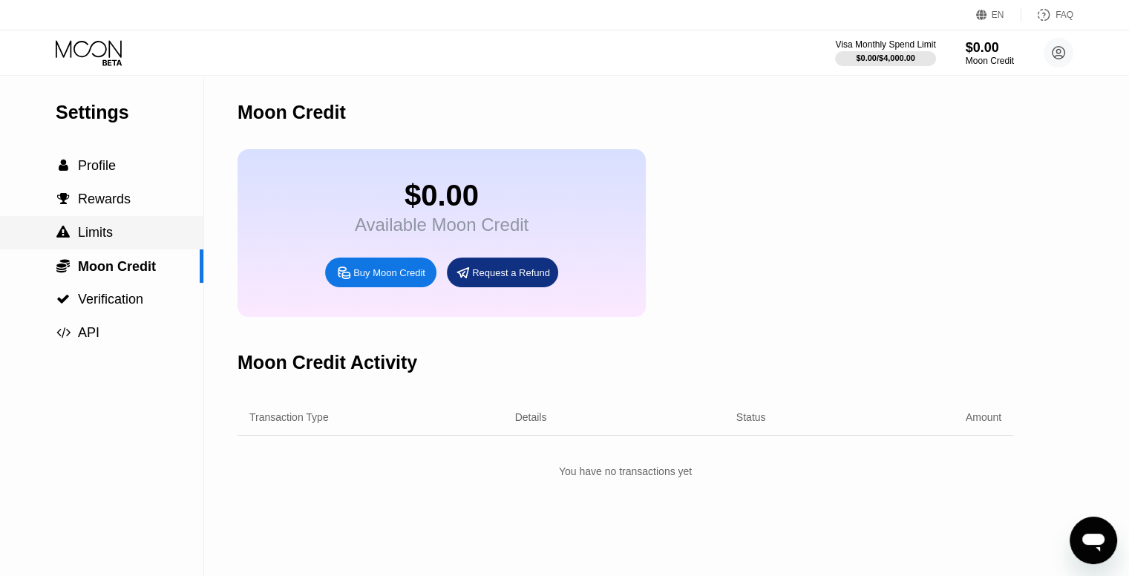
click at [114, 235] on div " Limits" at bounding box center [101, 233] width 203 height 16
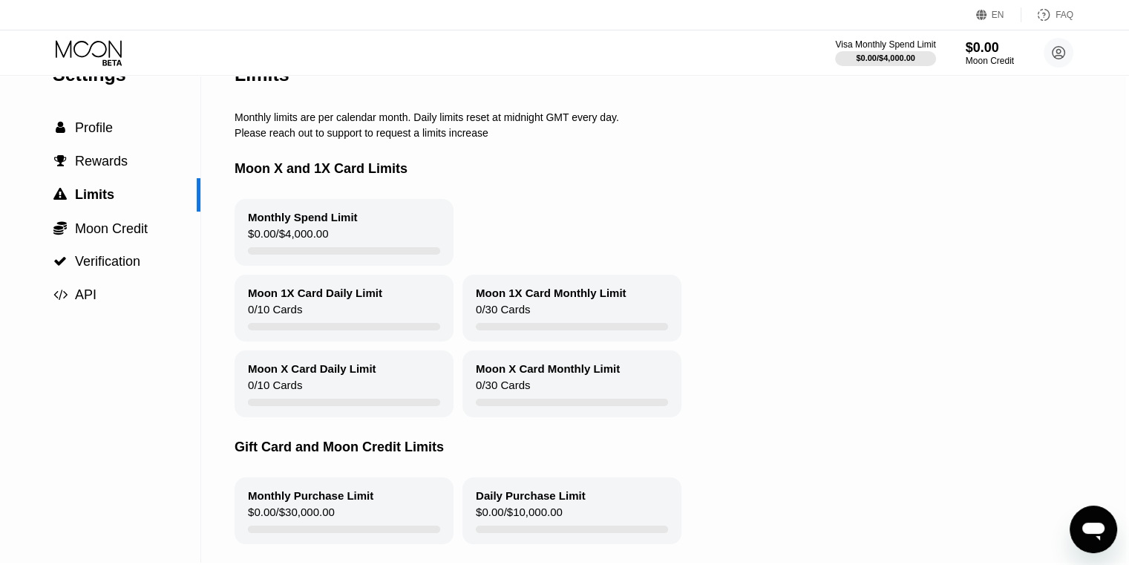
scroll to position [0, 3]
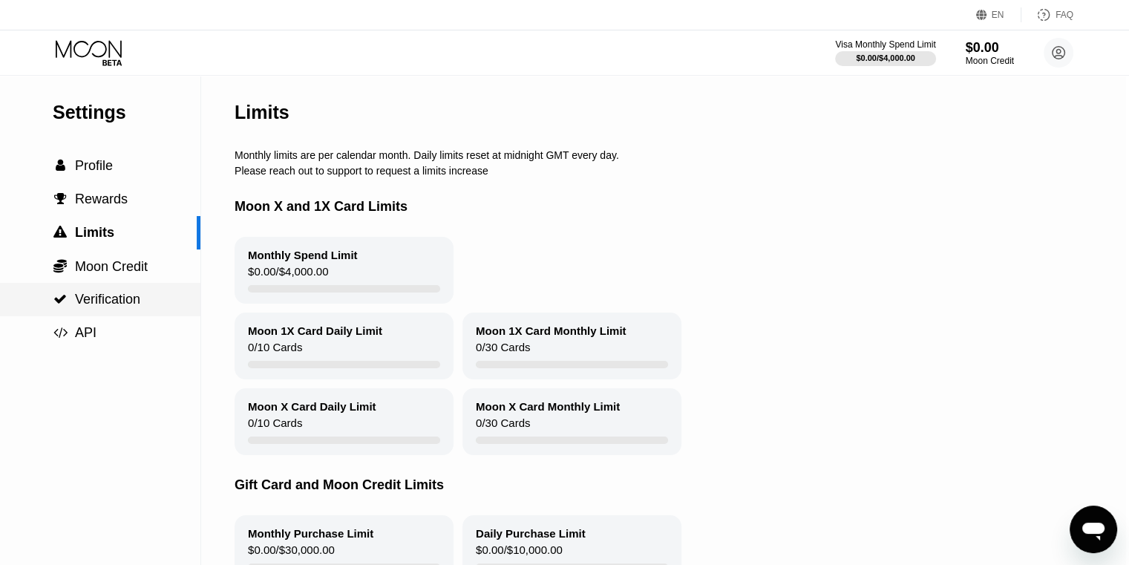
click at [122, 304] on span "Verification" at bounding box center [107, 299] width 65 height 15
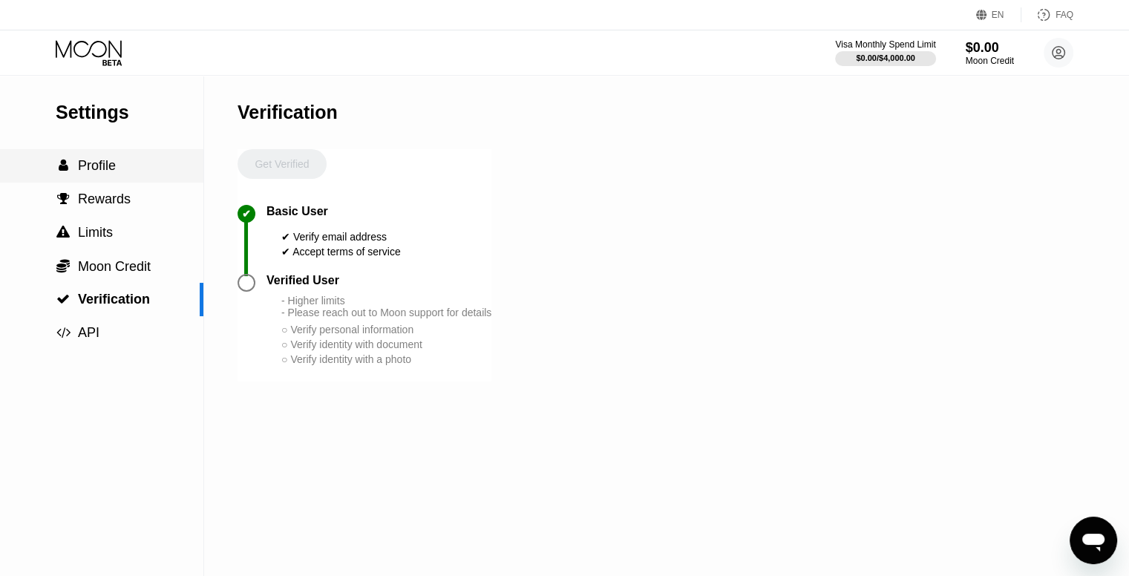
click at [140, 183] on div " Profile" at bounding box center [101, 165] width 203 height 33
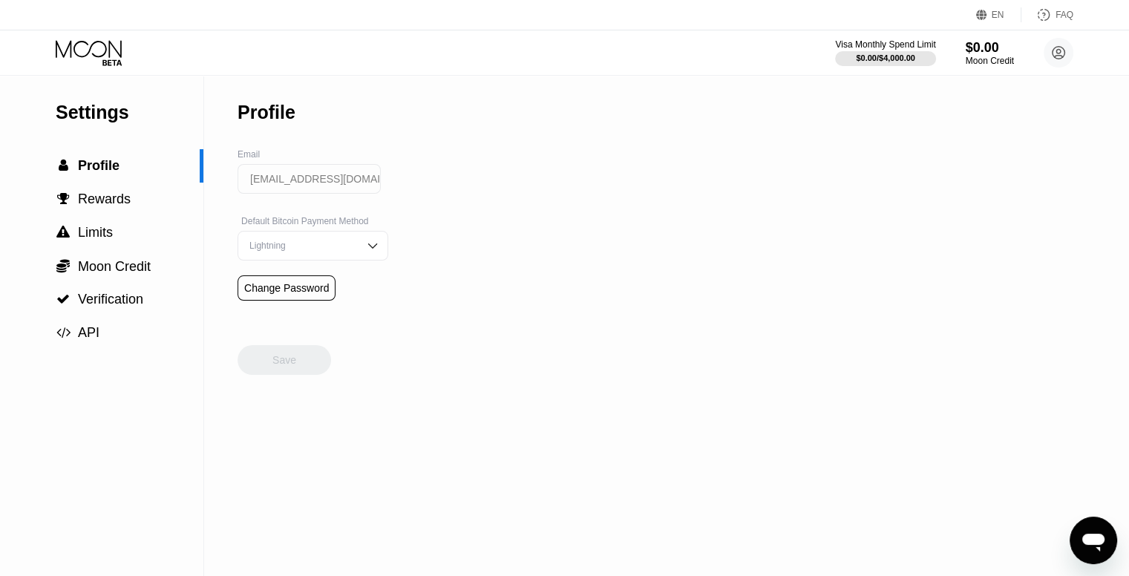
click at [86, 36] on div "Visa Monthly Spend Limit $0.00 / $4,000.00 $0.00 Moon Credit amirkaargar@hotmai…" at bounding box center [564, 52] width 1129 height 45
click at [80, 44] on icon at bounding box center [90, 53] width 69 height 26
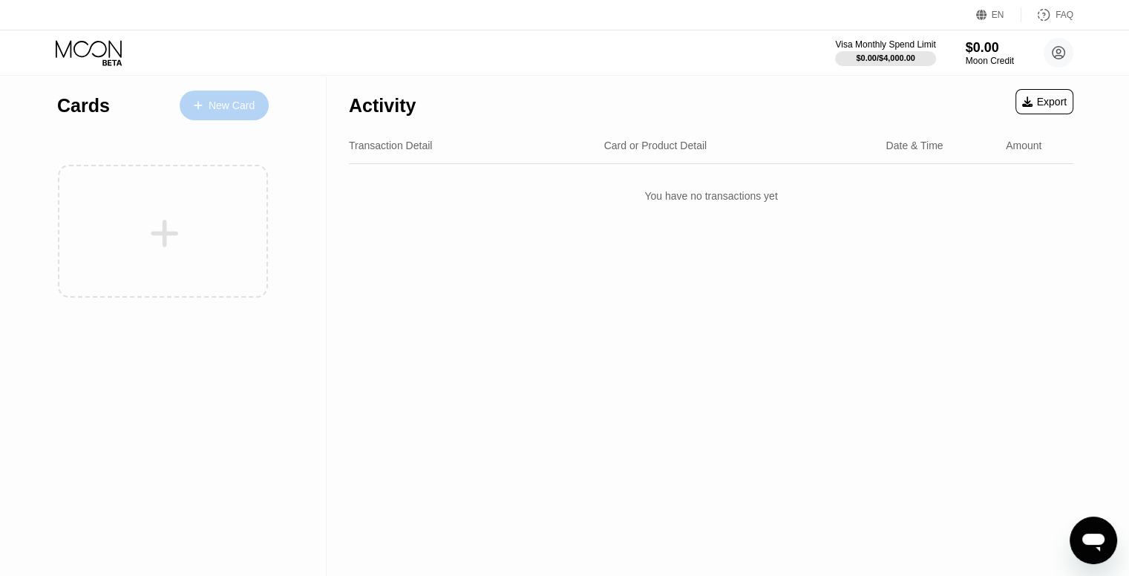
click at [208, 116] on div "New Card" at bounding box center [224, 106] width 89 height 30
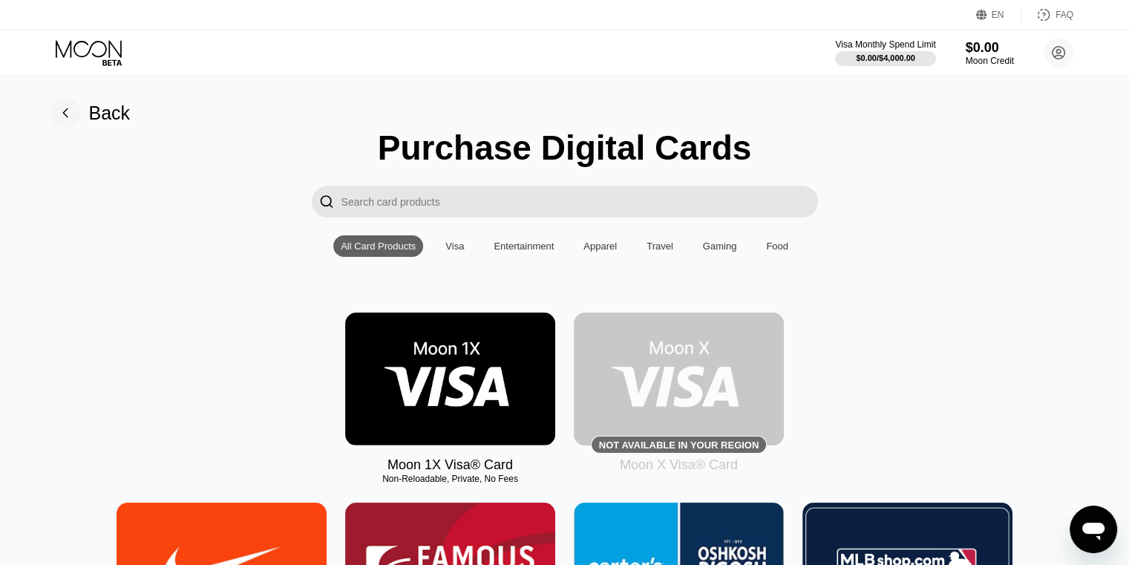
click at [508, 378] on img at bounding box center [450, 378] width 210 height 133
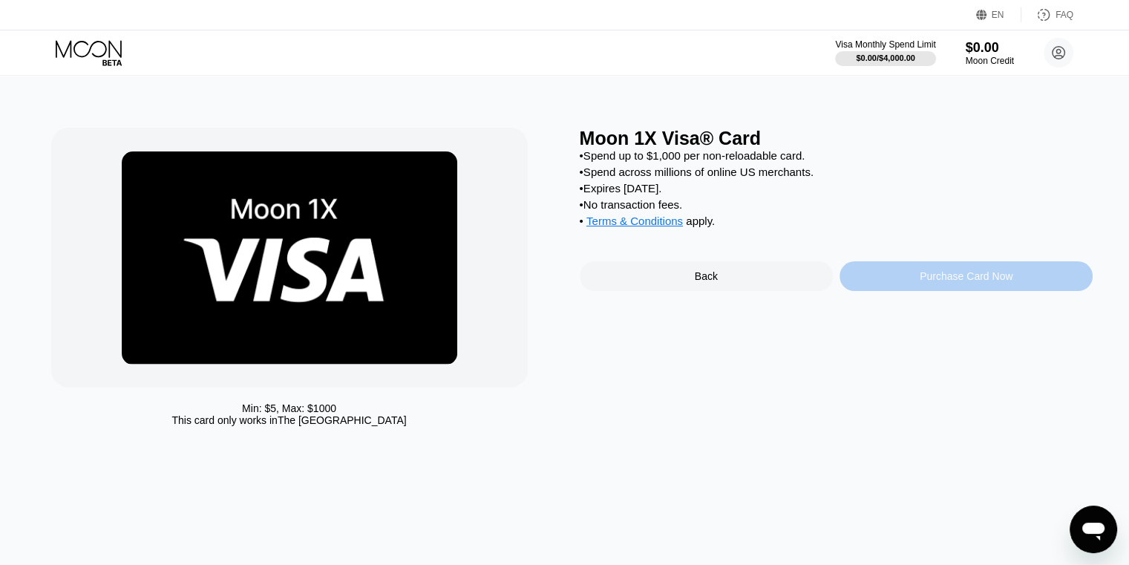
click at [932, 282] on div "Purchase Card Now" at bounding box center [965, 276] width 93 height 12
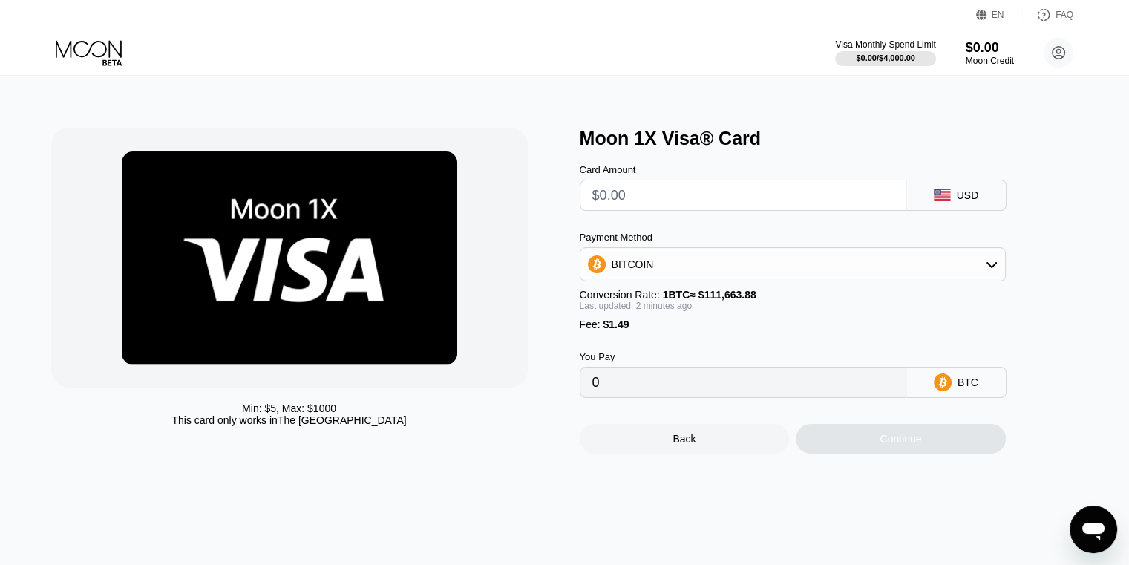
click at [689, 206] on input "text" at bounding box center [742, 195] width 301 height 30
type input "$5"
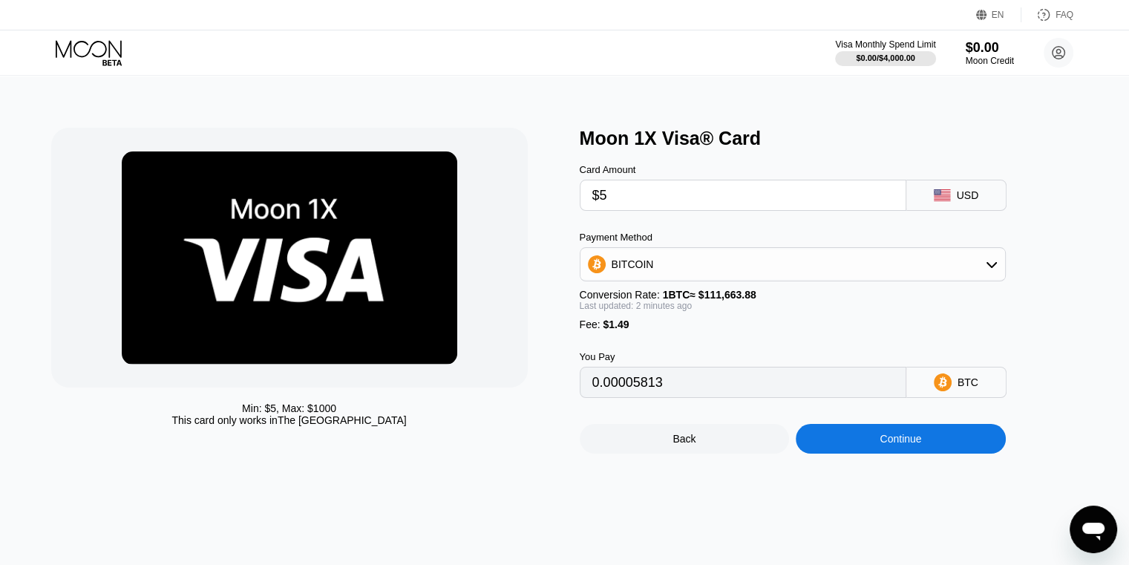
type input "0.00005813"
type input "$5"
click at [1059, 51] on circle at bounding box center [1058, 53] width 30 height 30
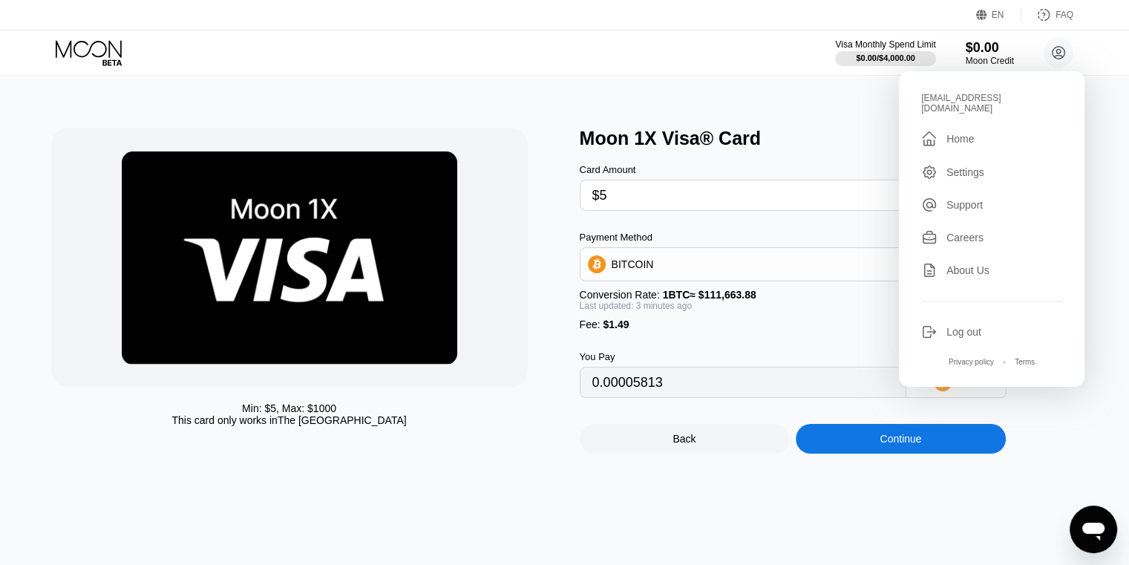
click at [508, 140] on div at bounding box center [289, 258] width 476 height 260
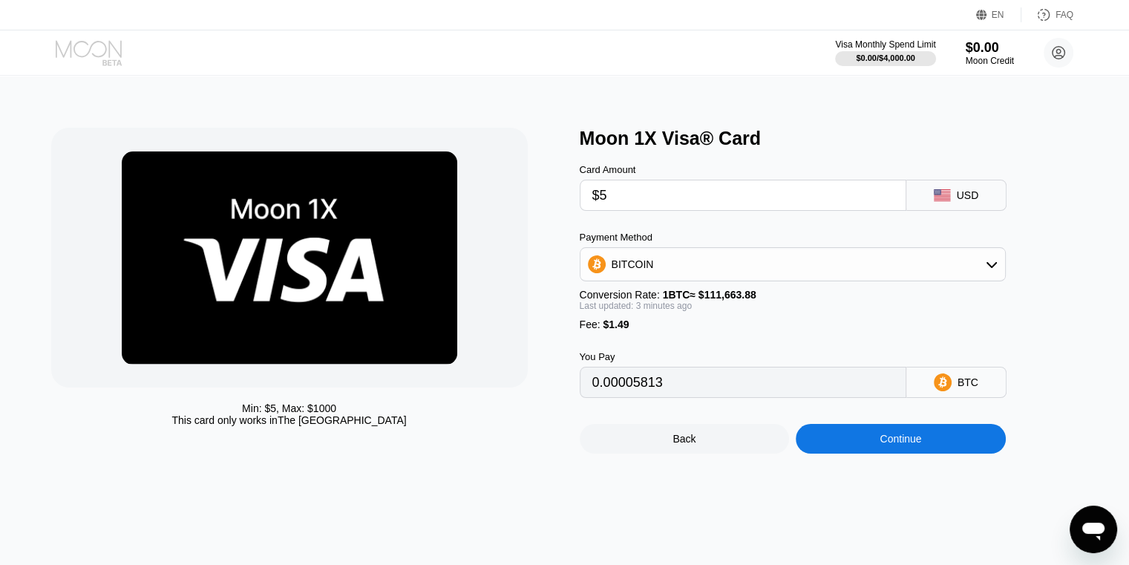
click at [85, 51] on icon at bounding box center [90, 53] width 69 height 26
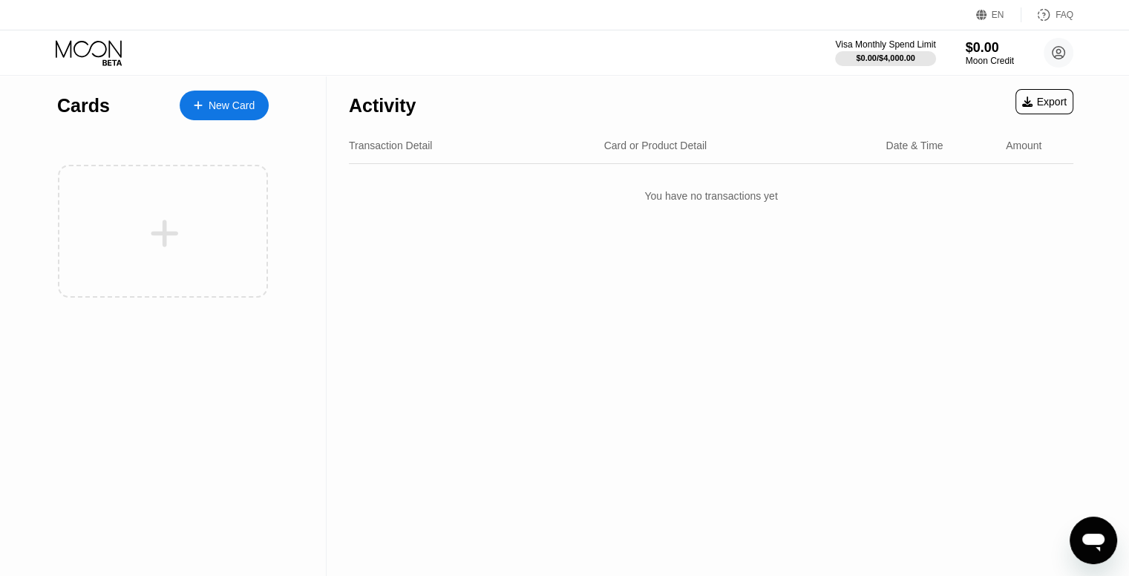
click at [400, 494] on div "Activity Export Transaction Detail Card or Product Detail Date & Time Amount Yo…" at bounding box center [711, 326] width 769 height 500
